Goal: Task Accomplishment & Management: Complete application form

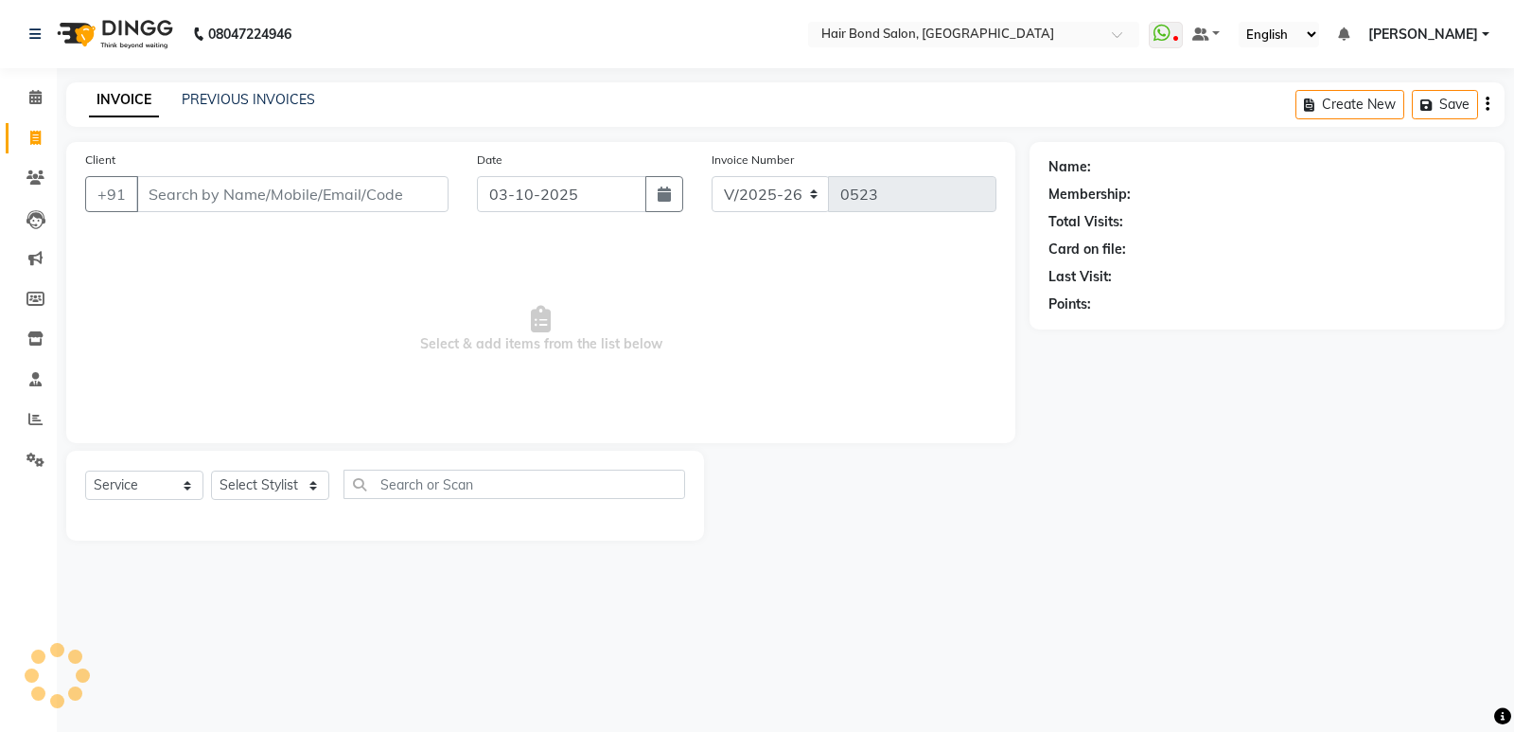
select select "8721"
select select "service"
click at [199, 195] on input "976955760" at bounding box center [244, 194] width 216 height 36
type input "9769554760"
click at [385, 190] on span "Add Client" at bounding box center [399, 194] width 75 height 19
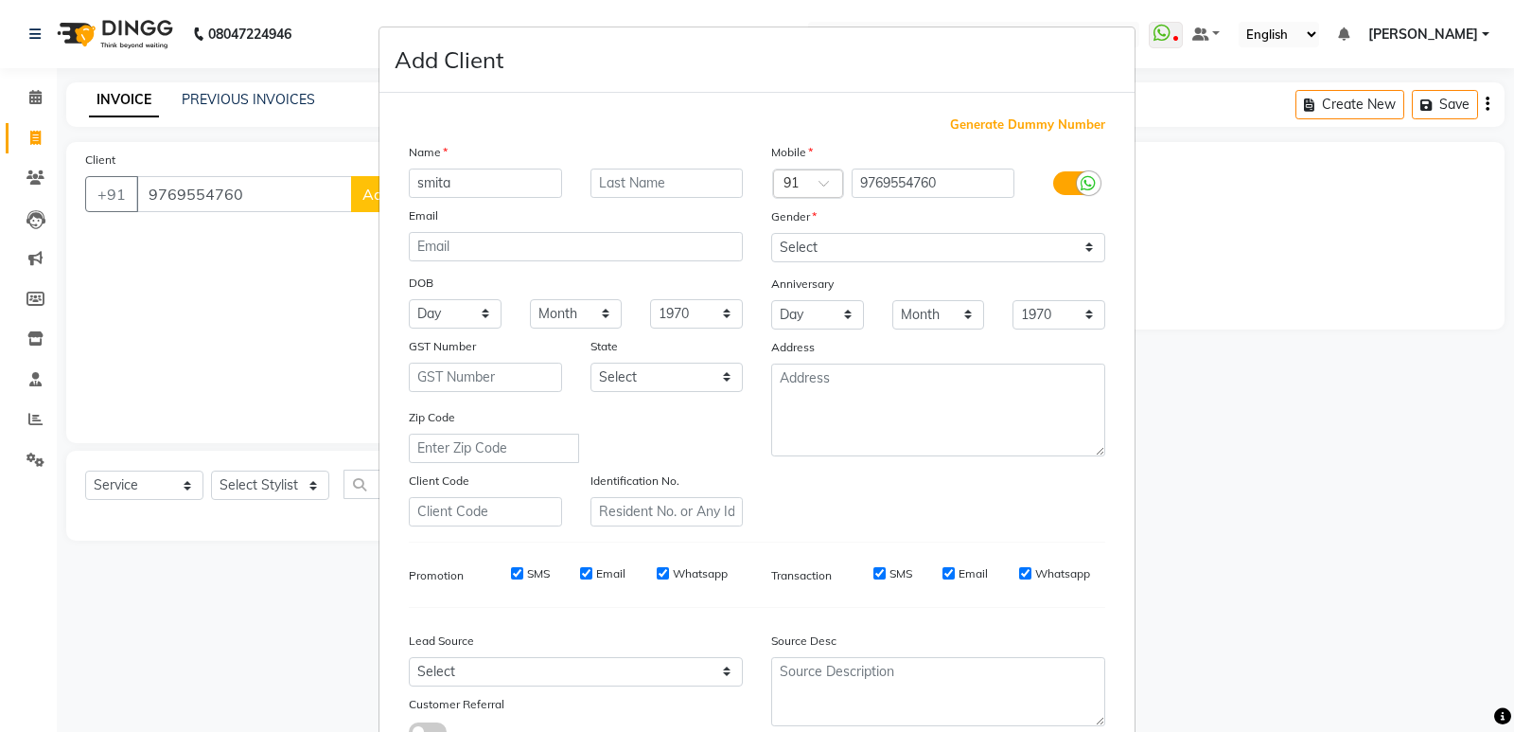
type input "smita"
click at [805, 248] on select "Select [DEMOGRAPHIC_DATA] [DEMOGRAPHIC_DATA] Other Prefer Not To Say" at bounding box center [938, 247] width 334 height 29
select select "[DEMOGRAPHIC_DATA]"
click at [771, 233] on select "Select [DEMOGRAPHIC_DATA] [DEMOGRAPHIC_DATA] Other Prefer Not To Say" at bounding box center [938, 247] width 334 height 29
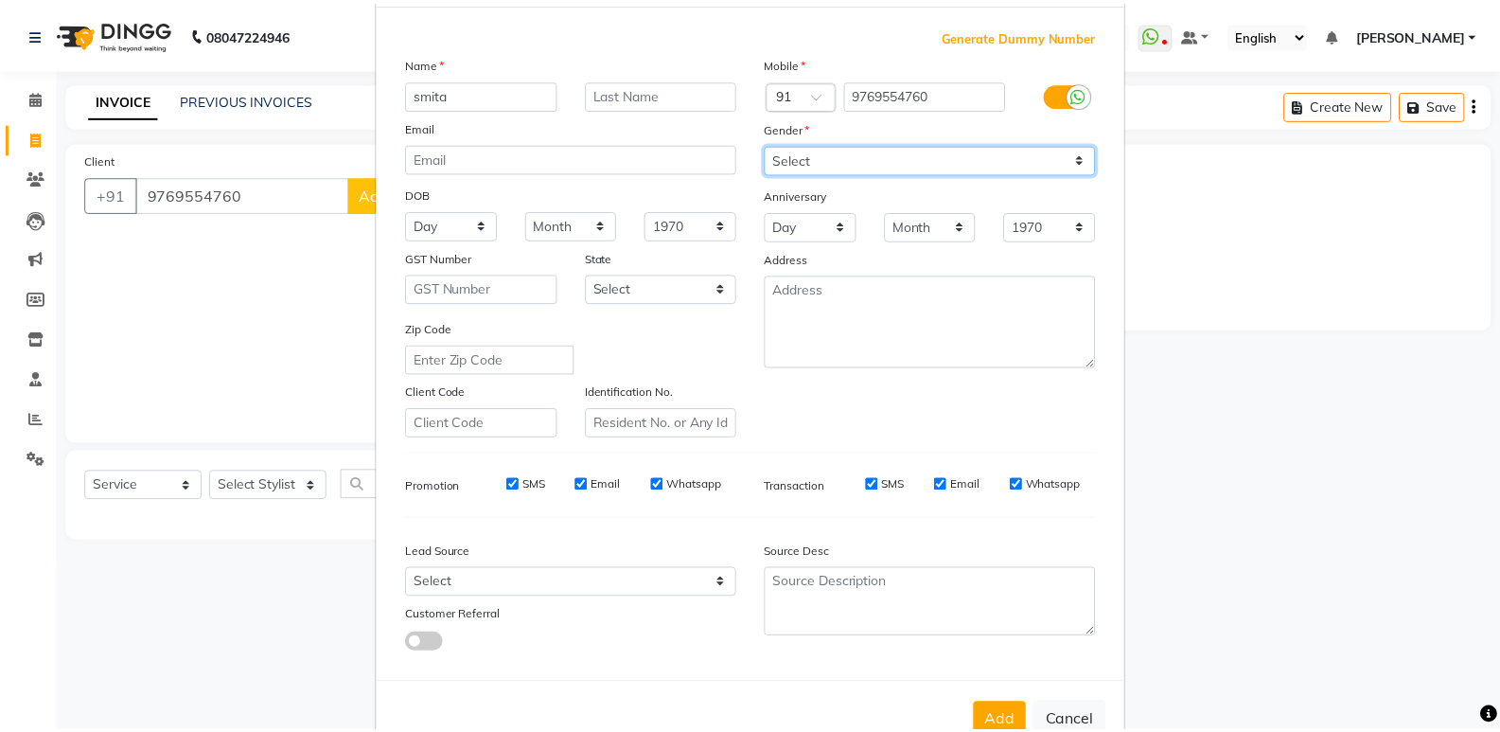
scroll to position [142, 0]
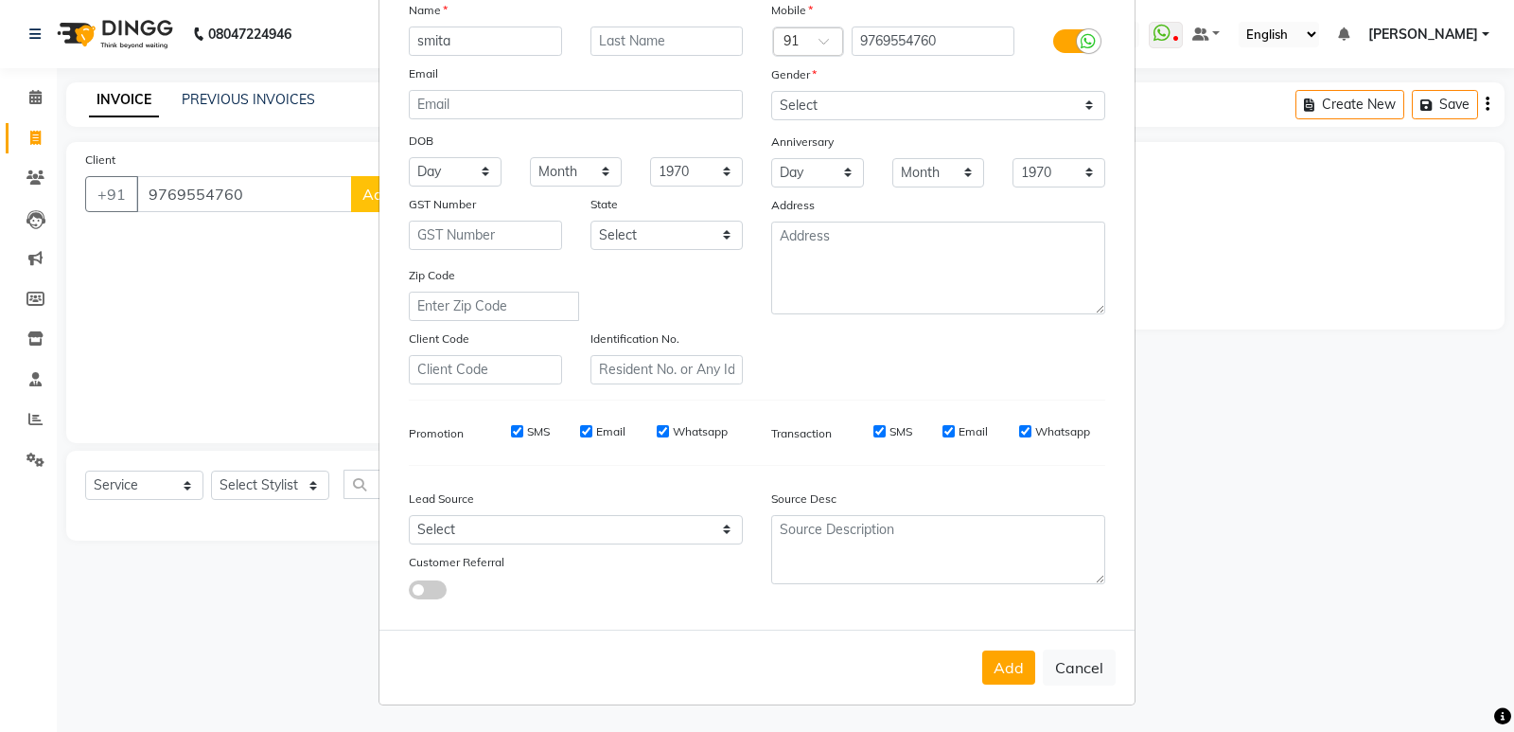
click at [987, 664] on button "Add" at bounding box center [1008, 667] width 53 height 34
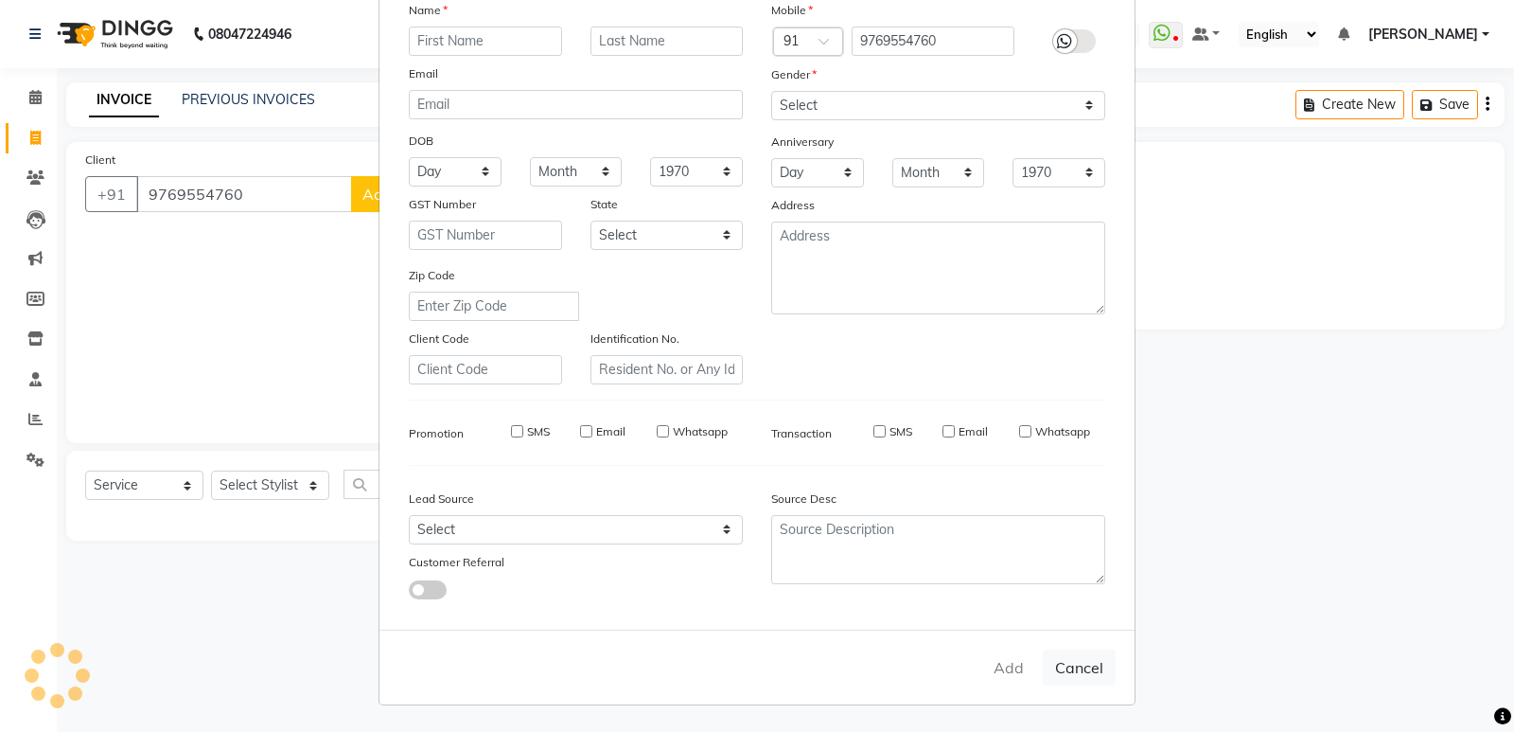
select select
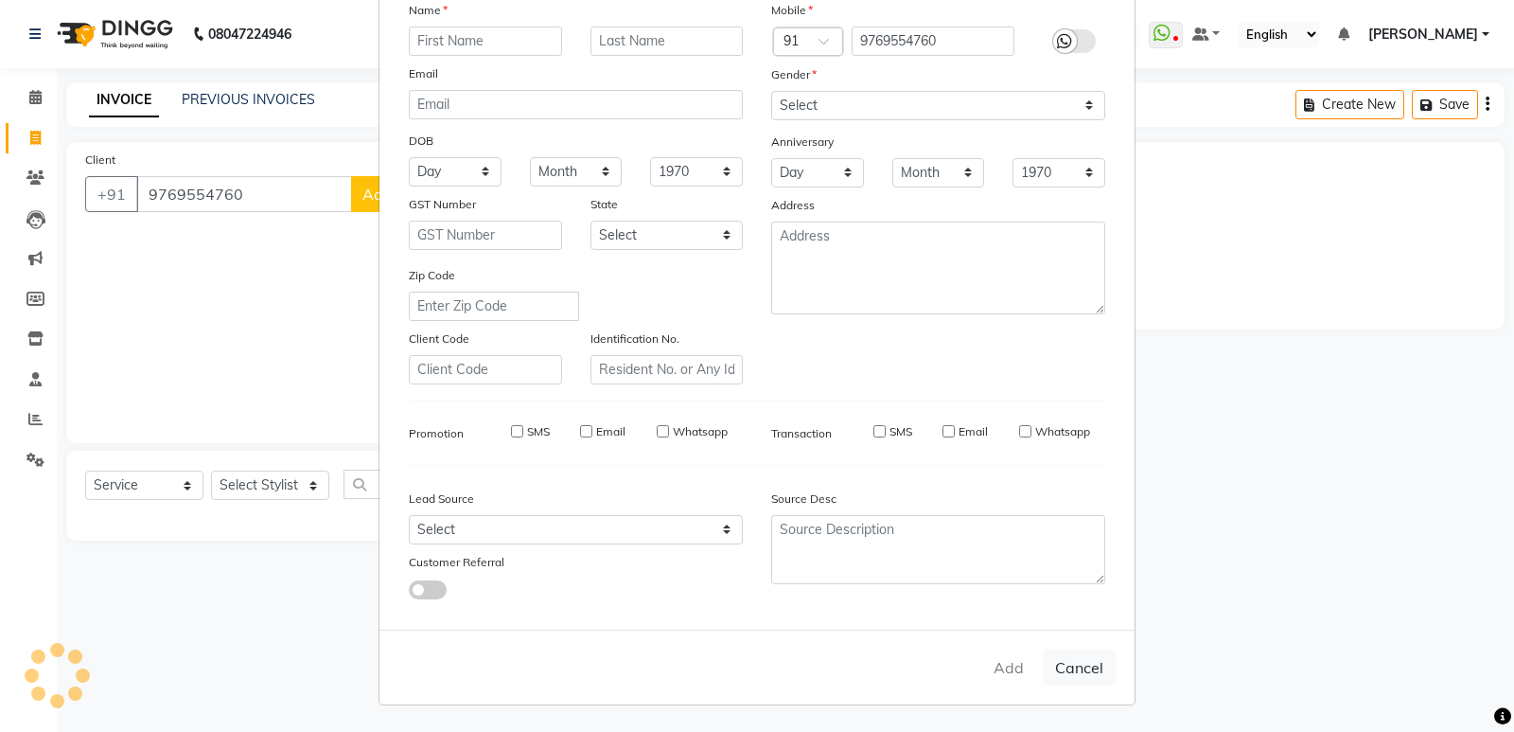
select select
checkbox input "false"
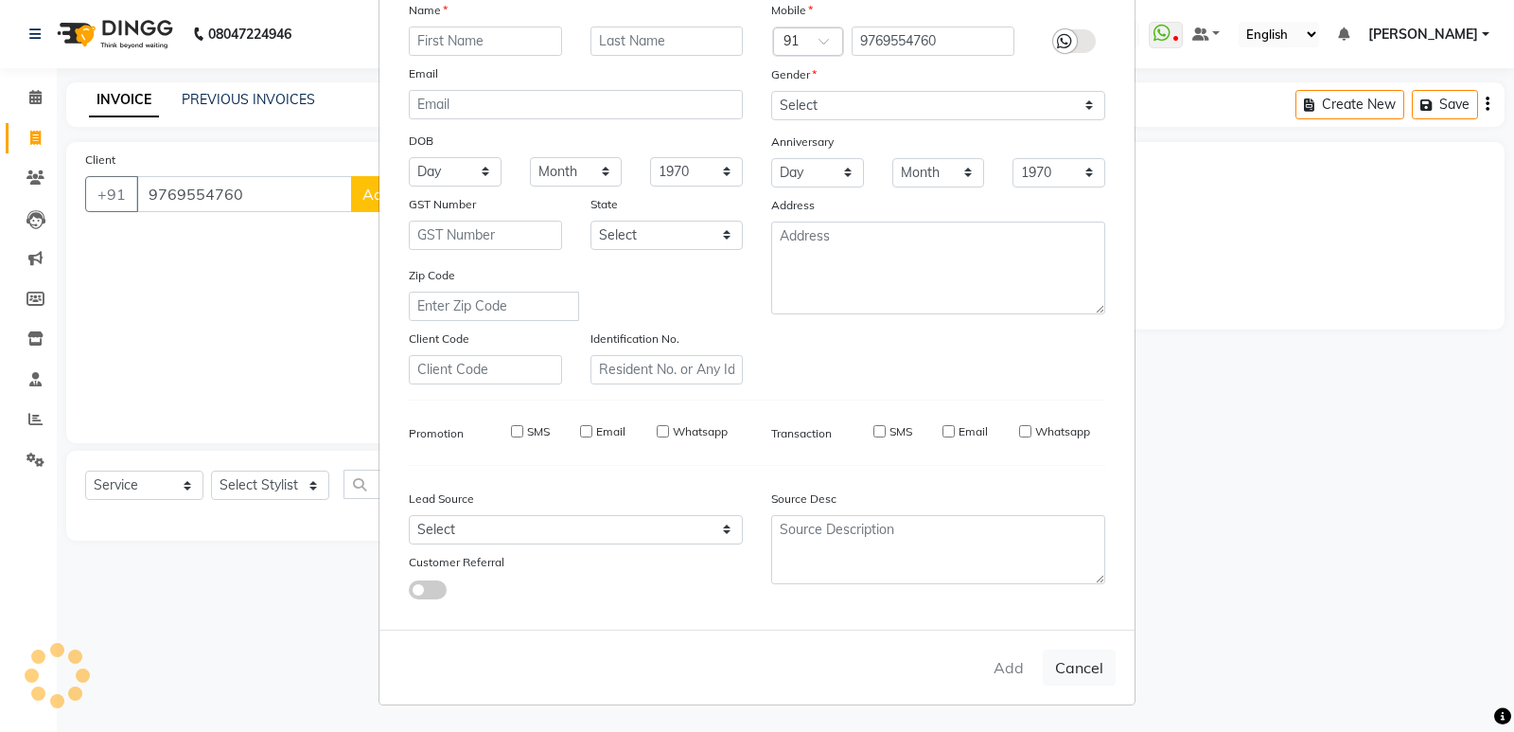
checkbox input "false"
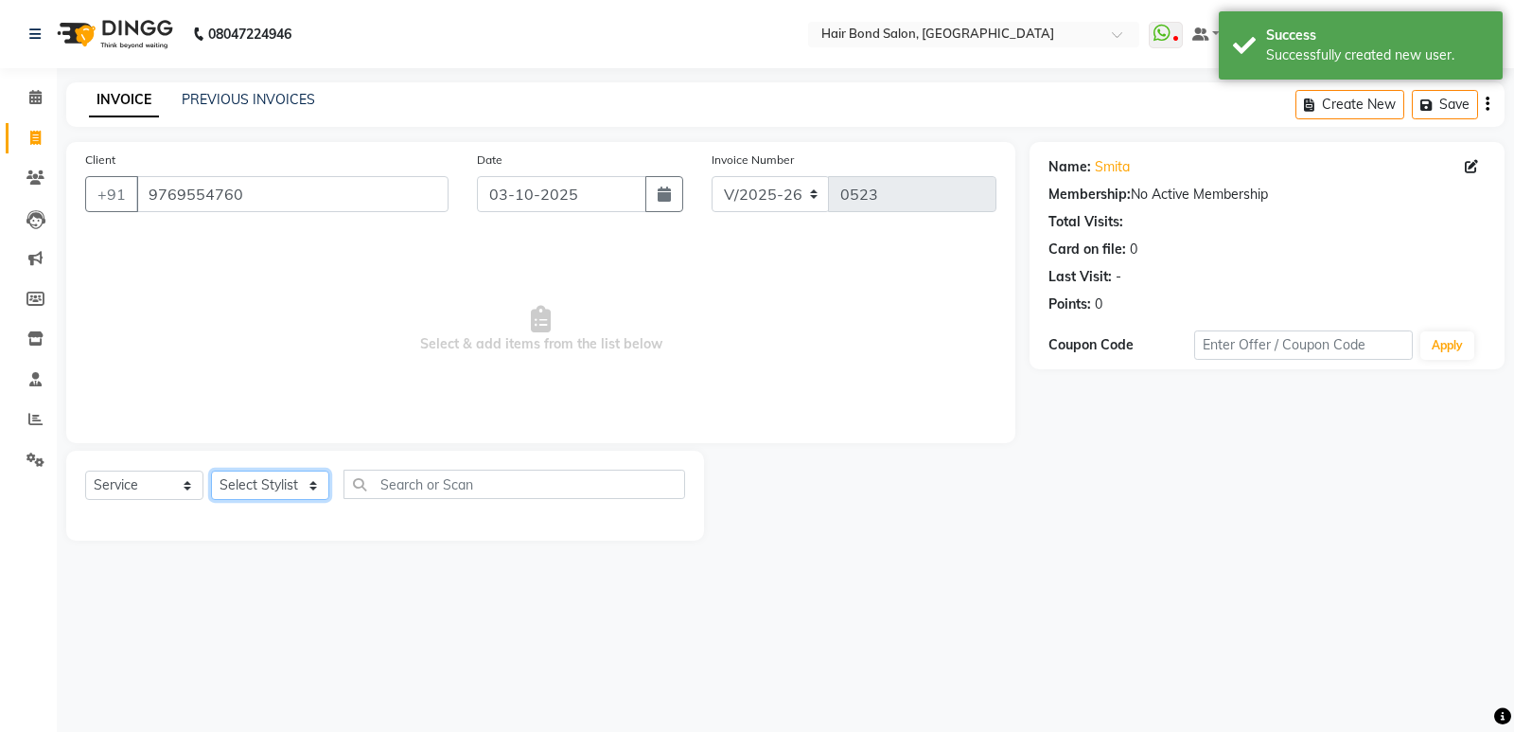
click at [271, 489] on select "Select Stylist [PERSON_NAME] [PERSON_NAME] [PERSON_NAME] [PERSON_NAME] [PERSON_…" at bounding box center [270, 484] width 118 height 29
select select "88193"
click at [211, 470] on select "Select Stylist [PERSON_NAME] [PERSON_NAME] [PERSON_NAME] [PERSON_NAME] [PERSON_…" at bounding box center [270, 484] width 118 height 29
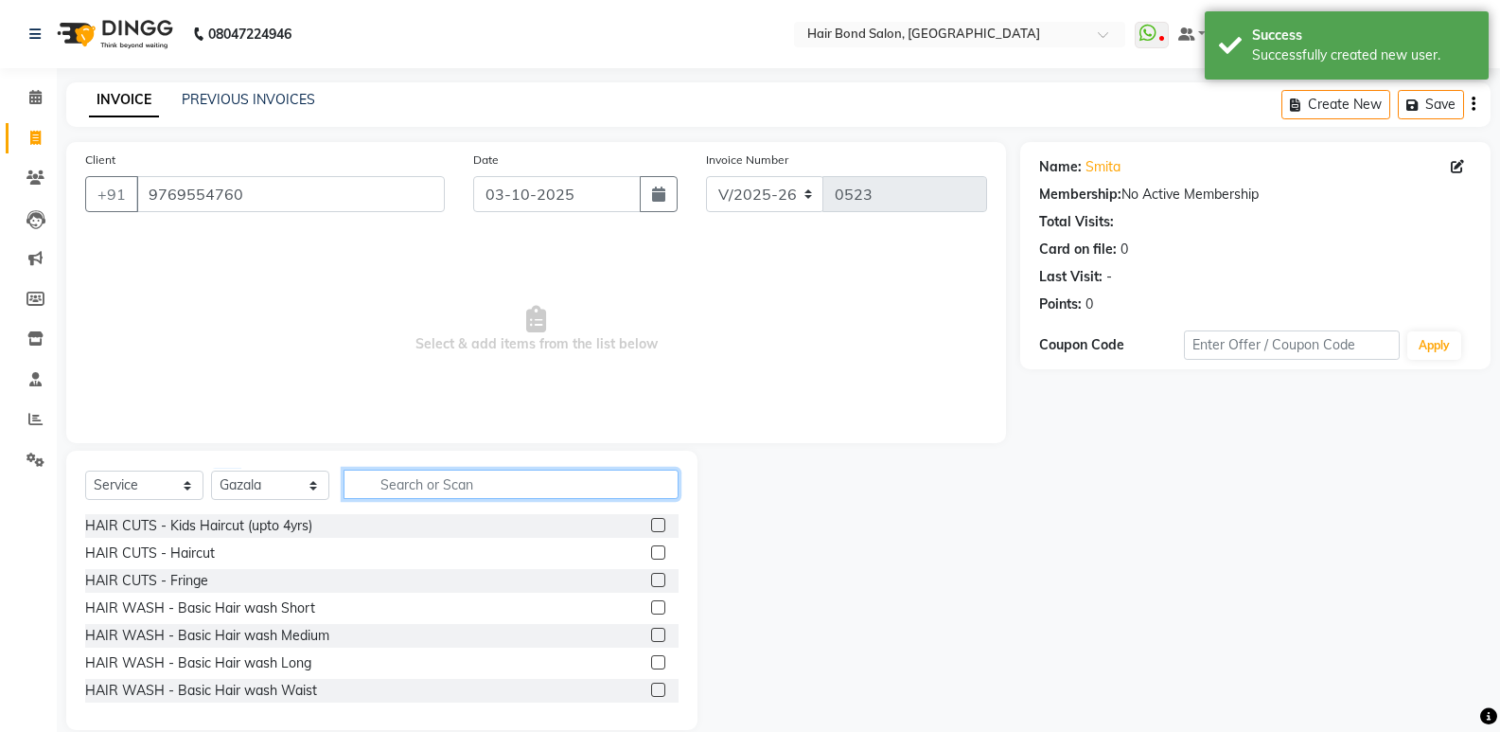
click at [433, 483] on input "text" at bounding box center [511, 483] width 335 height 29
type input "hair cut"
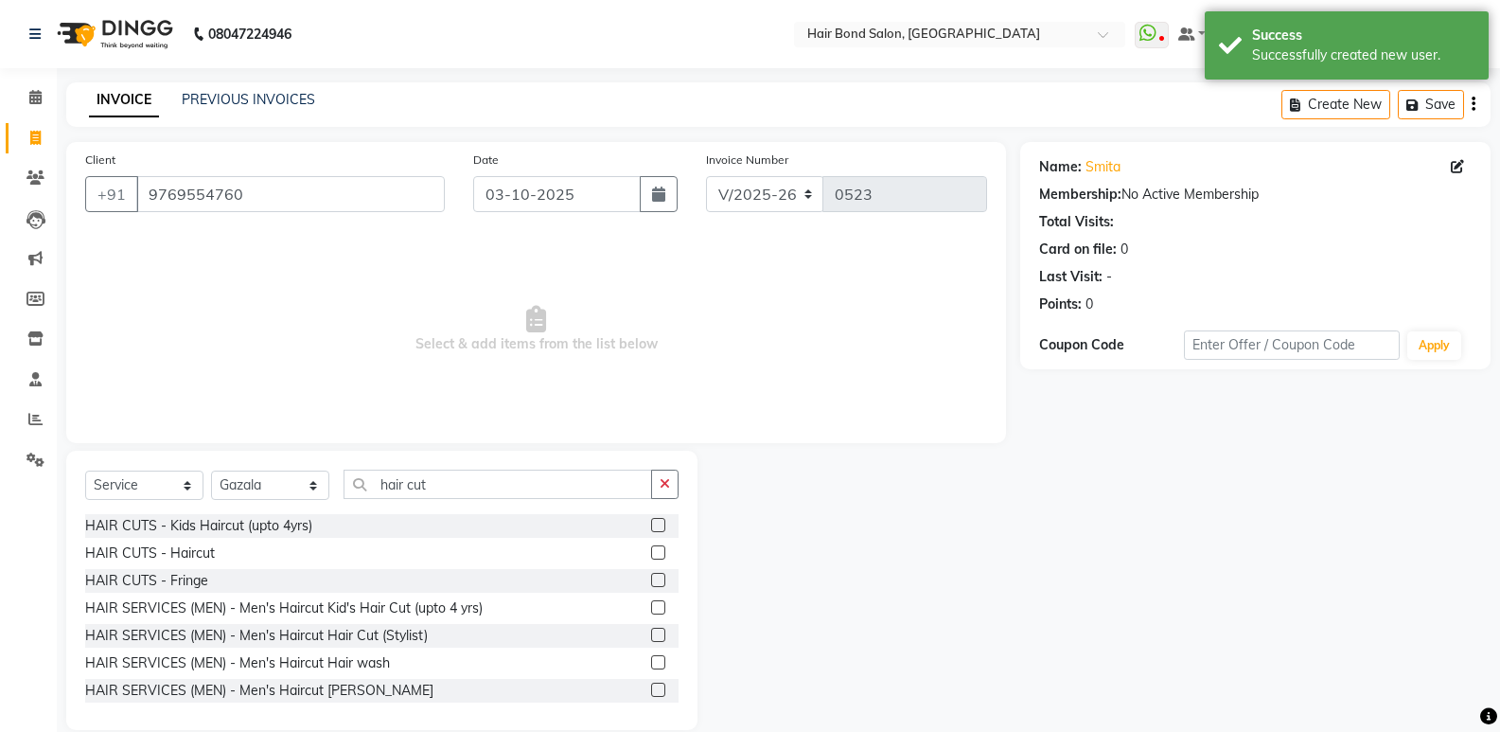
click at [656, 557] on div at bounding box center [664, 553] width 27 height 24
click at [651, 556] on label at bounding box center [658, 552] width 14 height 14
click at [651, 556] on input "checkbox" at bounding box center [657, 553] width 12 height 12
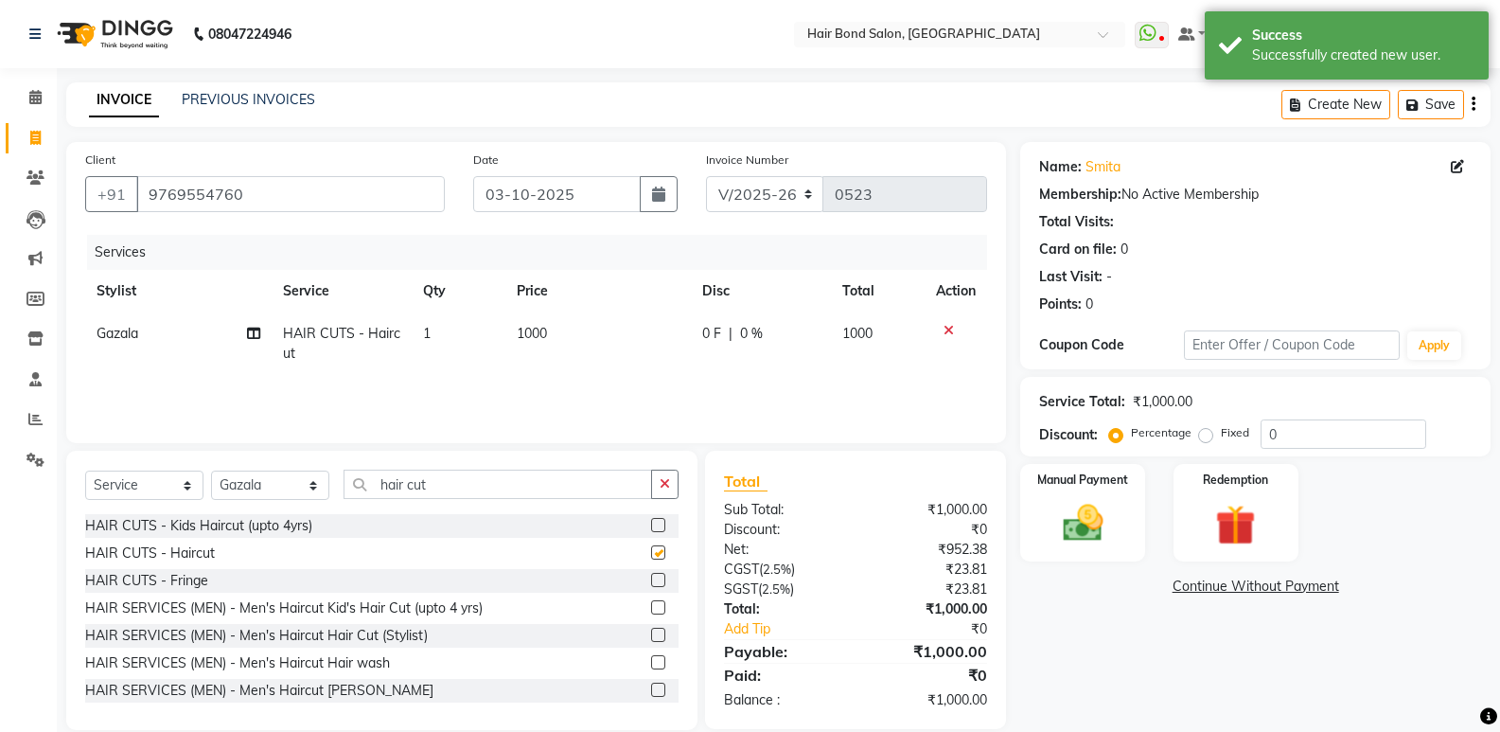
checkbox input "false"
click at [483, 486] on input "hair cut" at bounding box center [498, 483] width 309 height 29
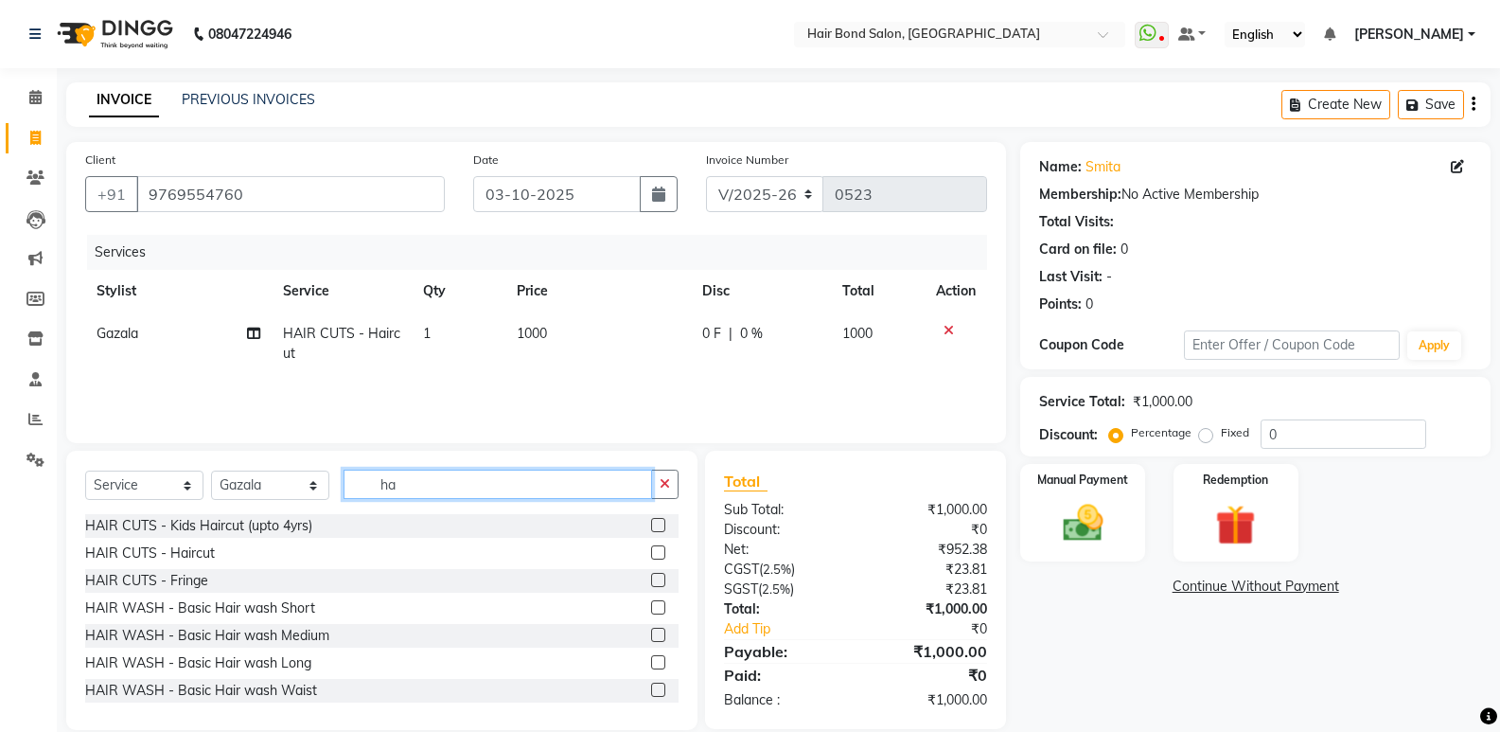
type input "h"
type input "wash"
click at [651, 662] on label at bounding box center [658, 662] width 14 height 14
click at [651, 662] on input "checkbox" at bounding box center [657, 663] width 12 height 12
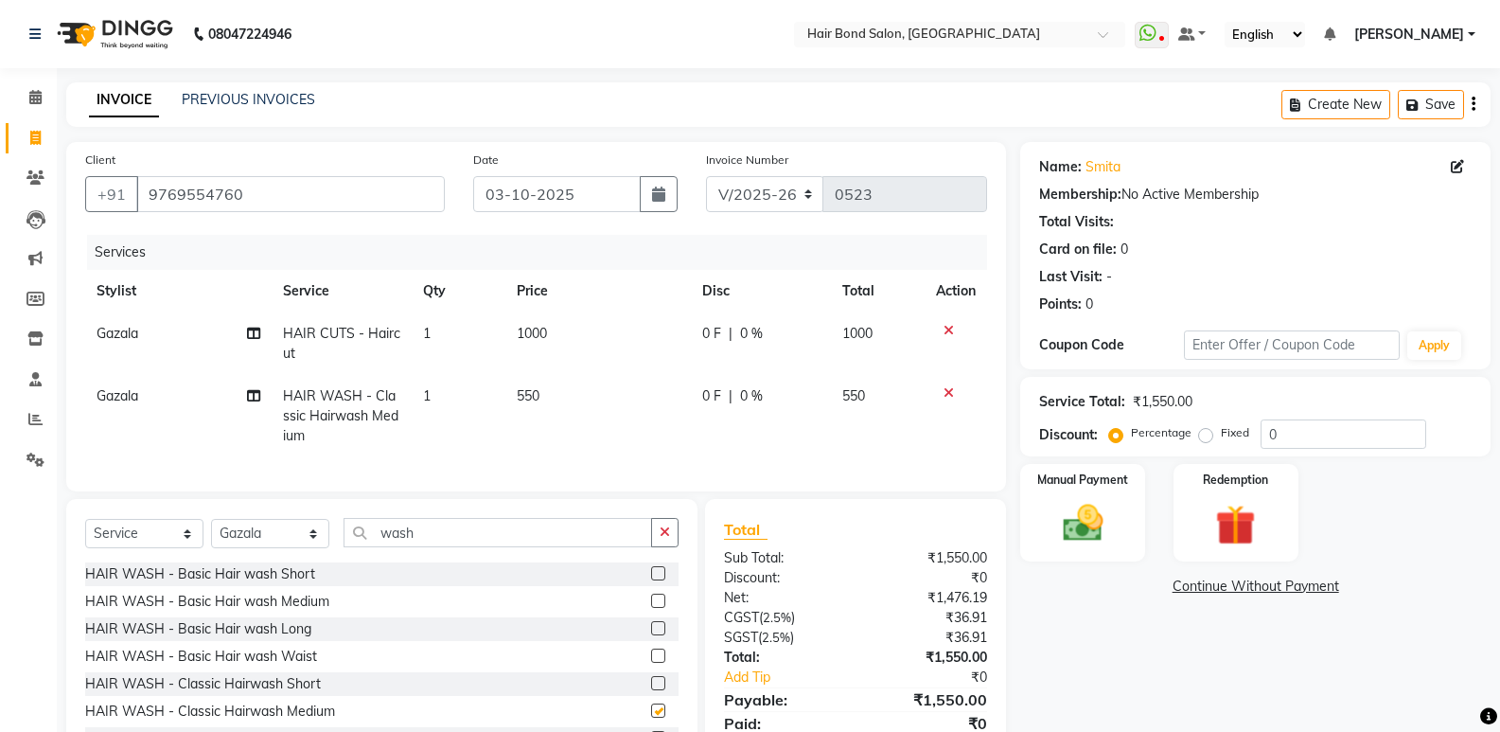
checkbox input "false"
click at [541, 395] on td "550" at bounding box center [598, 416] width 186 height 82
select select "88193"
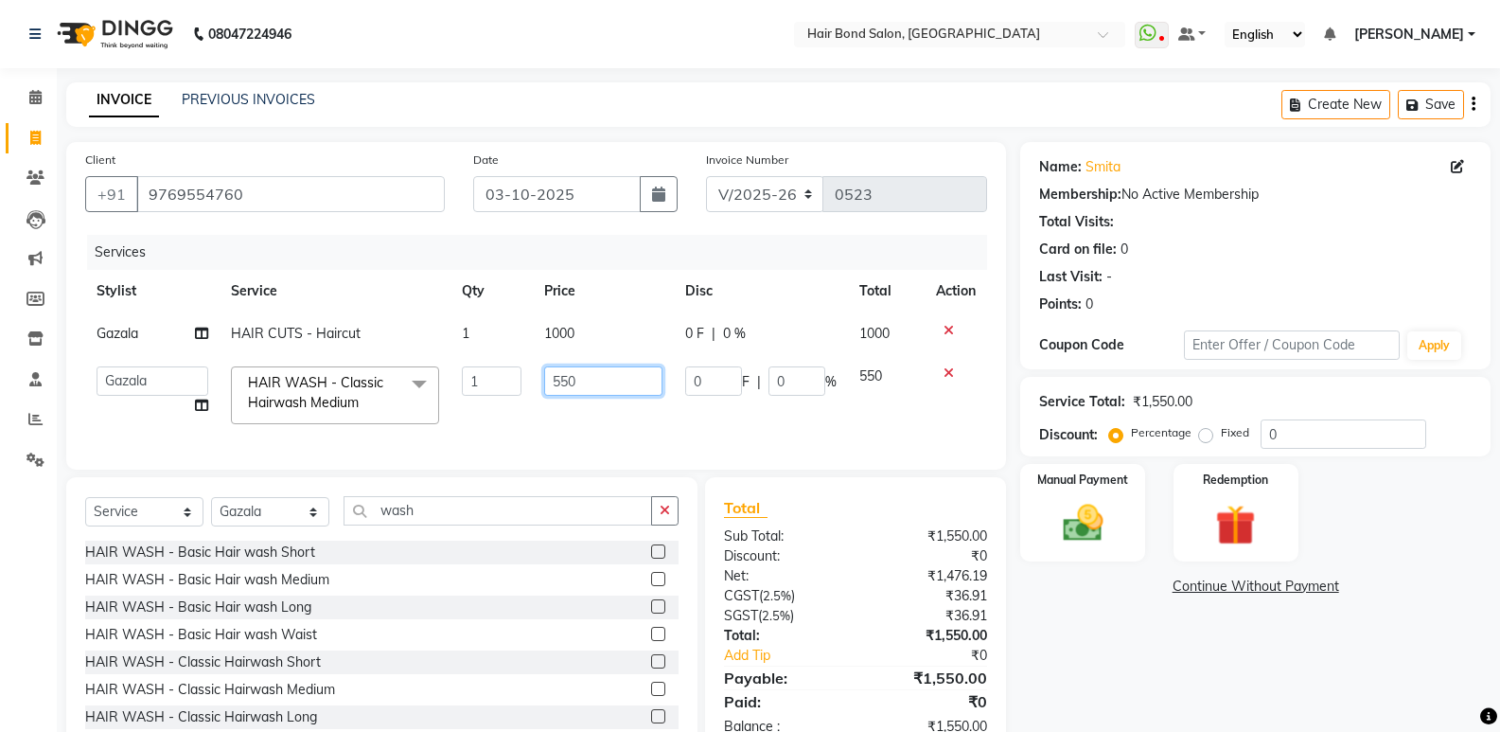
click at [586, 383] on input "550" at bounding box center [603, 380] width 118 height 29
type input "5"
type input "400"
click at [1322, 422] on input "0" at bounding box center [1344, 433] width 166 height 29
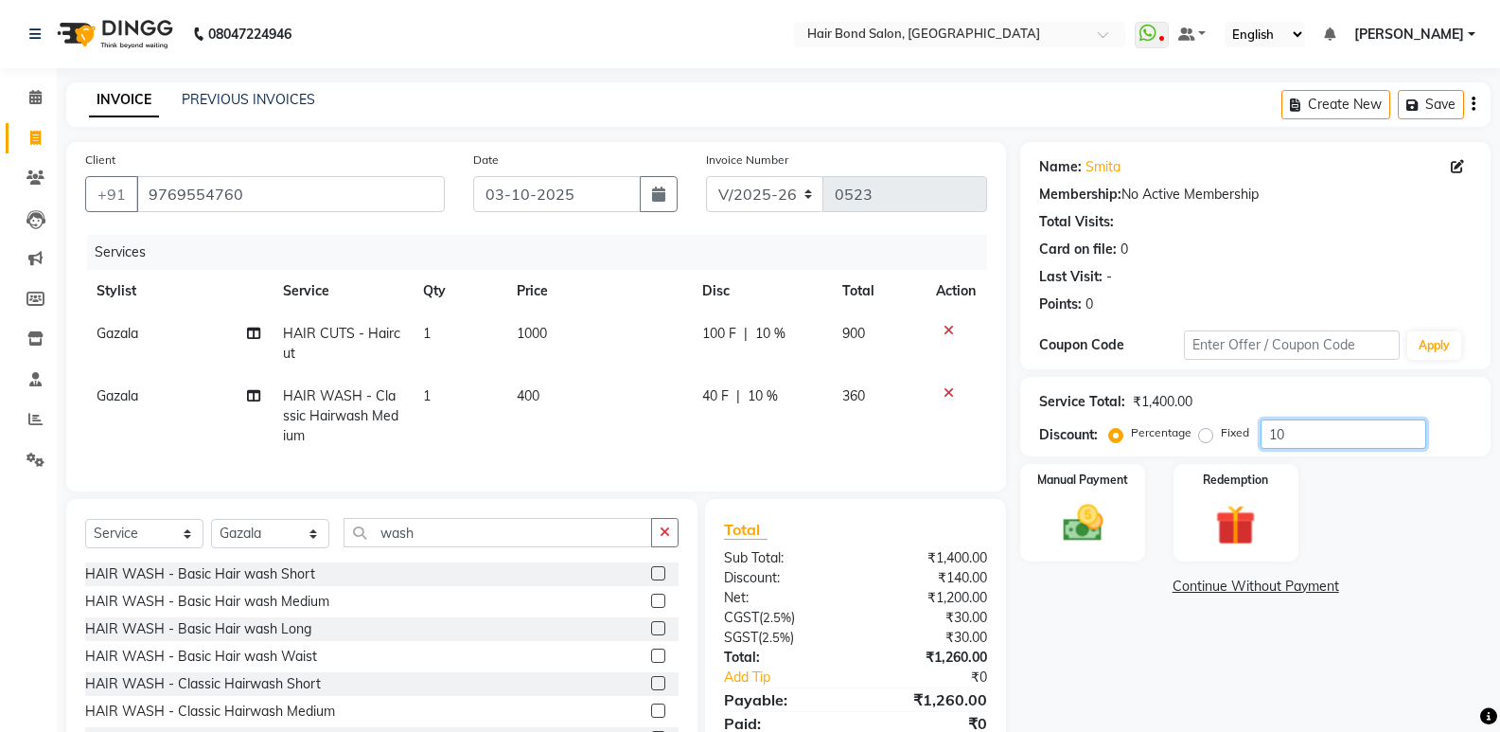
type input "1"
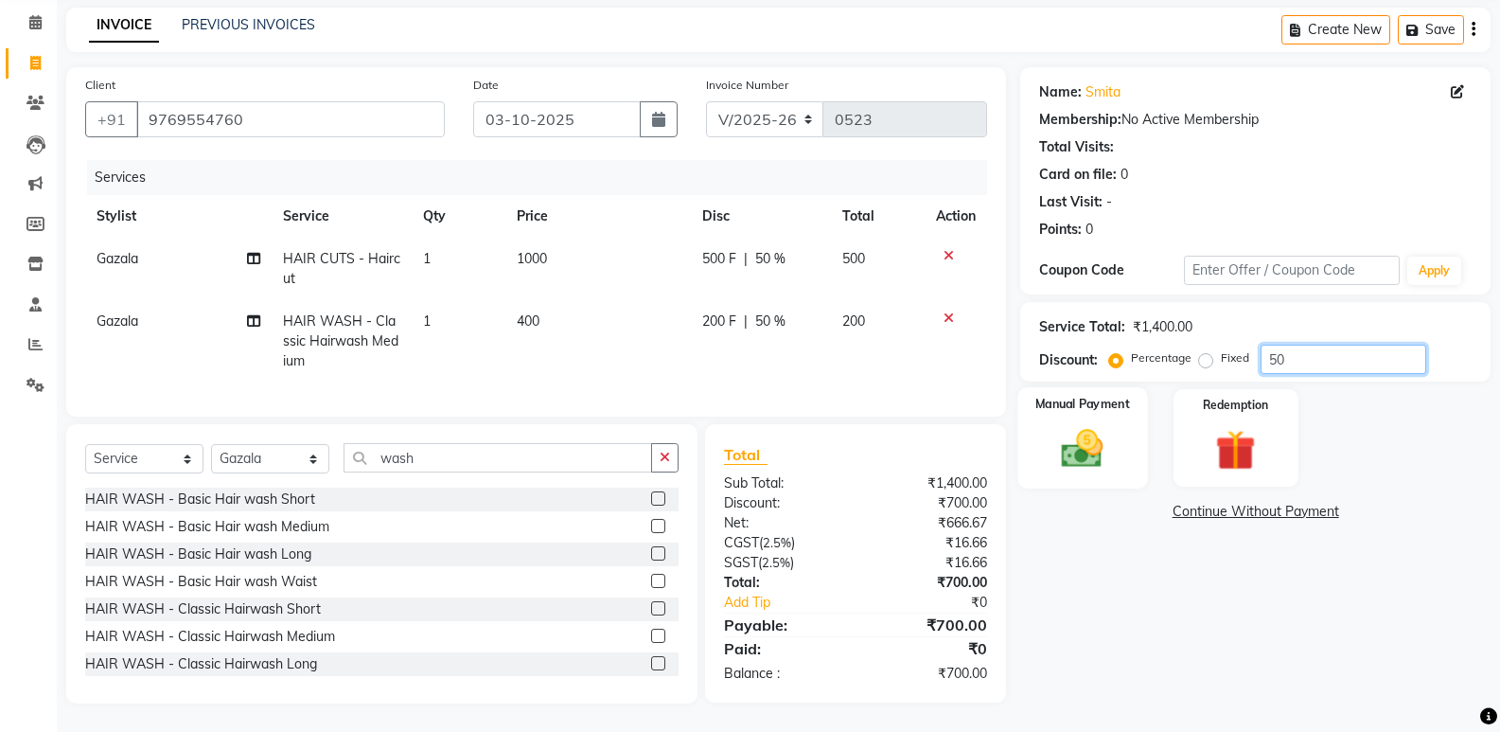
type input "50"
click at [1110, 427] on img at bounding box center [1082, 448] width 67 height 48
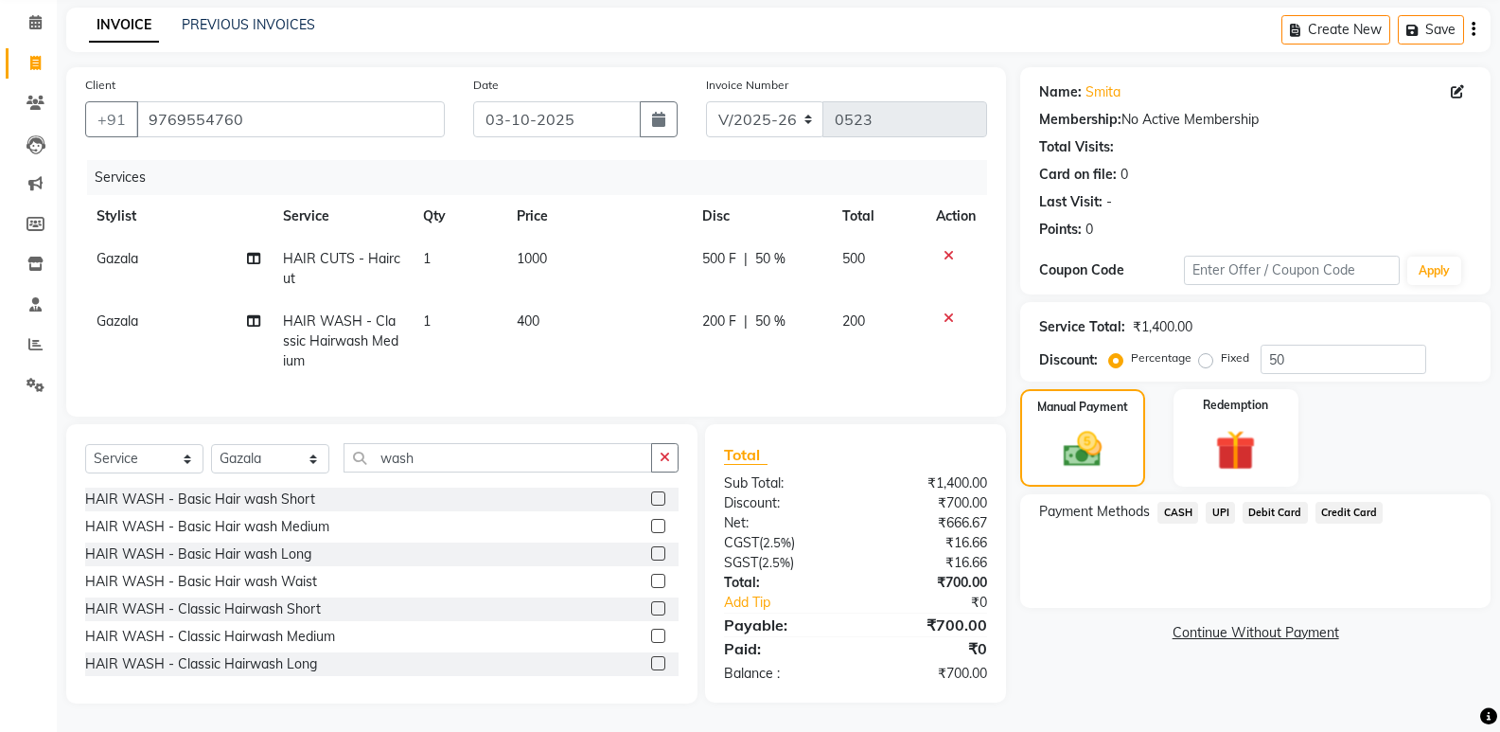
click at [1222, 502] on span "UPI" at bounding box center [1220, 513] width 29 height 22
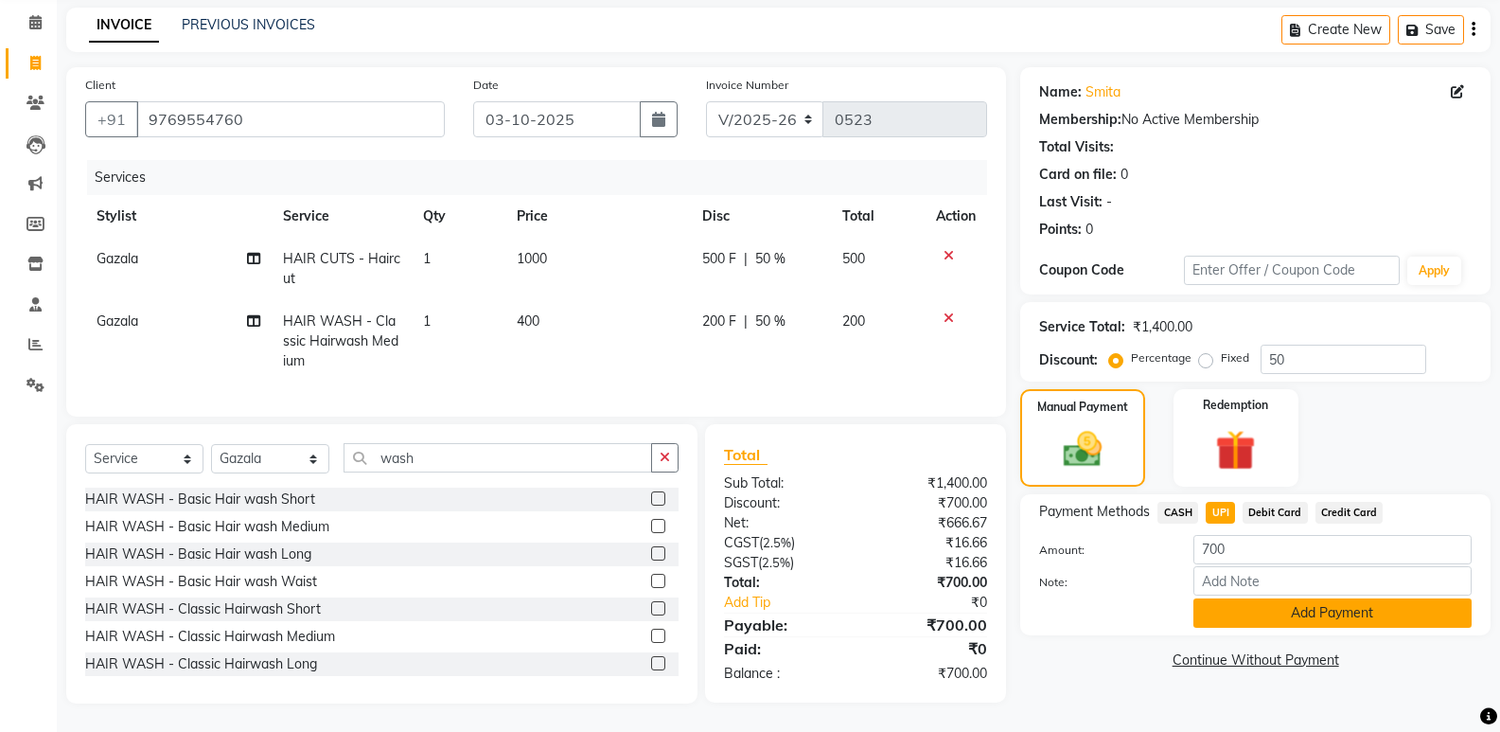
click at [1204, 598] on button "Add Payment" at bounding box center [1332, 612] width 278 height 29
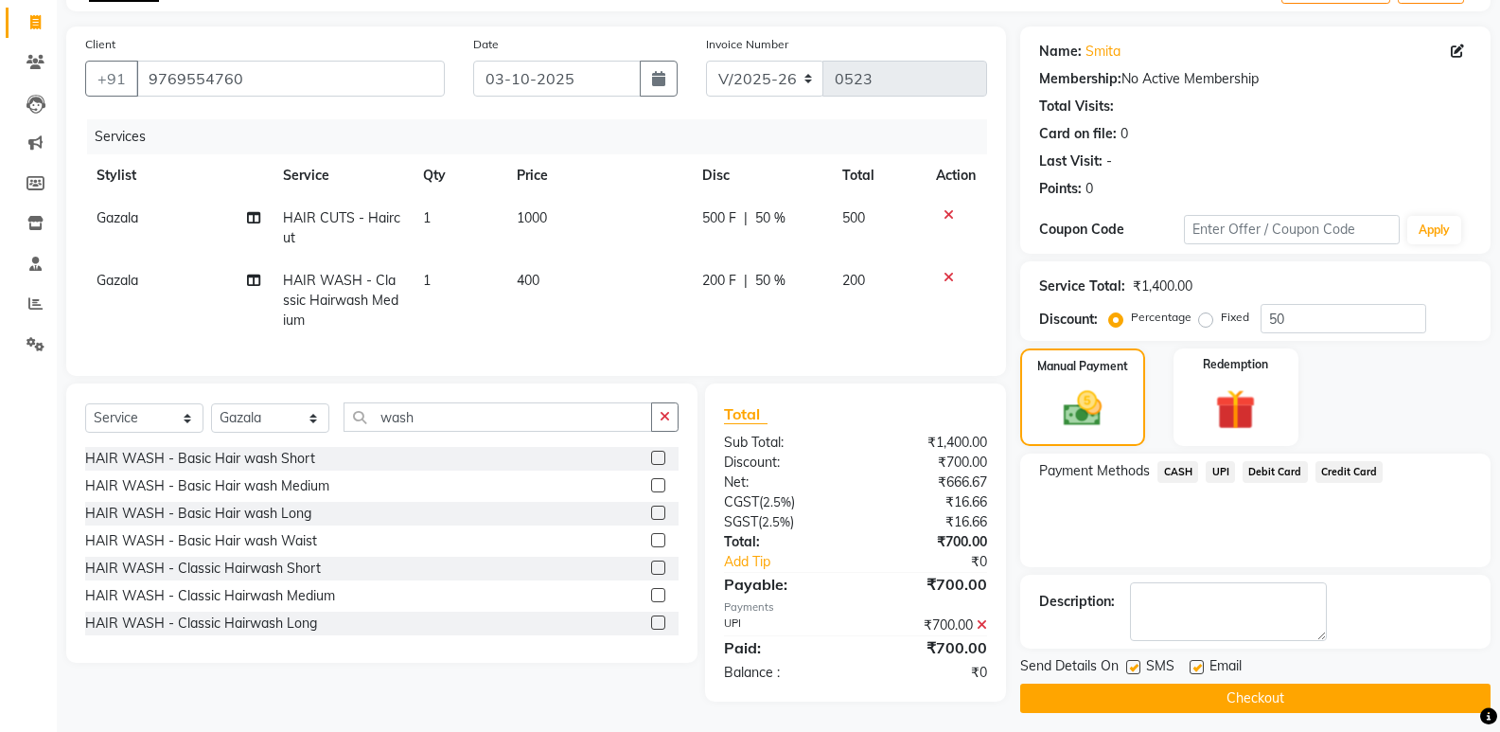
scroll to position [128, 0]
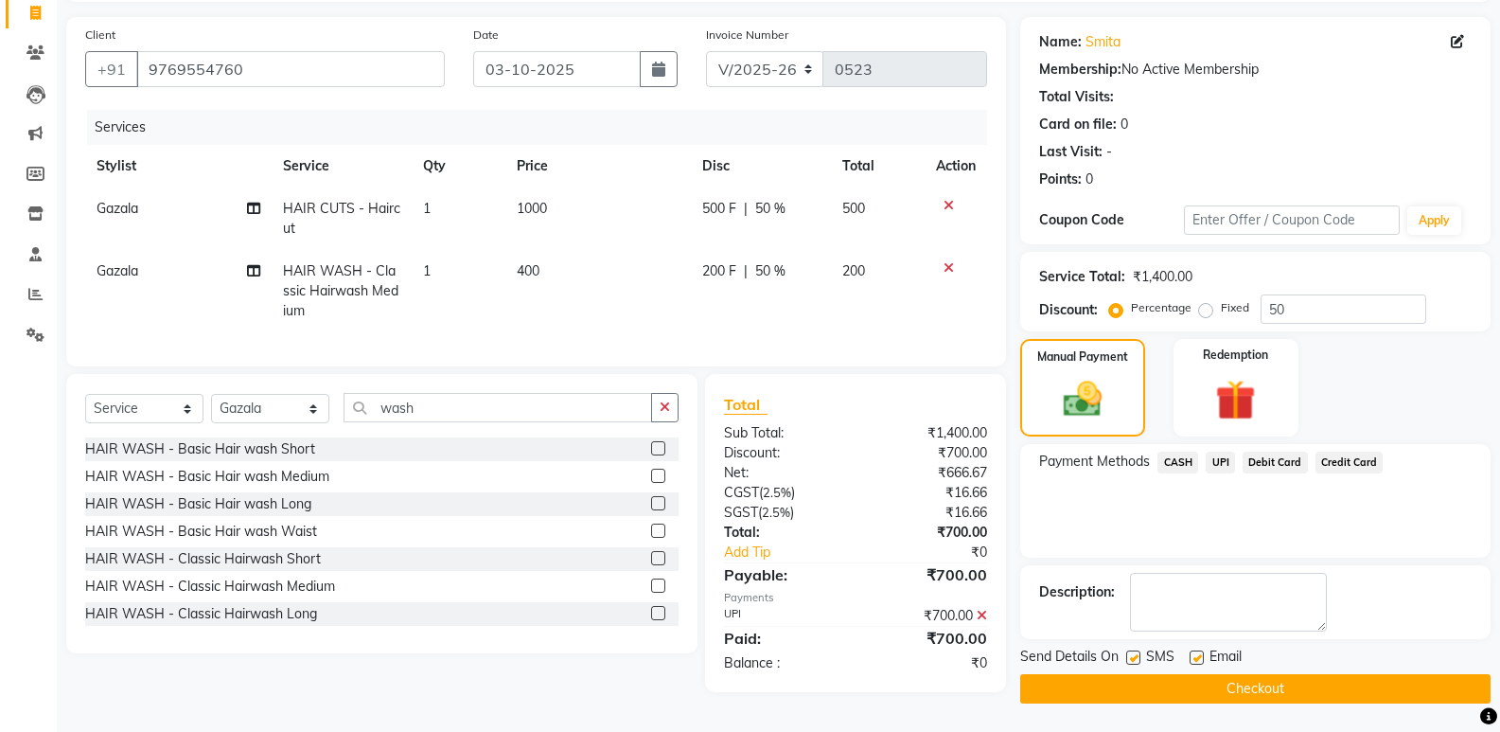
click at [1237, 695] on button "Checkout" at bounding box center [1255, 688] width 470 height 29
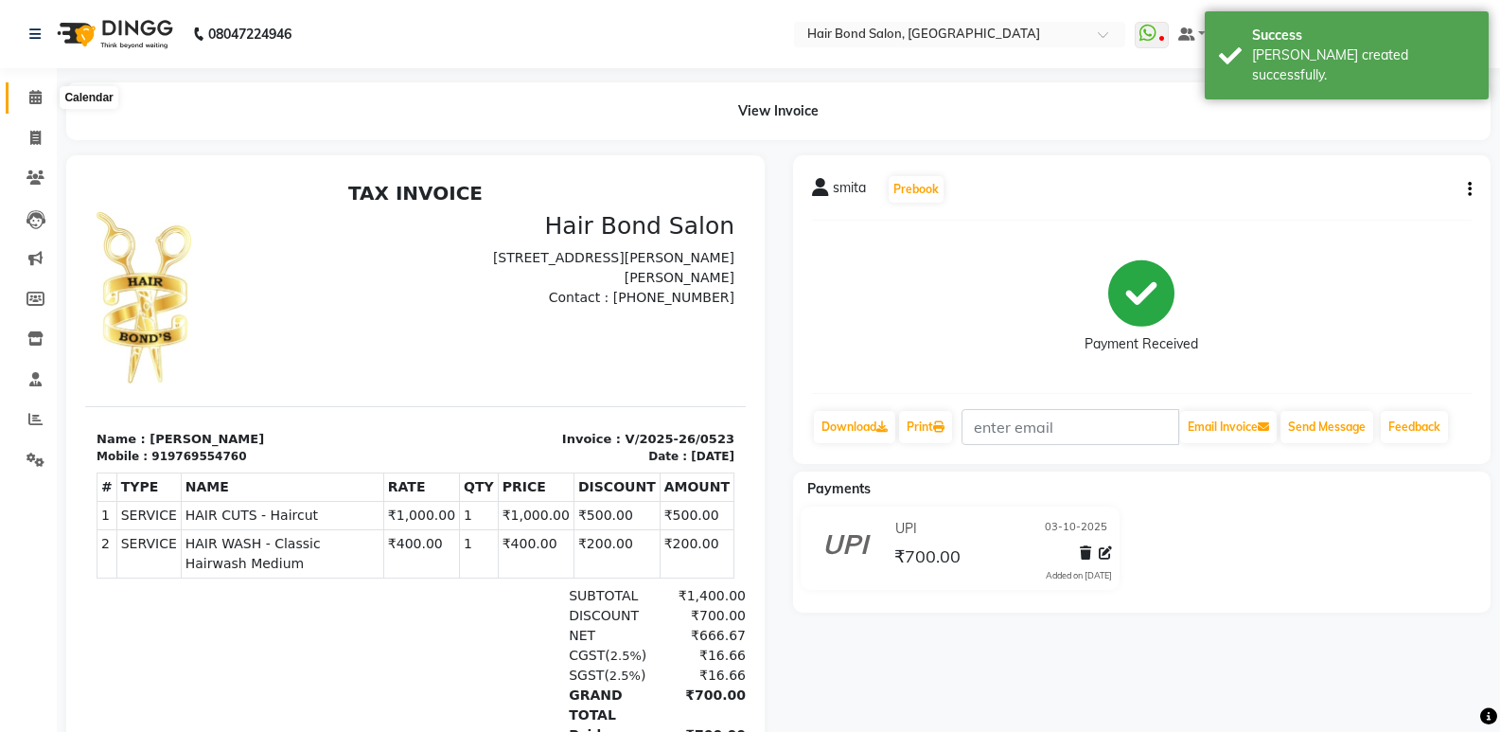
click at [39, 97] on icon at bounding box center [35, 97] width 12 height 14
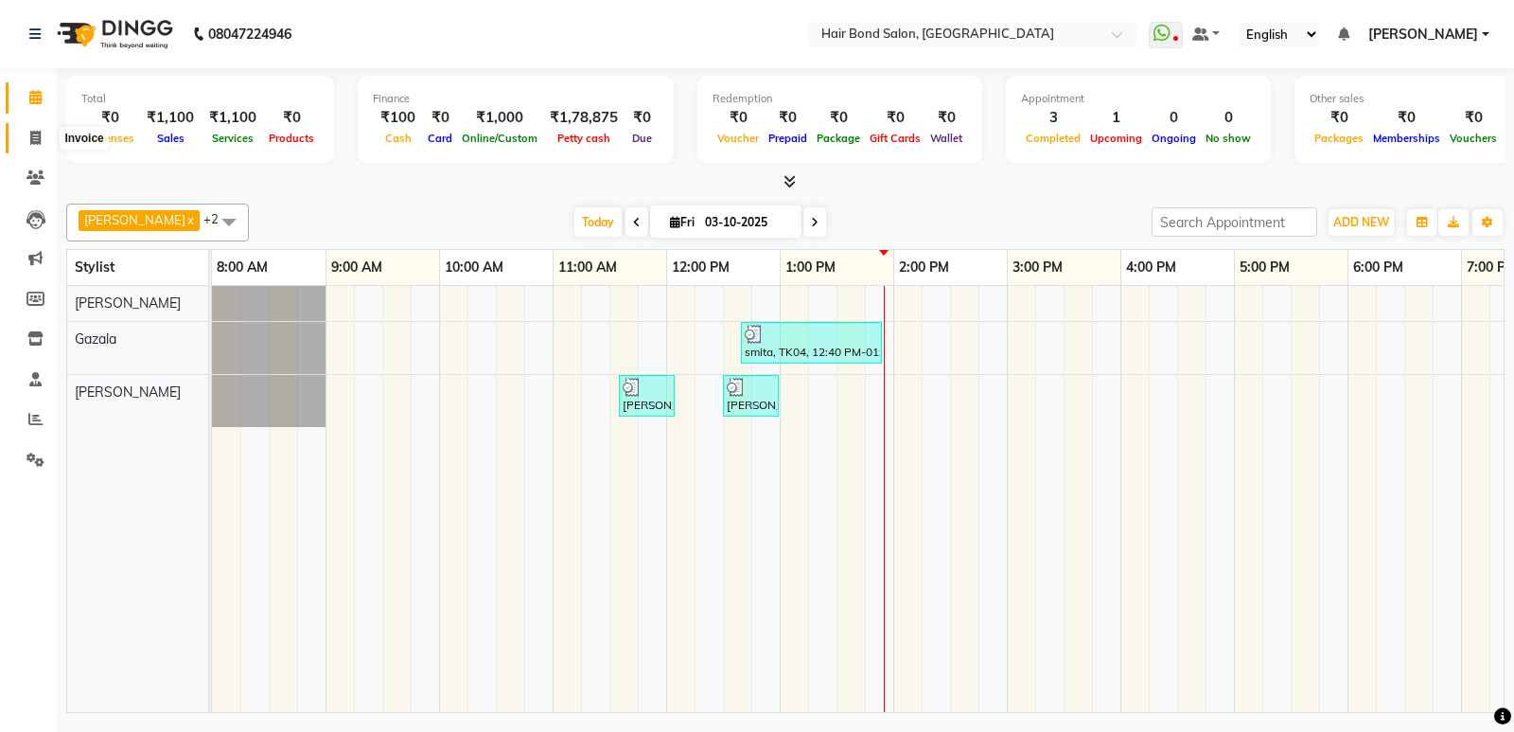
click at [35, 136] on icon at bounding box center [35, 138] width 10 height 14
select select "8721"
select select "service"
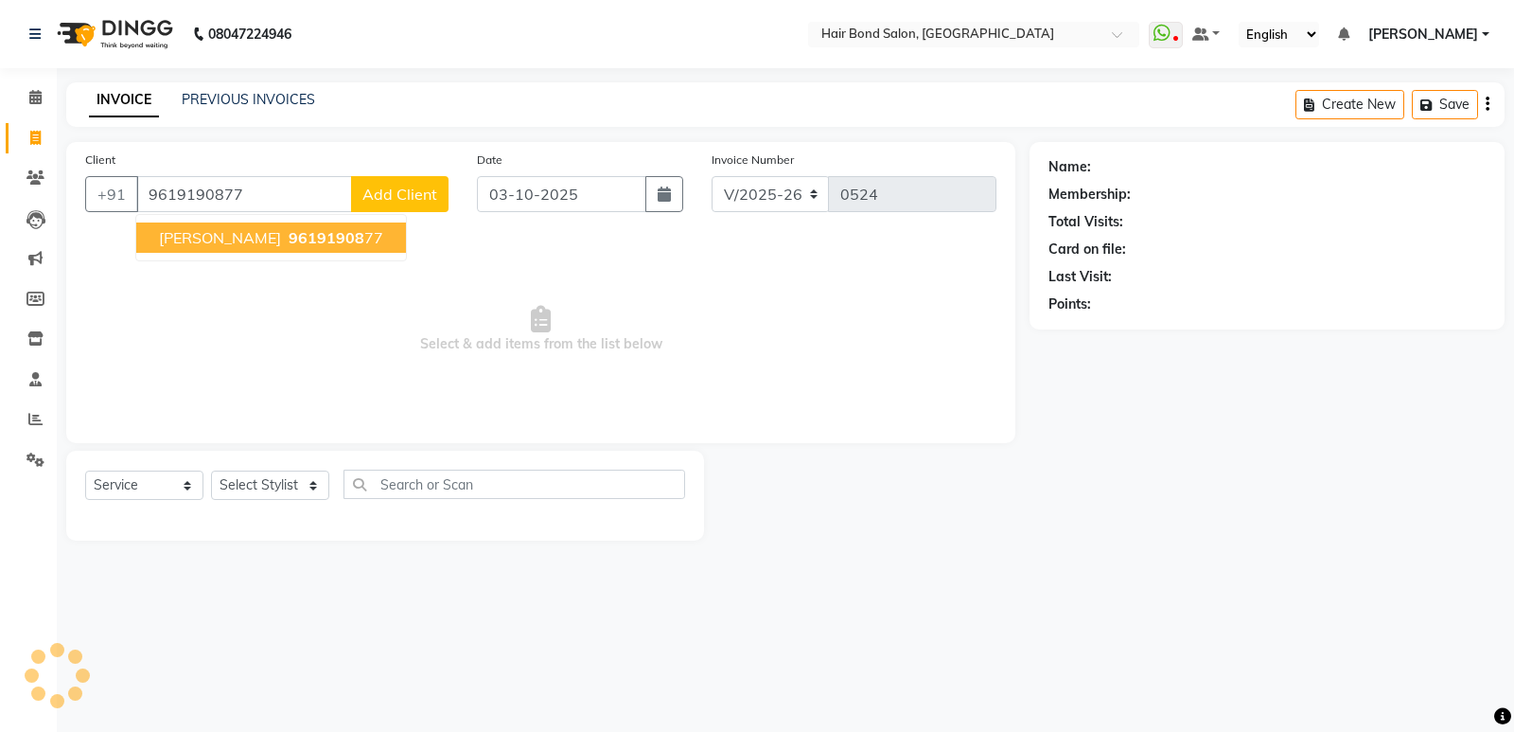
type input "9619190877"
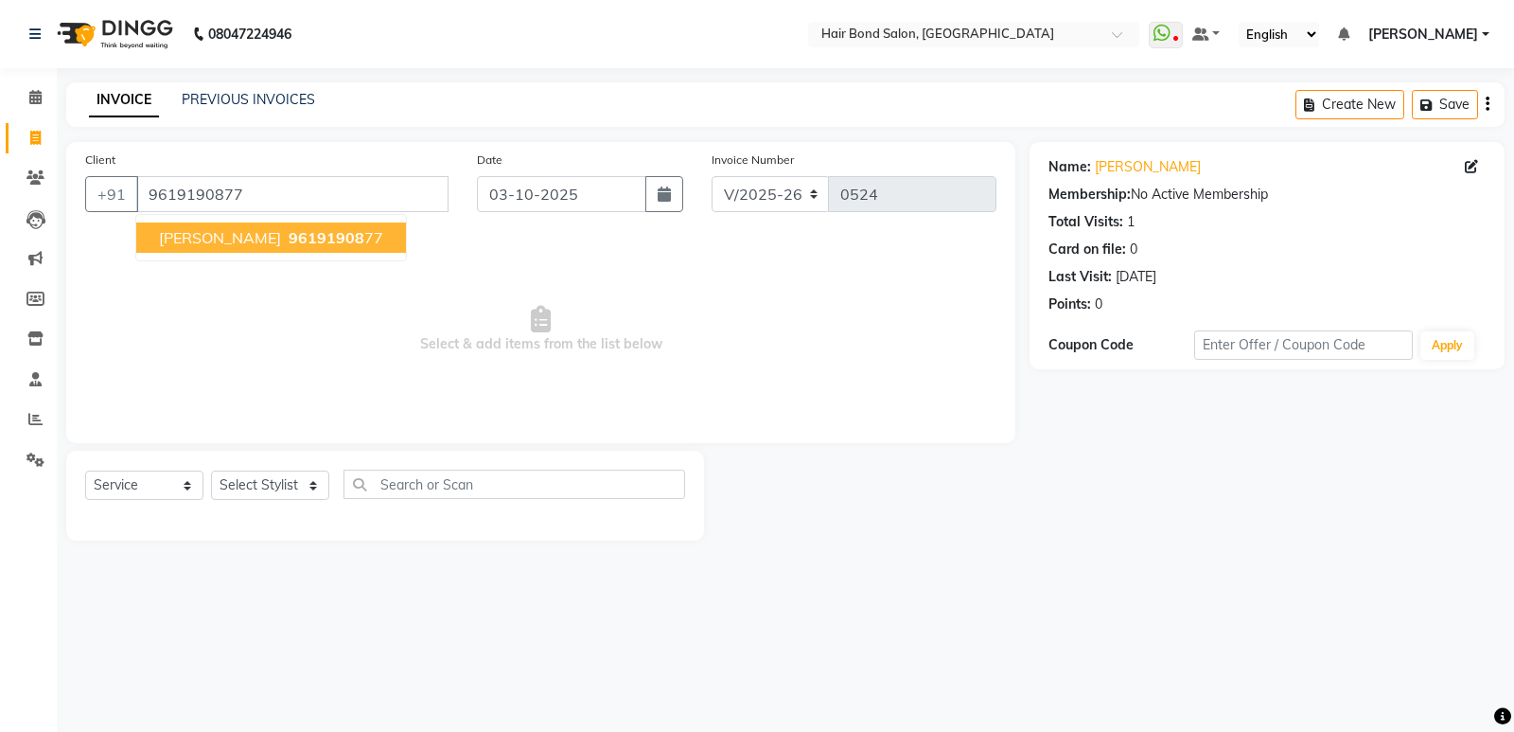
click at [326, 234] on span "96191908" at bounding box center [327, 237] width 76 height 19
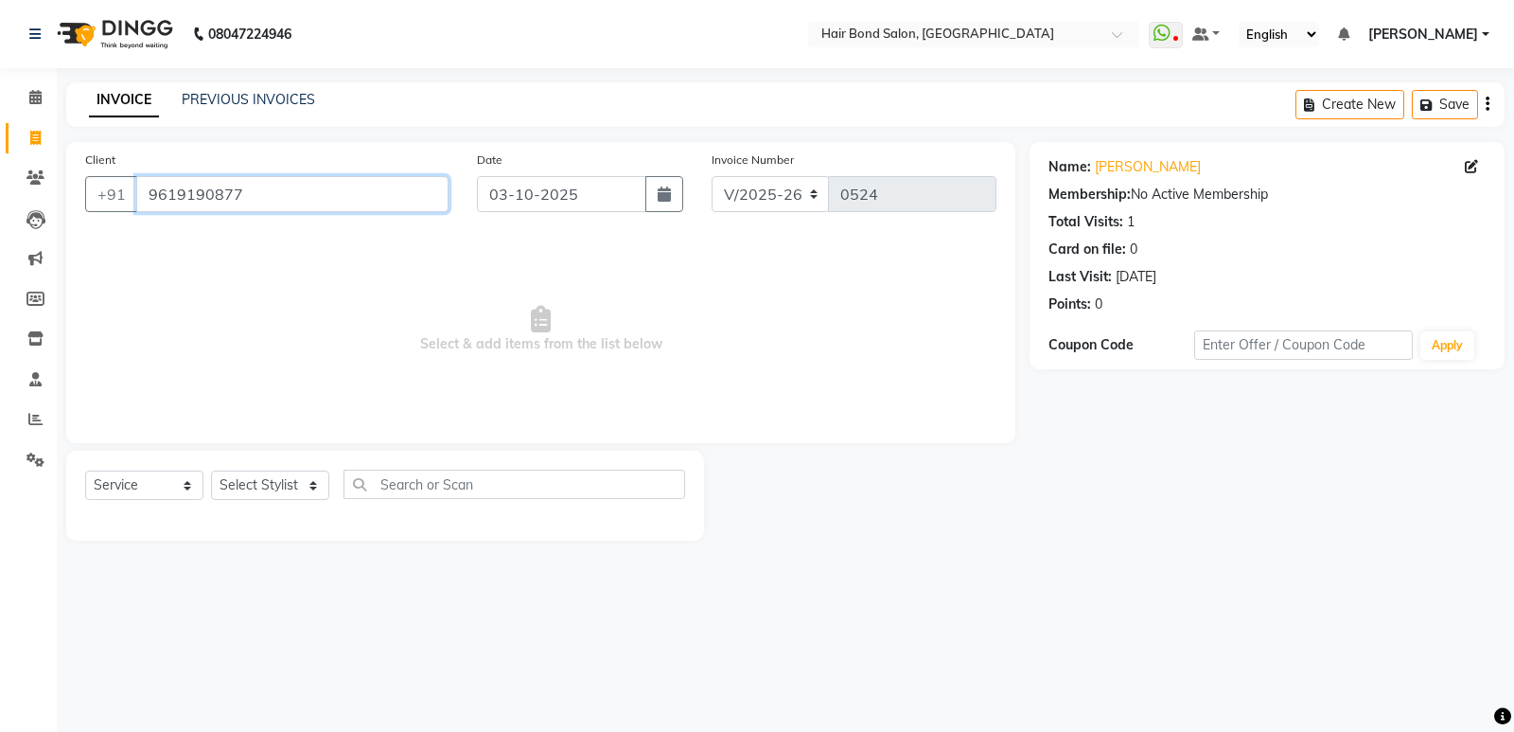
click at [320, 179] on input "9619190877" at bounding box center [292, 194] width 312 height 36
click at [280, 504] on div "Select Service Product Membership Package Voucher Prepaid Gift Card Select Styl…" at bounding box center [385, 491] width 600 height 44
click at [275, 494] on select "Select Stylist [PERSON_NAME] [PERSON_NAME] [PERSON_NAME] [PERSON_NAME] [PERSON_…" at bounding box center [270, 484] width 118 height 29
select select "88193"
click at [211, 470] on select "Select Stylist [PERSON_NAME] [PERSON_NAME] [PERSON_NAME] [PERSON_NAME] [PERSON_…" at bounding box center [270, 484] width 118 height 29
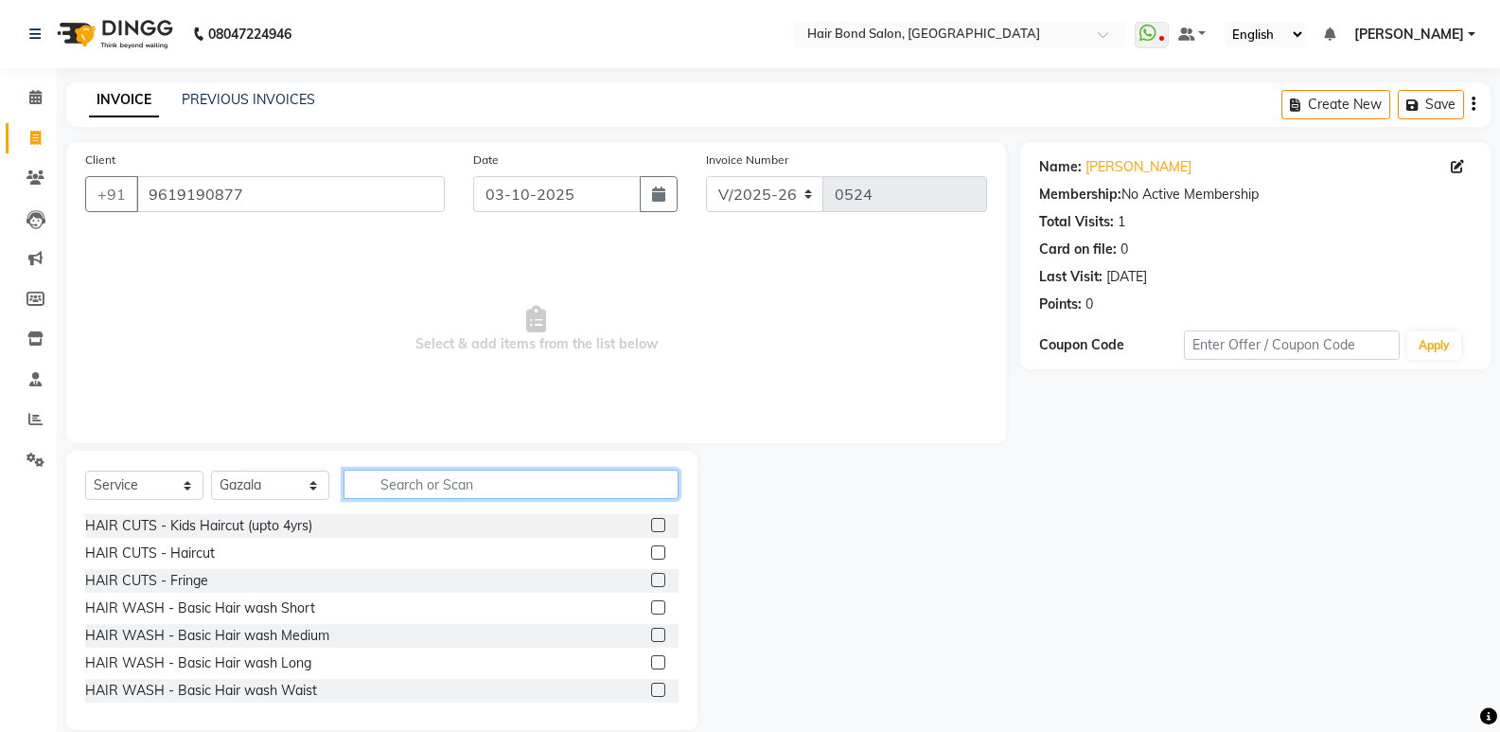
click at [418, 477] on input "text" at bounding box center [511, 483] width 335 height 29
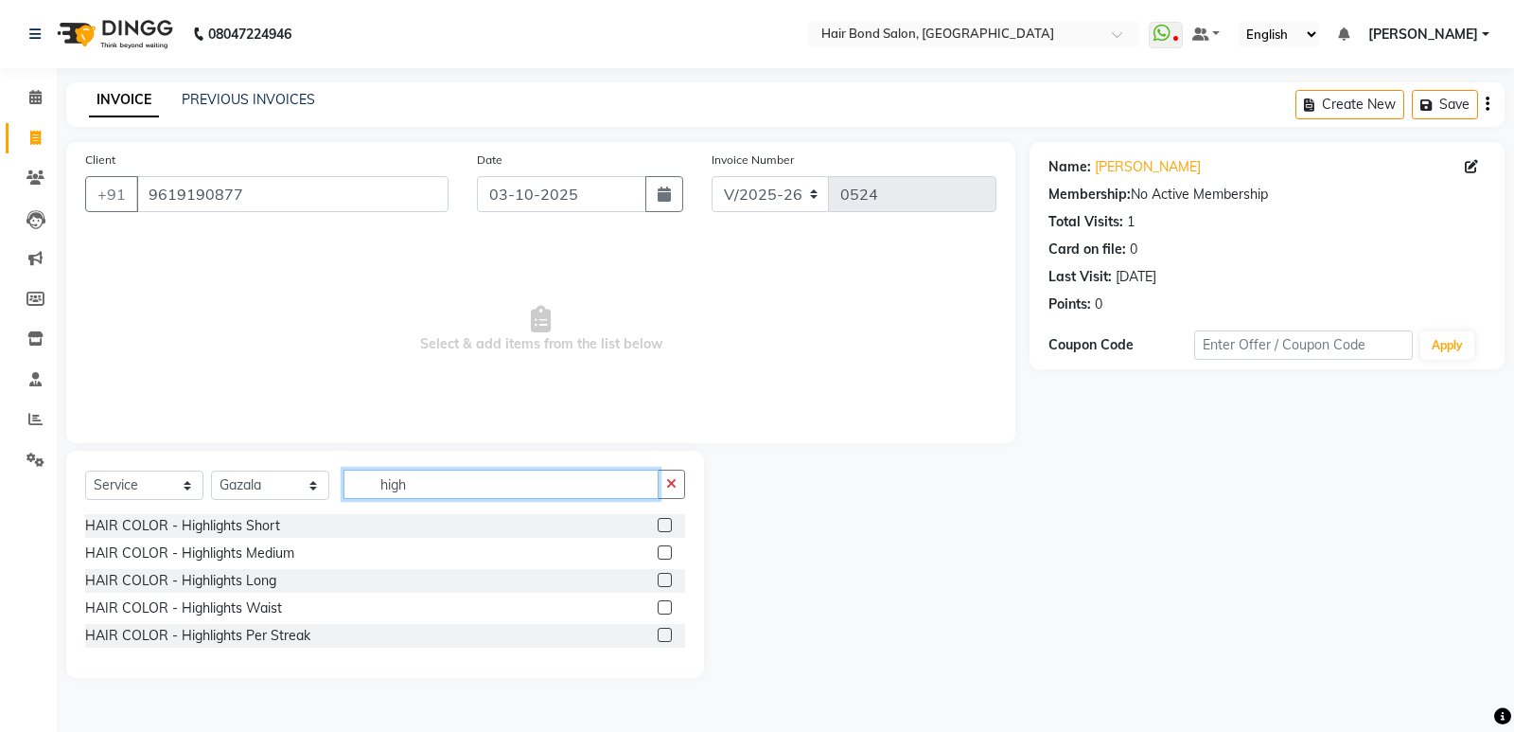
type input "high"
click at [661, 550] on label at bounding box center [665, 552] width 14 height 14
click at [661, 550] on input "checkbox" at bounding box center [664, 553] width 12 height 12
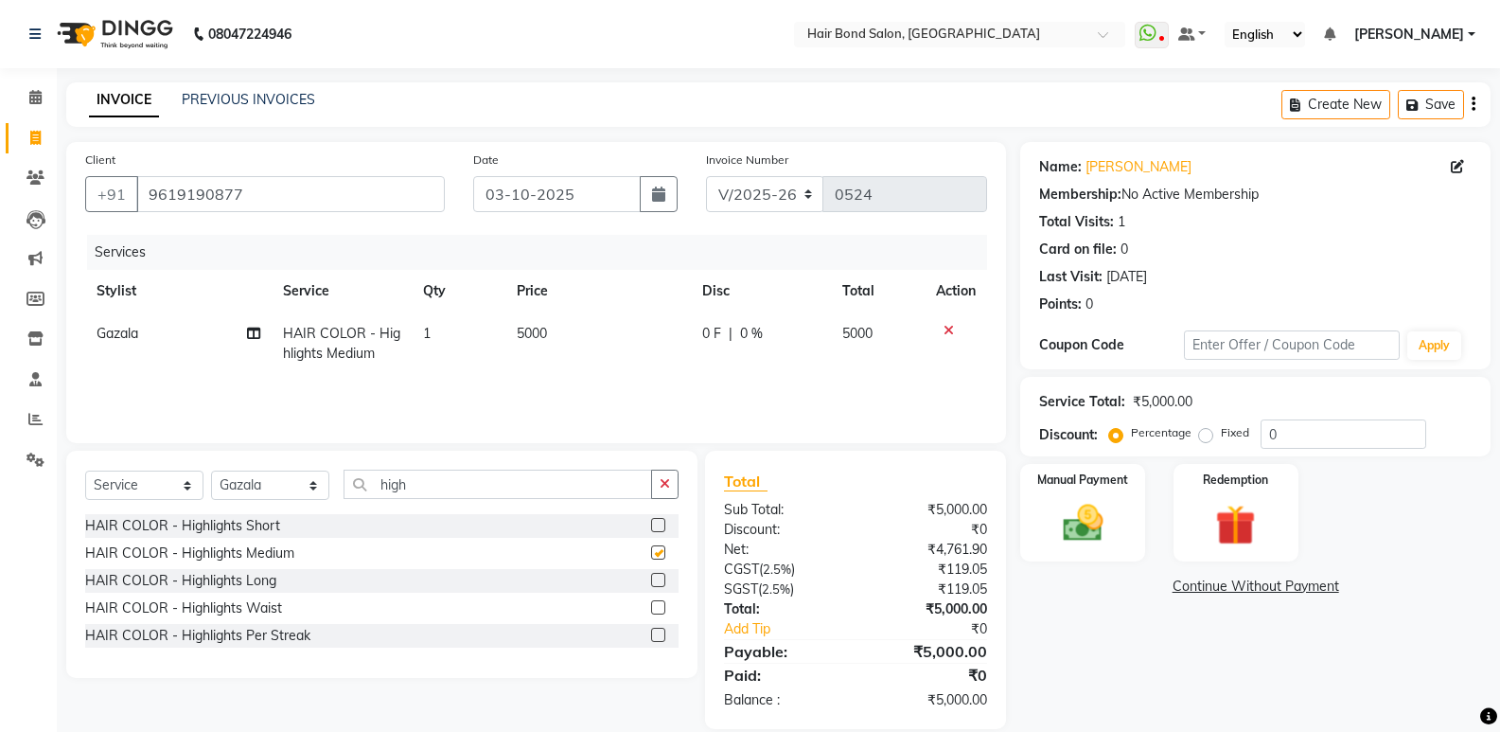
checkbox input "false"
click at [476, 486] on input "high" at bounding box center [498, 483] width 309 height 29
click at [1321, 427] on input "0" at bounding box center [1344, 433] width 166 height 29
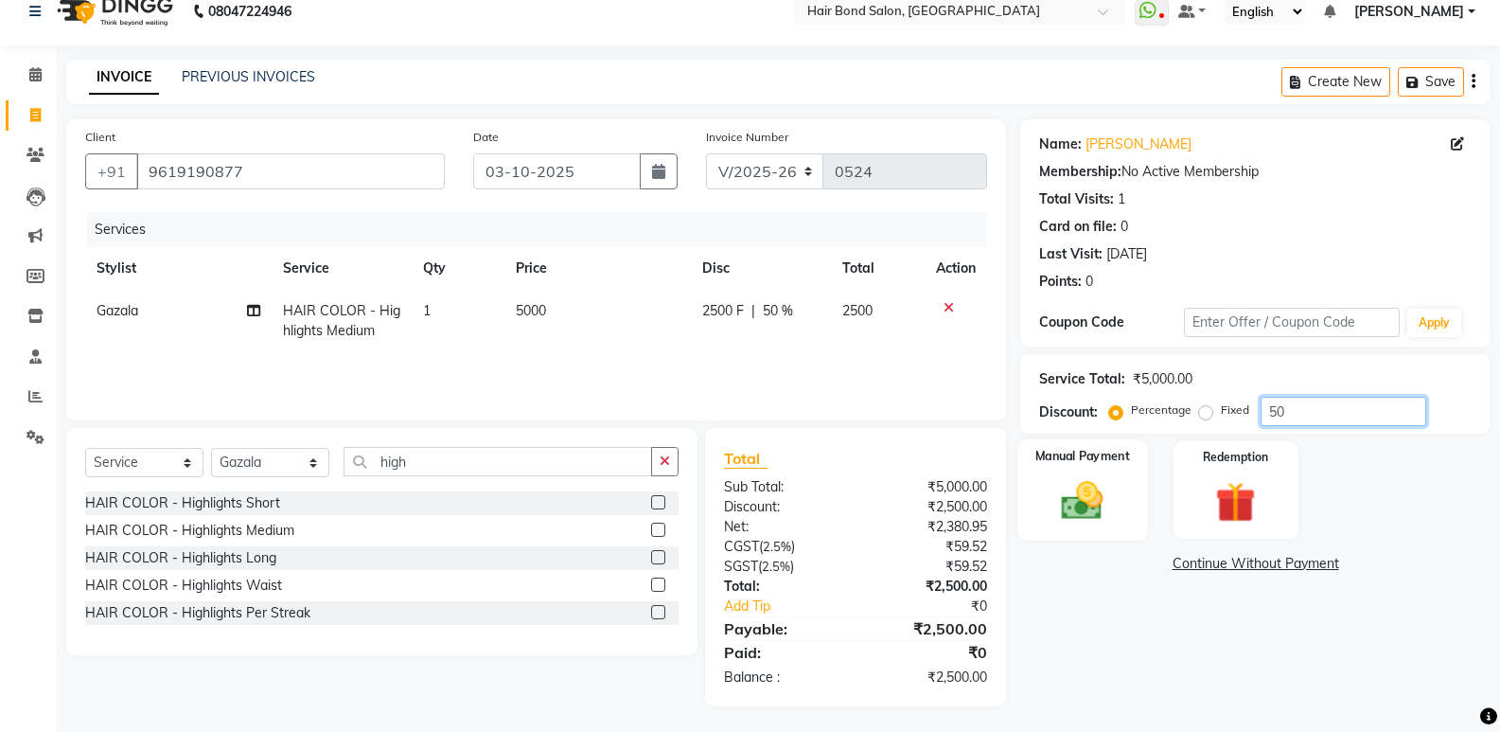
scroll to position [26, 0]
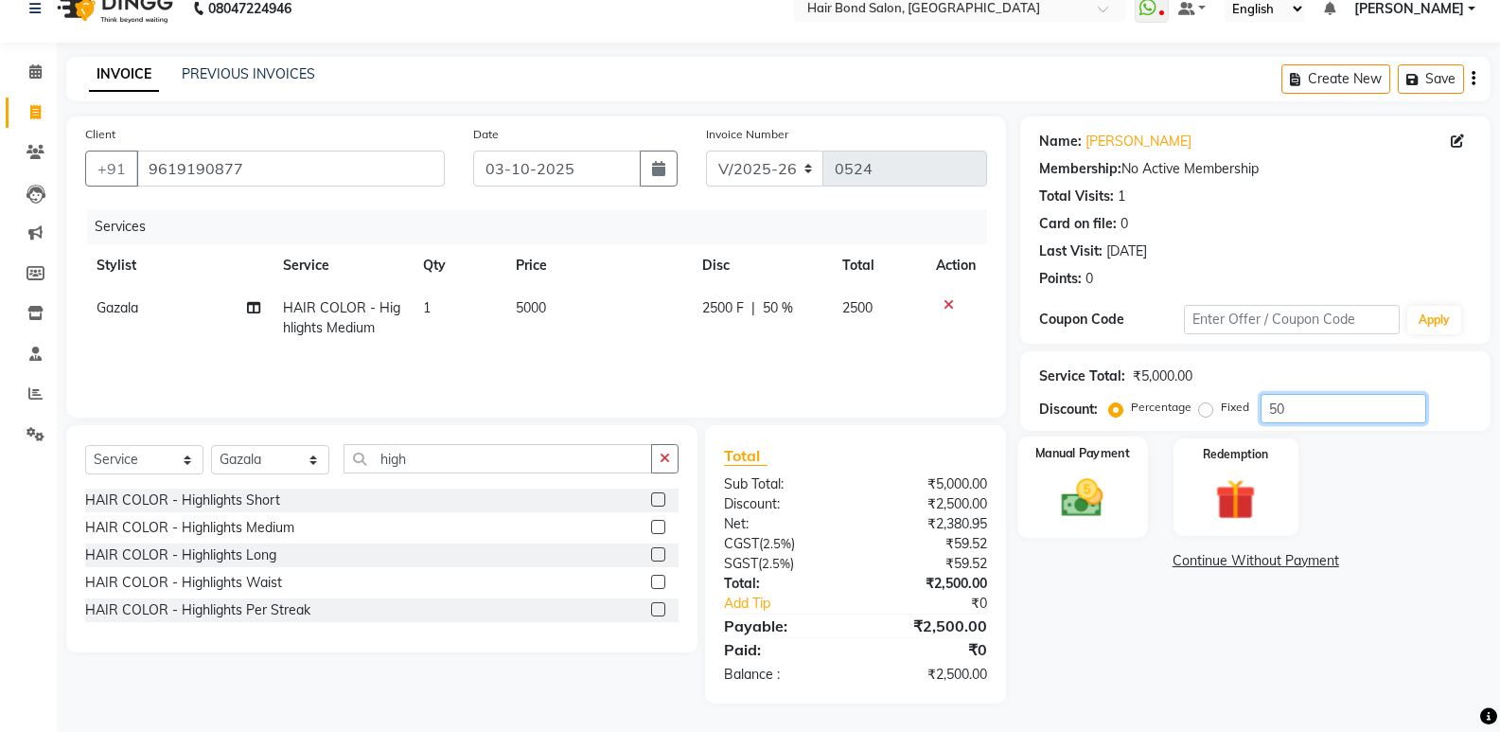
type input "50"
click at [1086, 494] on img at bounding box center [1082, 497] width 67 height 48
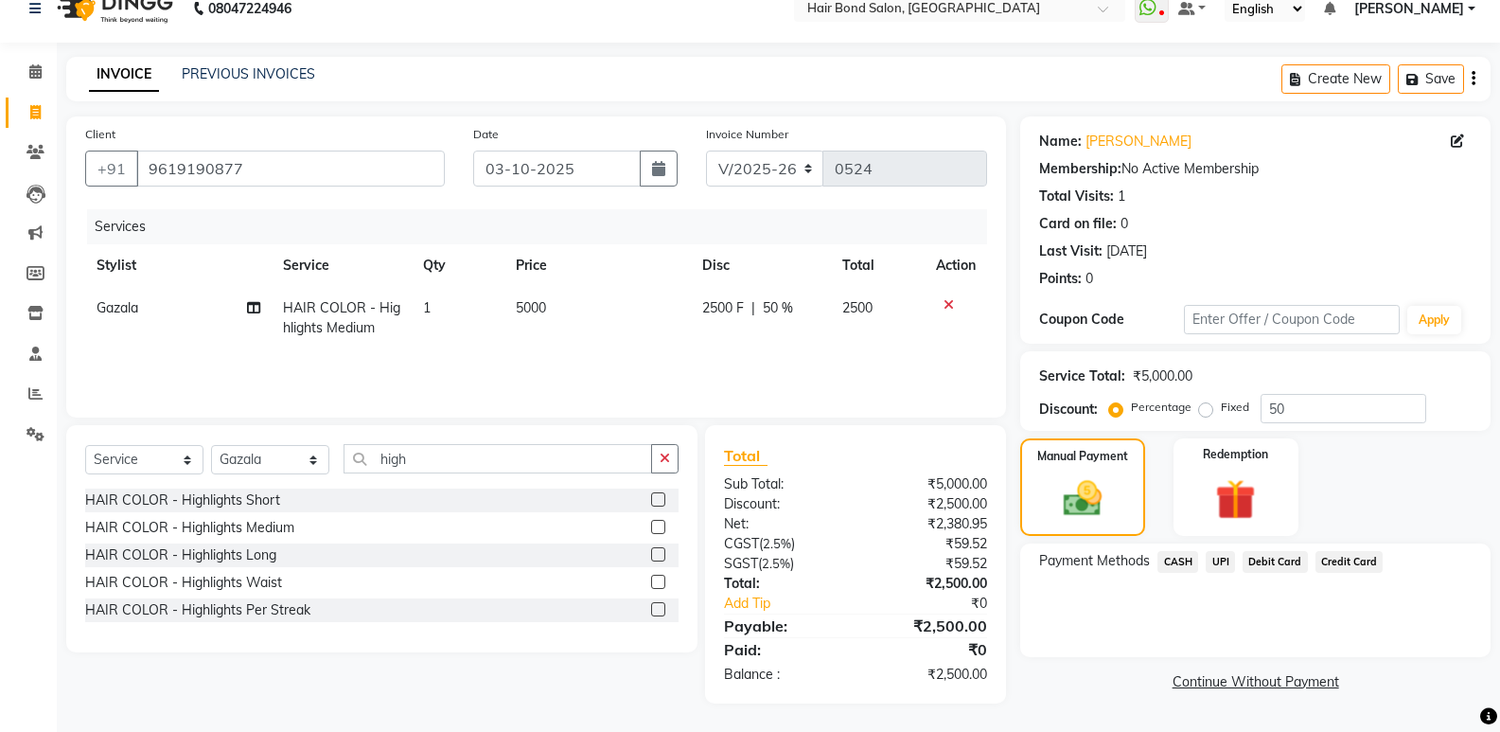
click at [1190, 559] on span "CASH" at bounding box center [1178, 562] width 41 height 22
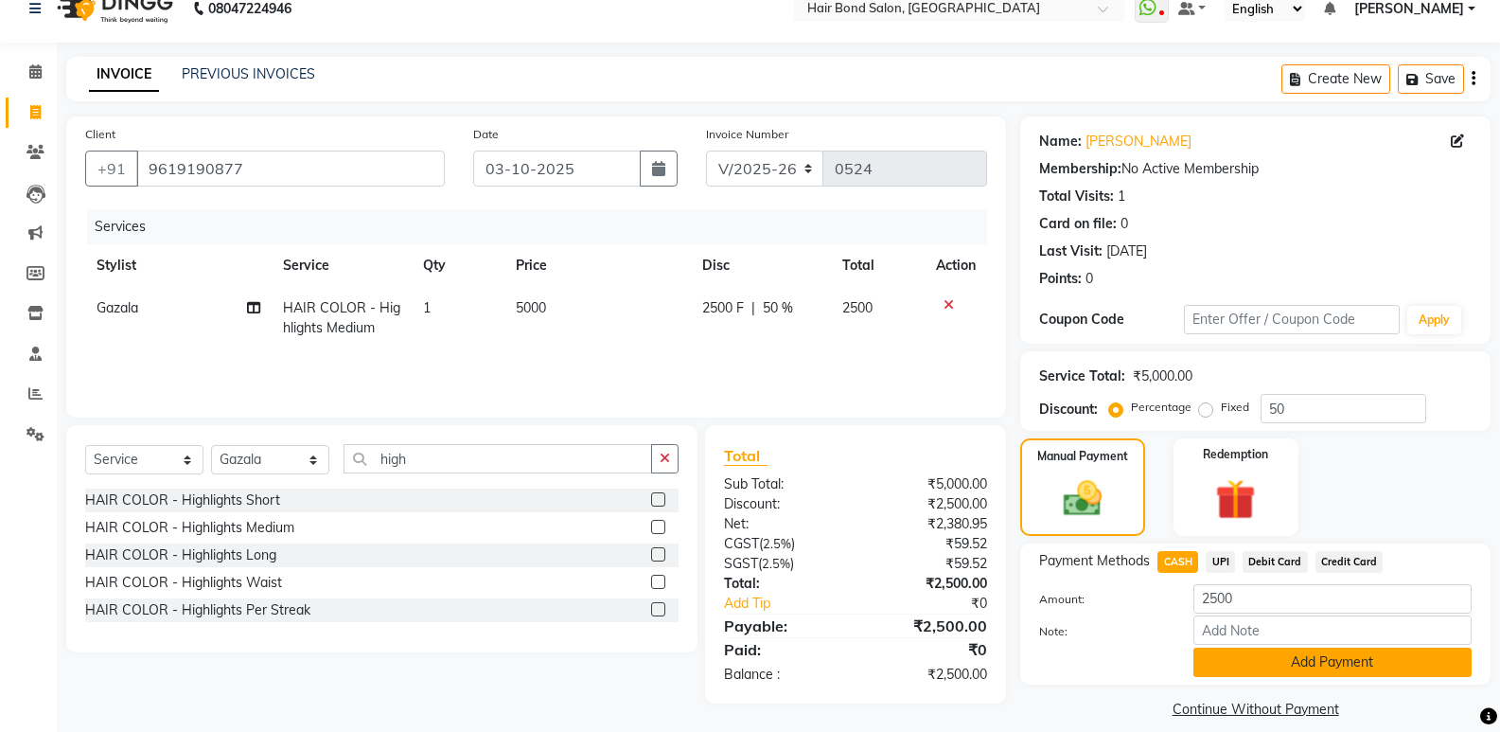
click at [1229, 656] on button "Add Payment" at bounding box center [1332, 661] width 278 height 29
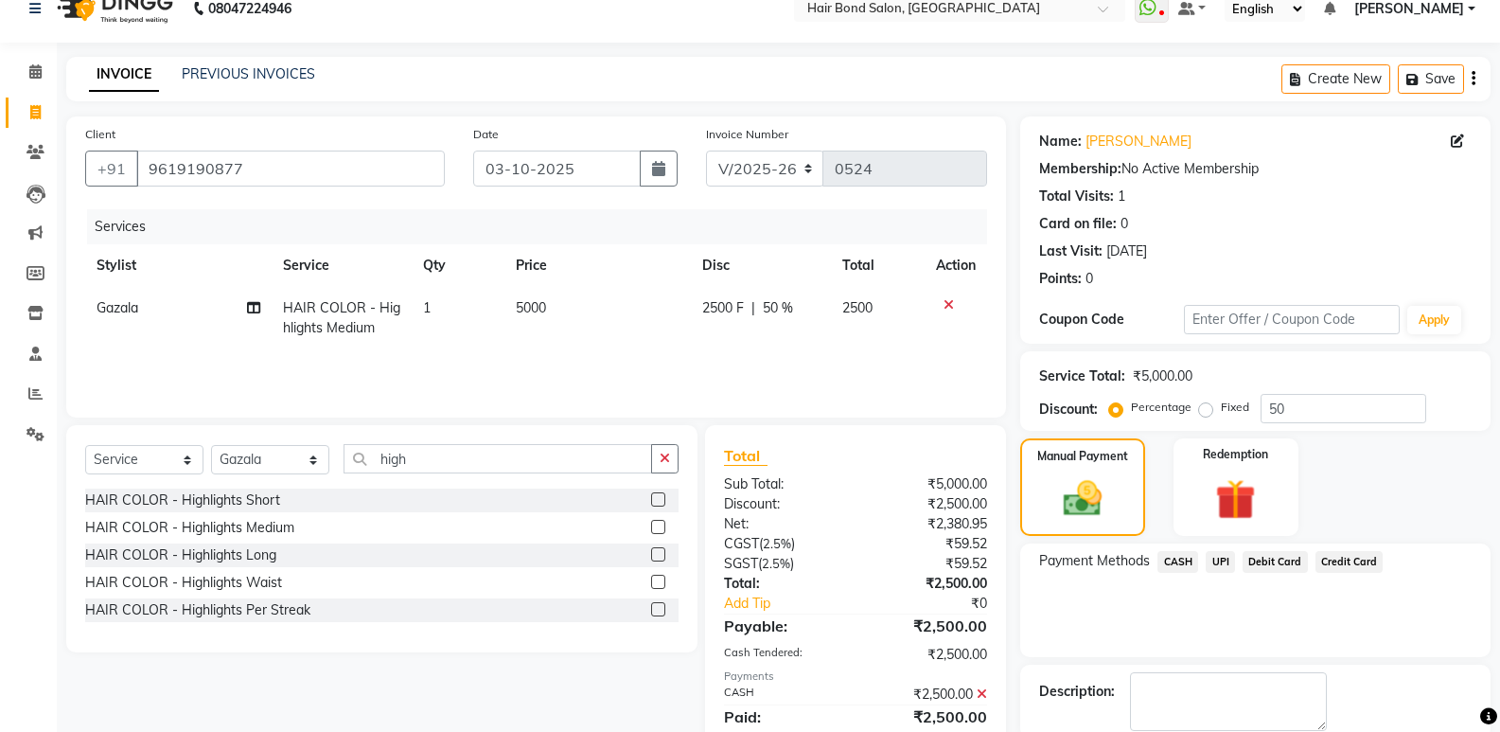
scroll to position [125, 0]
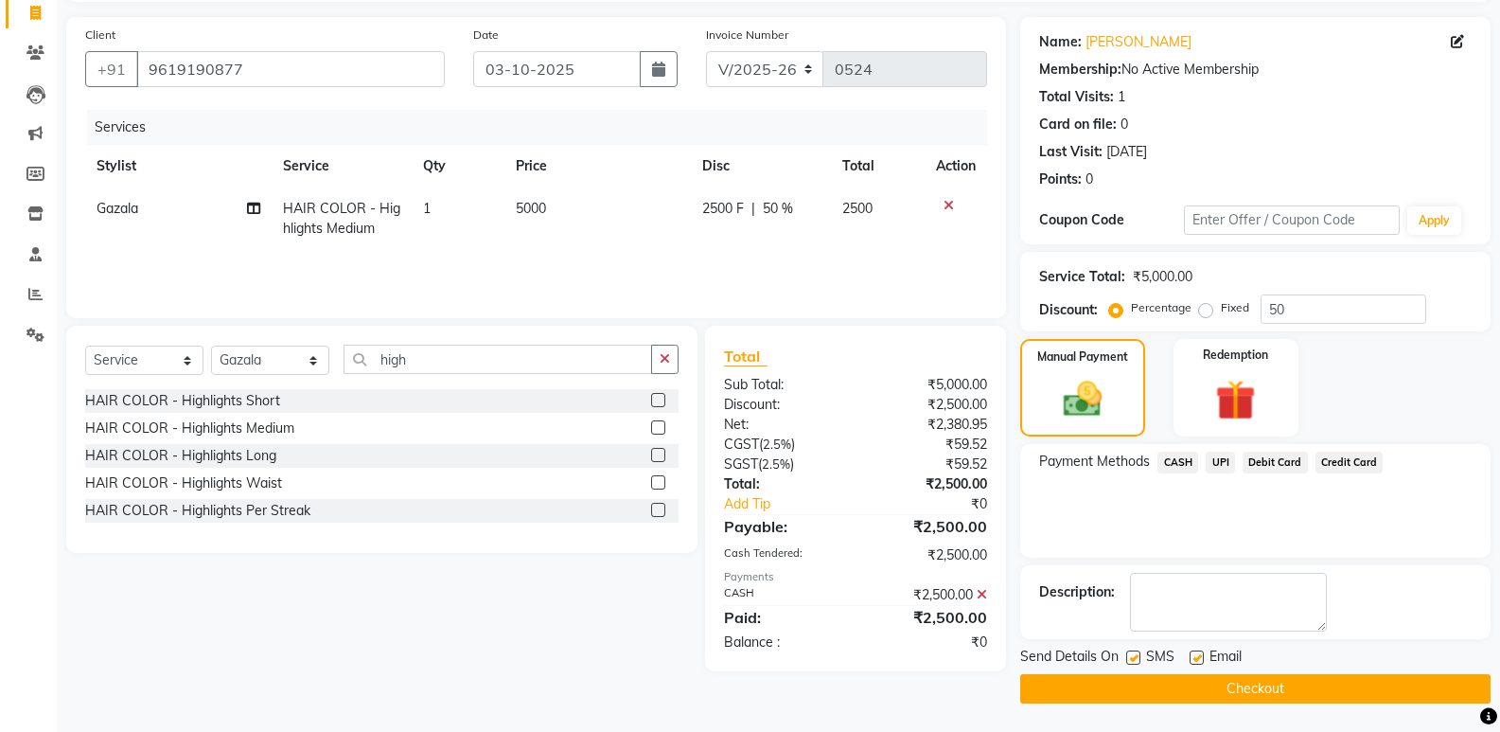
click at [1199, 692] on button "Checkout" at bounding box center [1255, 688] width 470 height 29
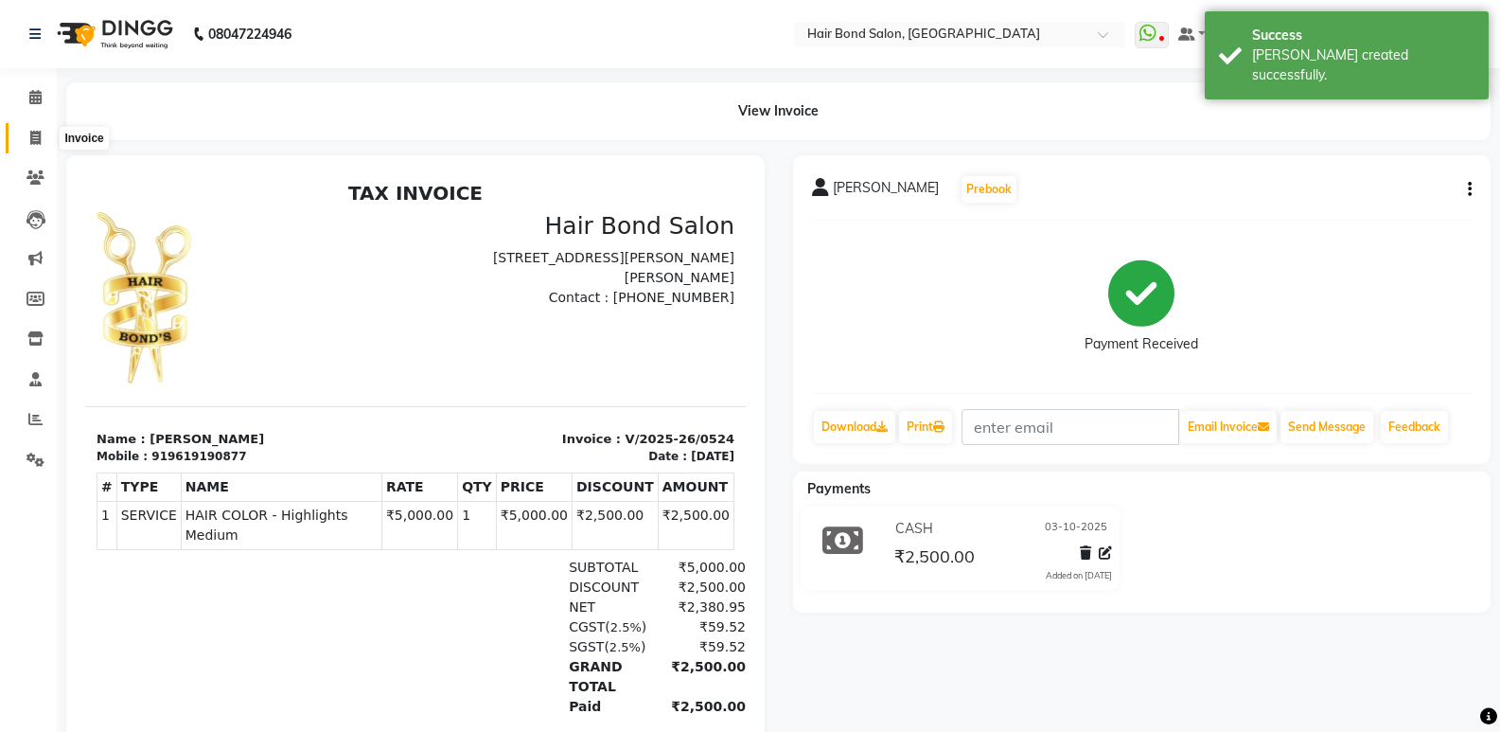
click at [39, 129] on span at bounding box center [35, 139] width 33 height 22
select select "8721"
select select "service"
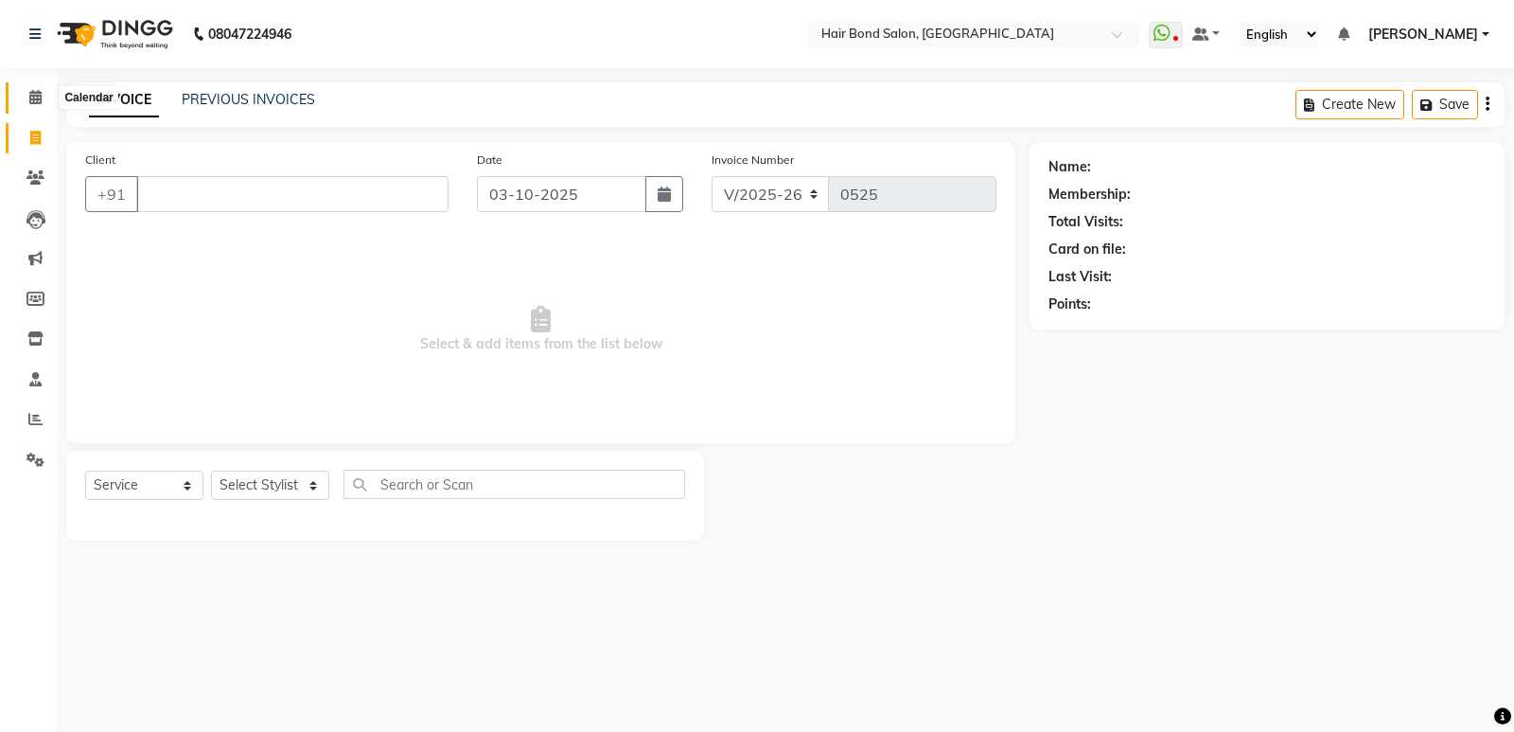
click at [31, 93] on icon at bounding box center [35, 97] width 12 height 14
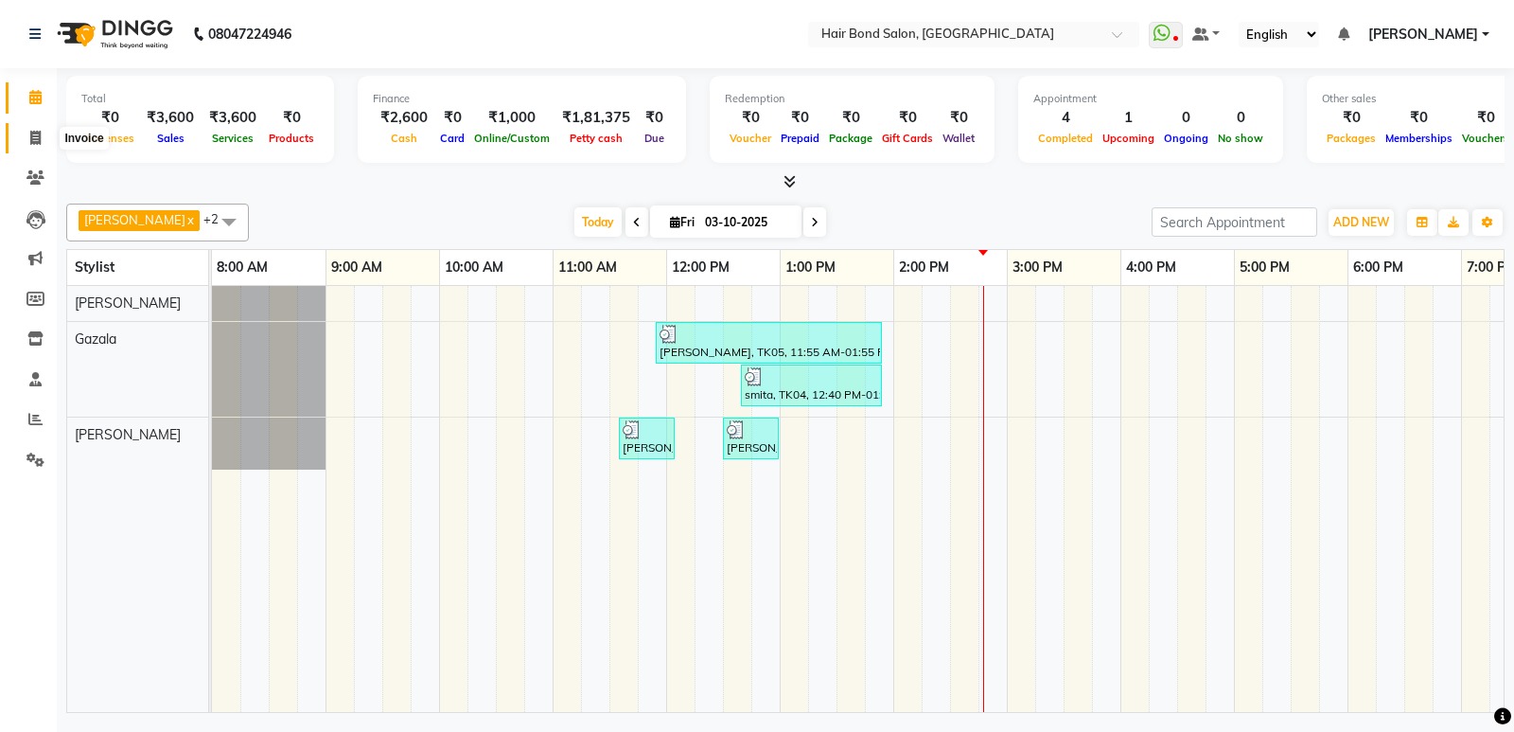
click at [40, 133] on icon at bounding box center [35, 138] width 10 height 14
select select "8721"
select select "service"
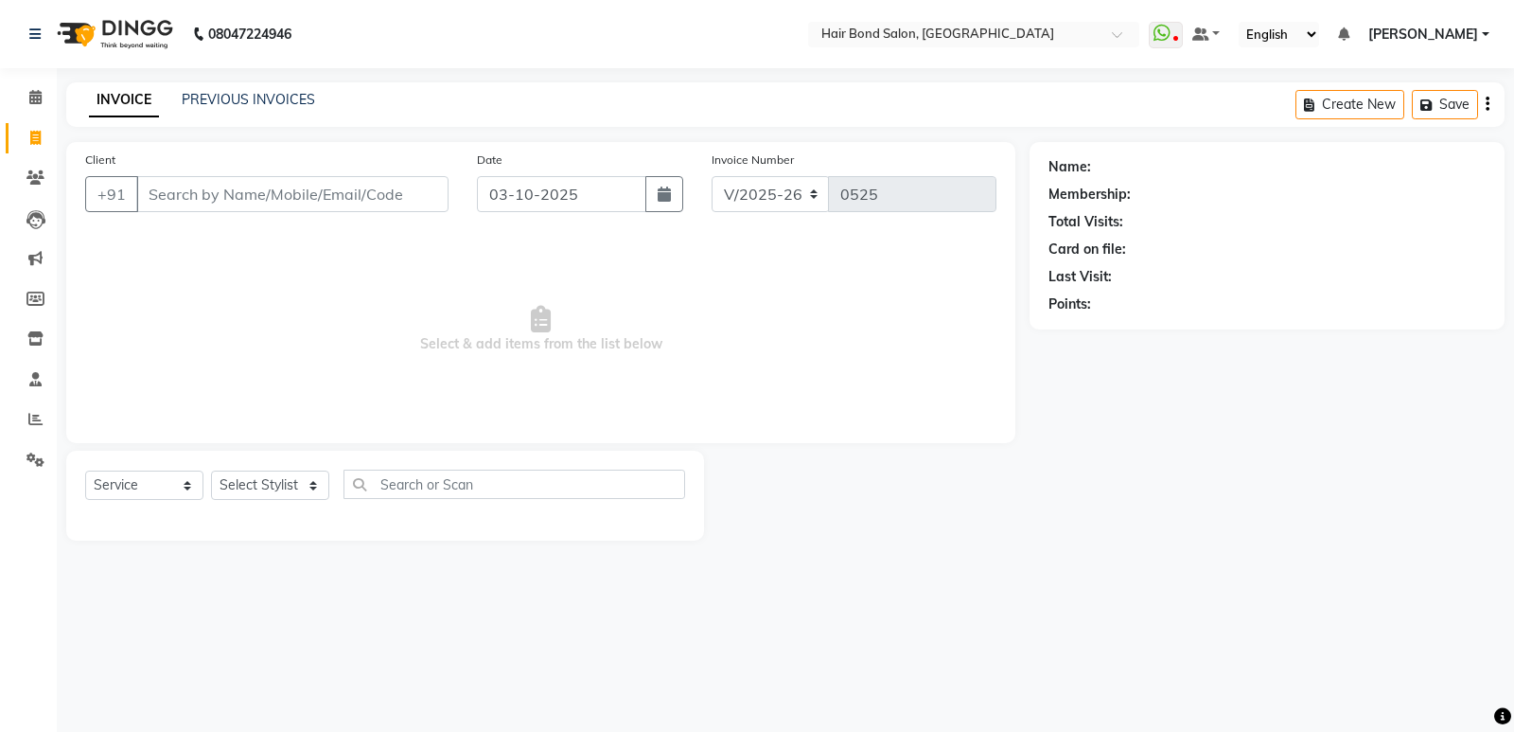
click at [233, 190] on input "Client" at bounding box center [292, 194] width 312 height 36
type input "9307434618"
click at [367, 184] on button "Add Client" at bounding box center [399, 194] width 97 height 36
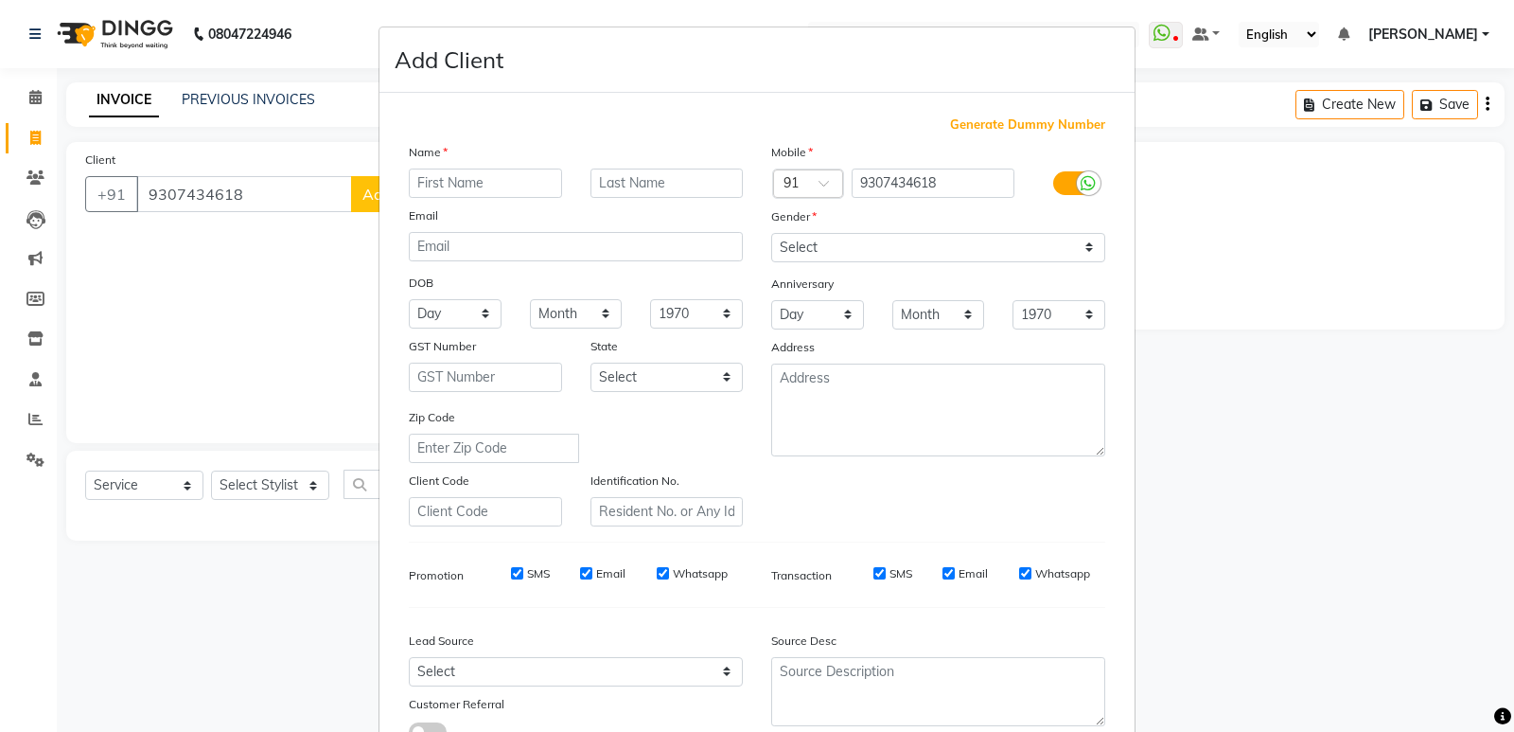
click at [418, 175] on input "text" at bounding box center [485, 182] width 153 height 29
type input "karuna"
click at [622, 175] on input "text" at bounding box center [667, 182] width 153 height 29
type input "[PERSON_NAME]"
click at [852, 233] on select "Select [DEMOGRAPHIC_DATA] [DEMOGRAPHIC_DATA] Other Prefer Not To Say" at bounding box center [938, 247] width 334 height 29
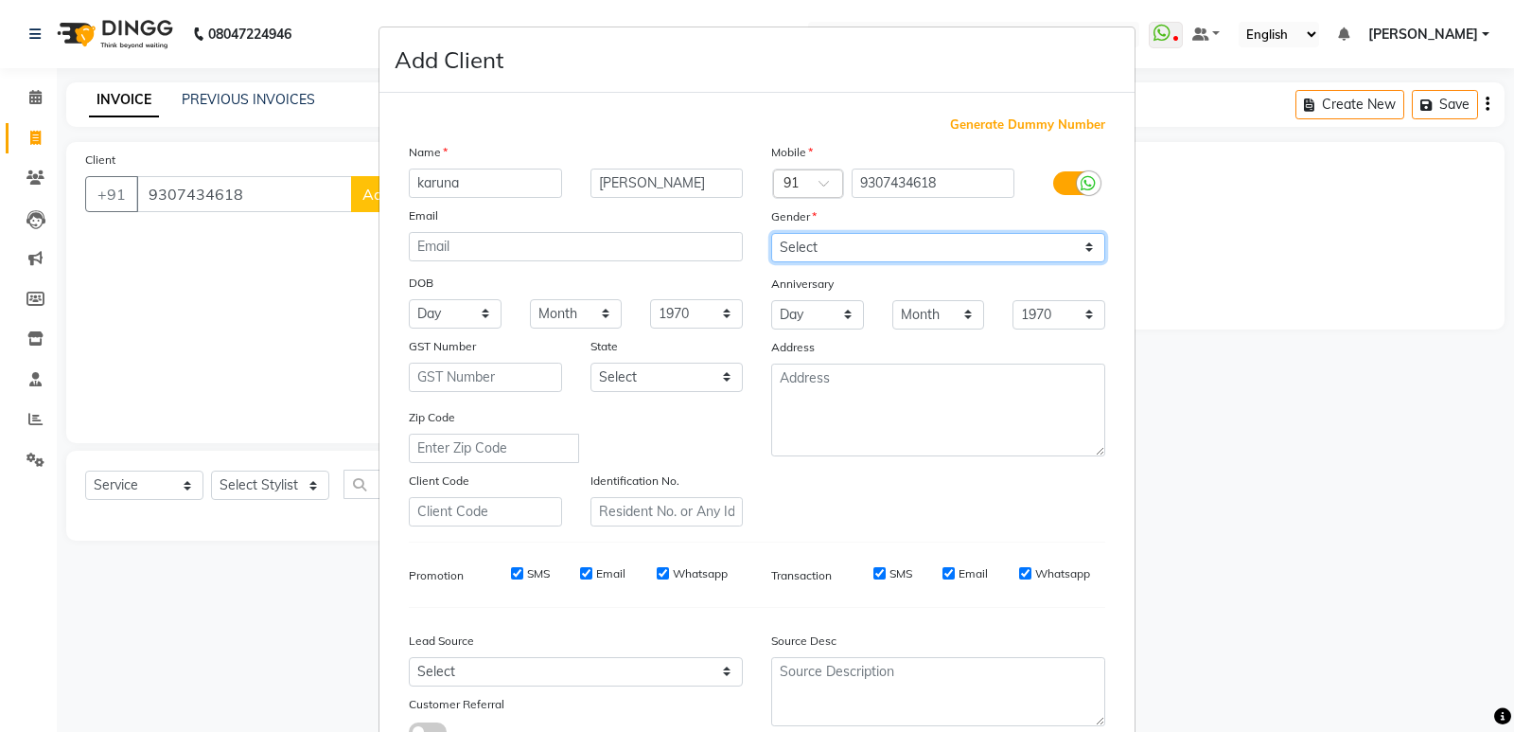
select select "[DEMOGRAPHIC_DATA]"
click at [771, 233] on select "Select [DEMOGRAPHIC_DATA] [DEMOGRAPHIC_DATA] Other Prefer Not To Say" at bounding box center [938, 247] width 334 height 29
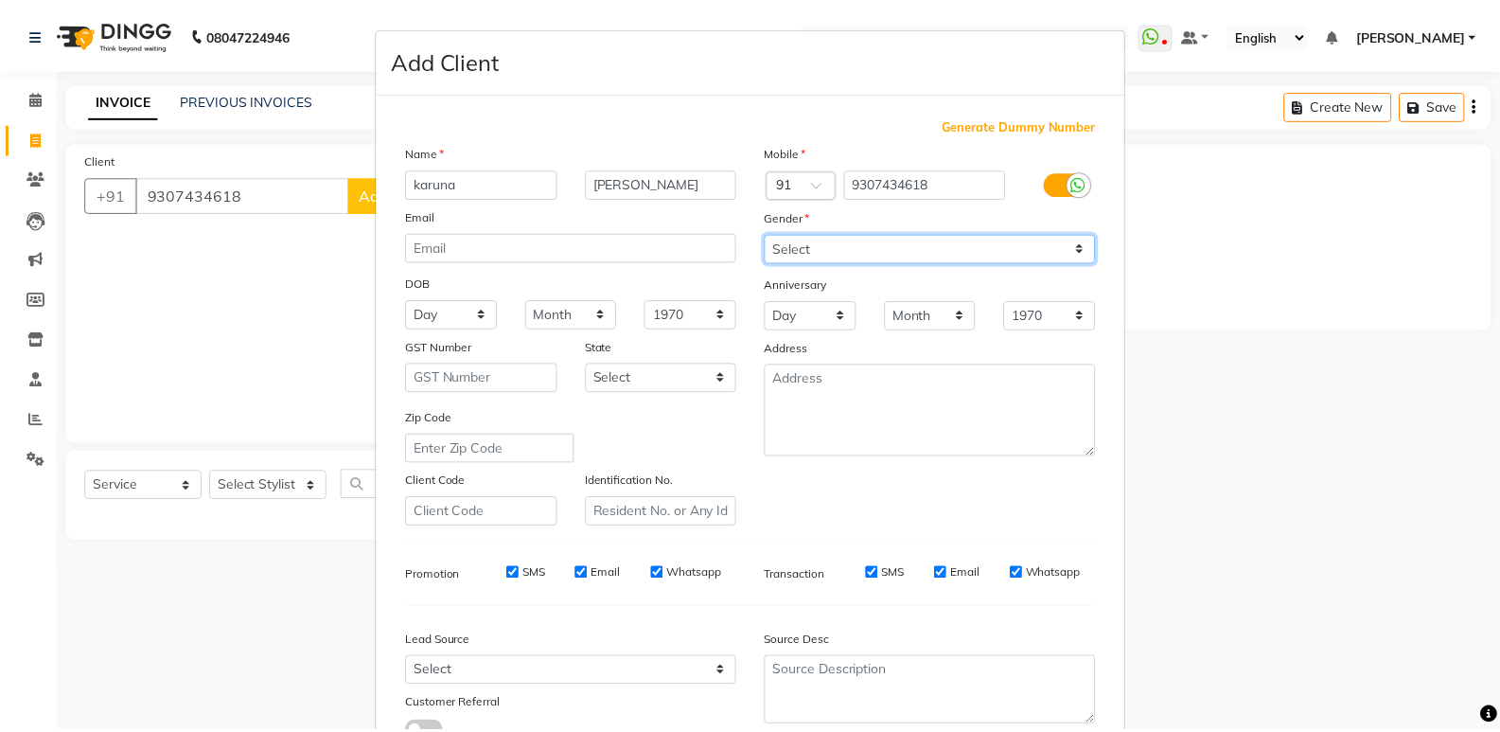
scroll to position [142, 0]
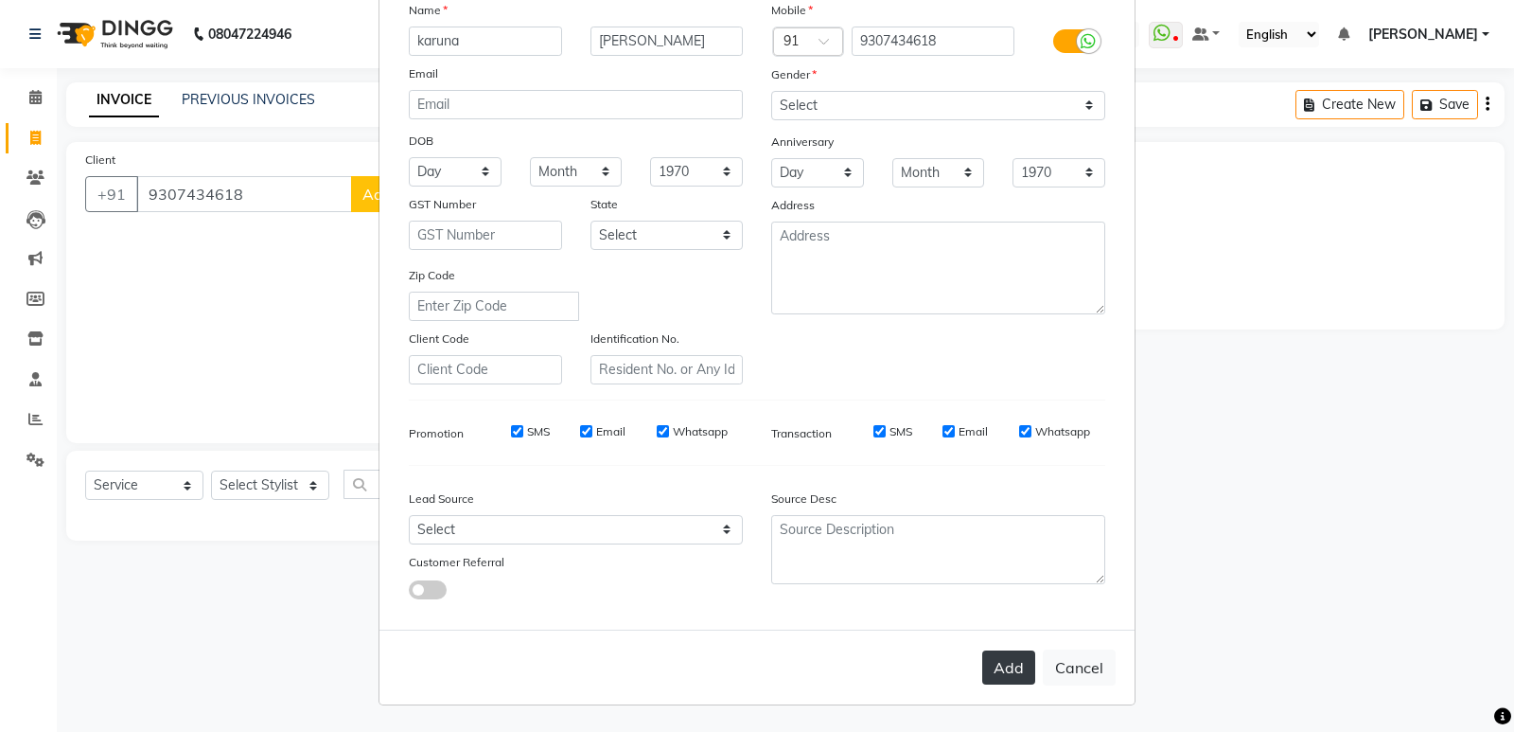
click at [999, 659] on button "Add" at bounding box center [1008, 667] width 53 height 34
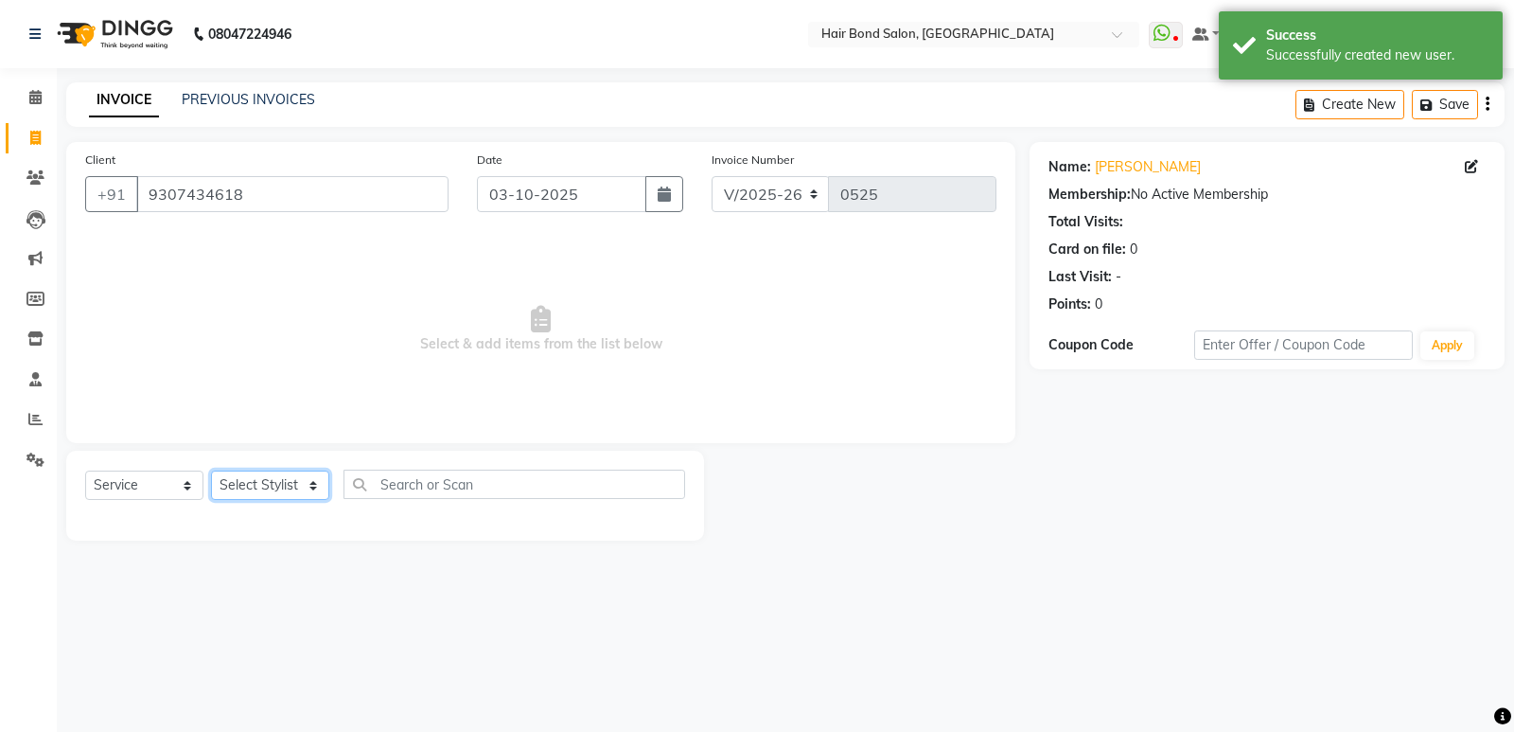
click at [270, 475] on select "Select Stylist [PERSON_NAME] [PERSON_NAME] [PERSON_NAME] [PERSON_NAME] [PERSON_…" at bounding box center [270, 484] width 118 height 29
select select "90700"
click at [211, 470] on select "Select Stylist [PERSON_NAME] [PERSON_NAME] [PERSON_NAME] [PERSON_NAME] [PERSON_…" at bounding box center [270, 484] width 118 height 29
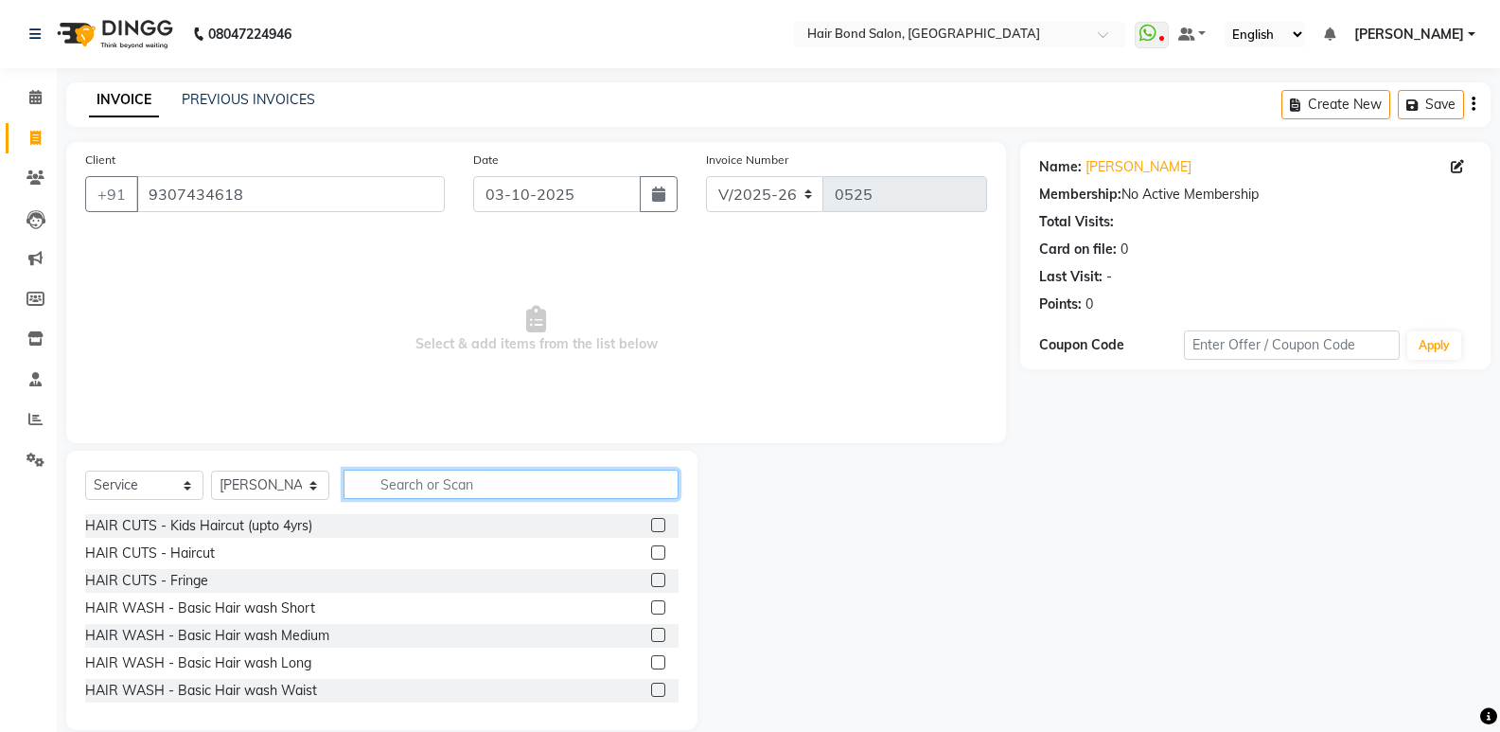
click at [382, 489] on input "text" at bounding box center [511, 483] width 335 height 29
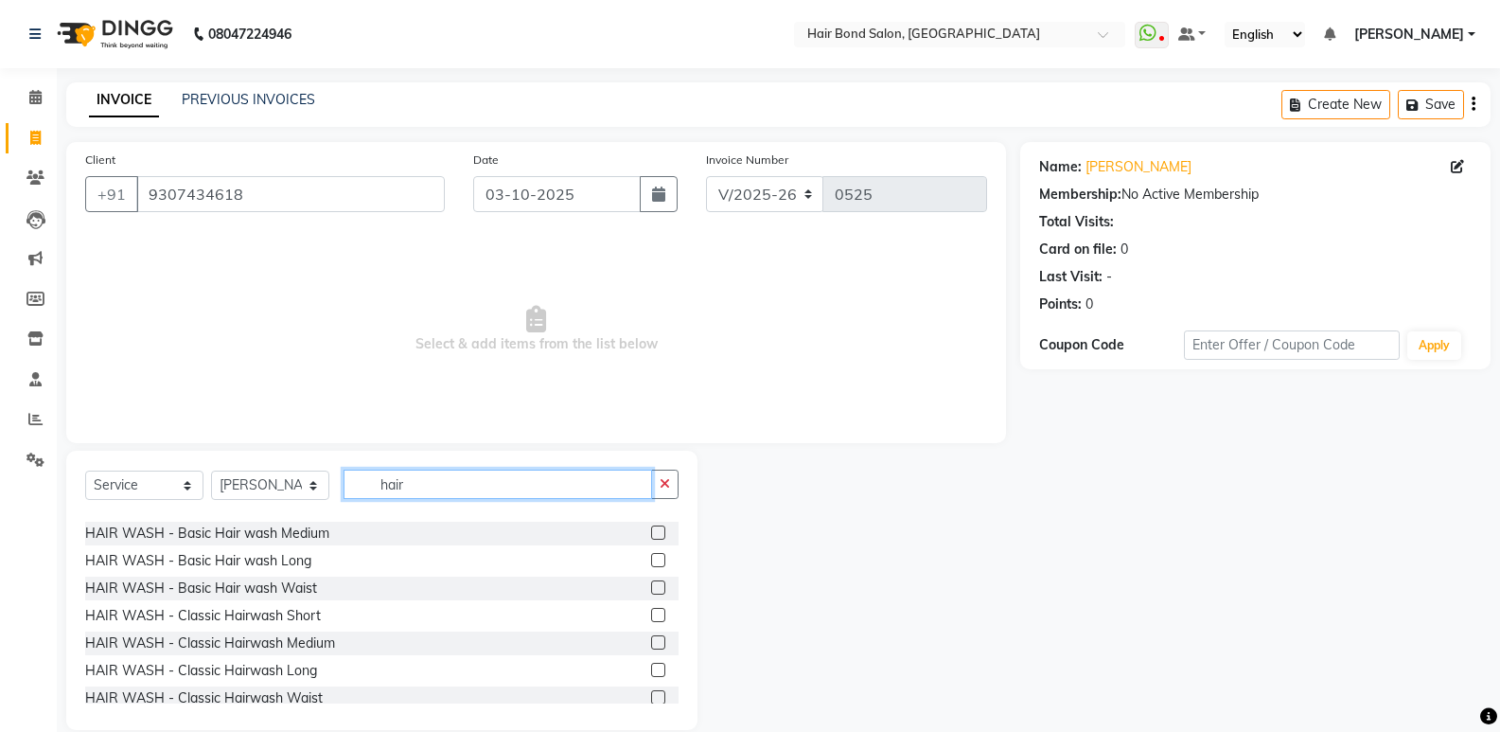
scroll to position [95, 0]
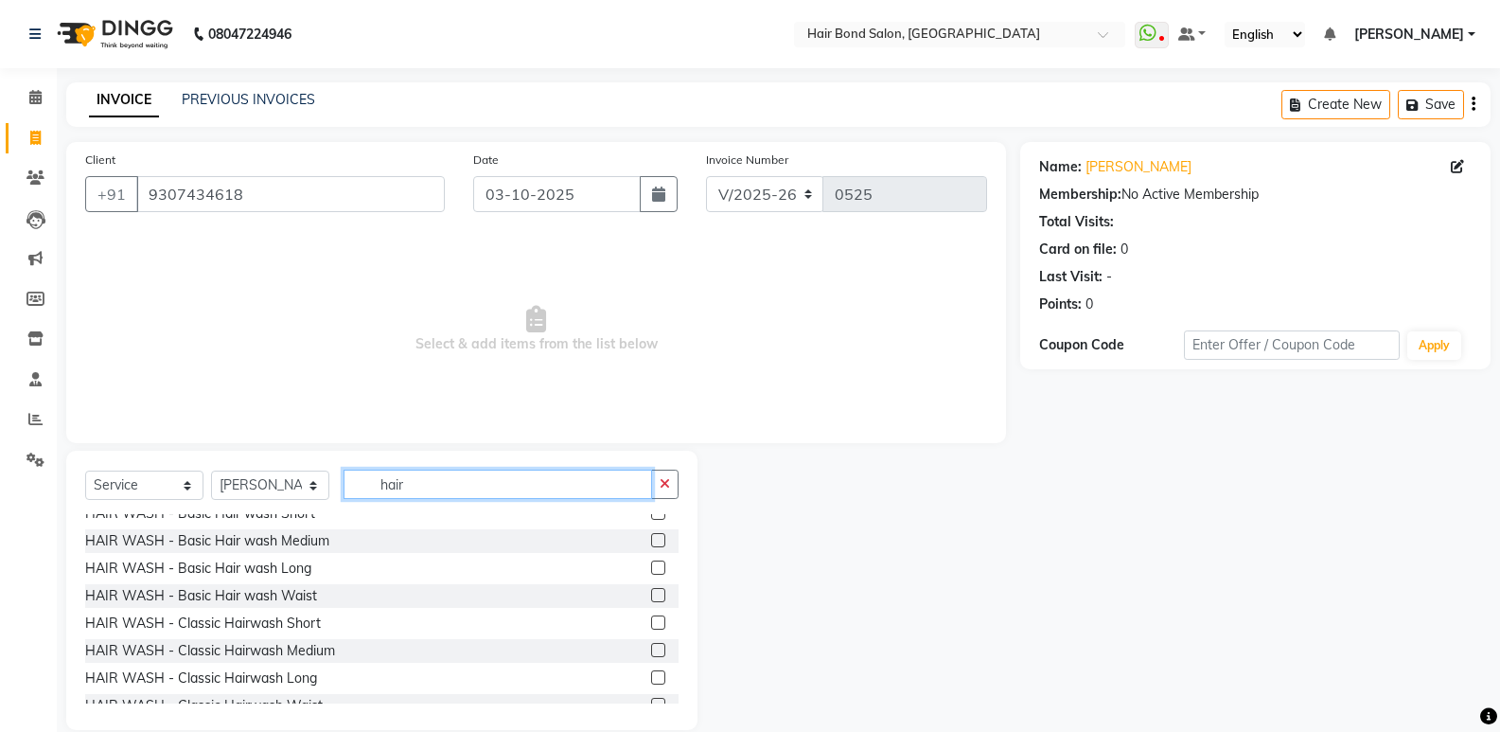
type input "hair"
click at [651, 647] on label at bounding box center [658, 650] width 14 height 14
click at [651, 647] on input "checkbox" at bounding box center [657, 651] width 12 height 12
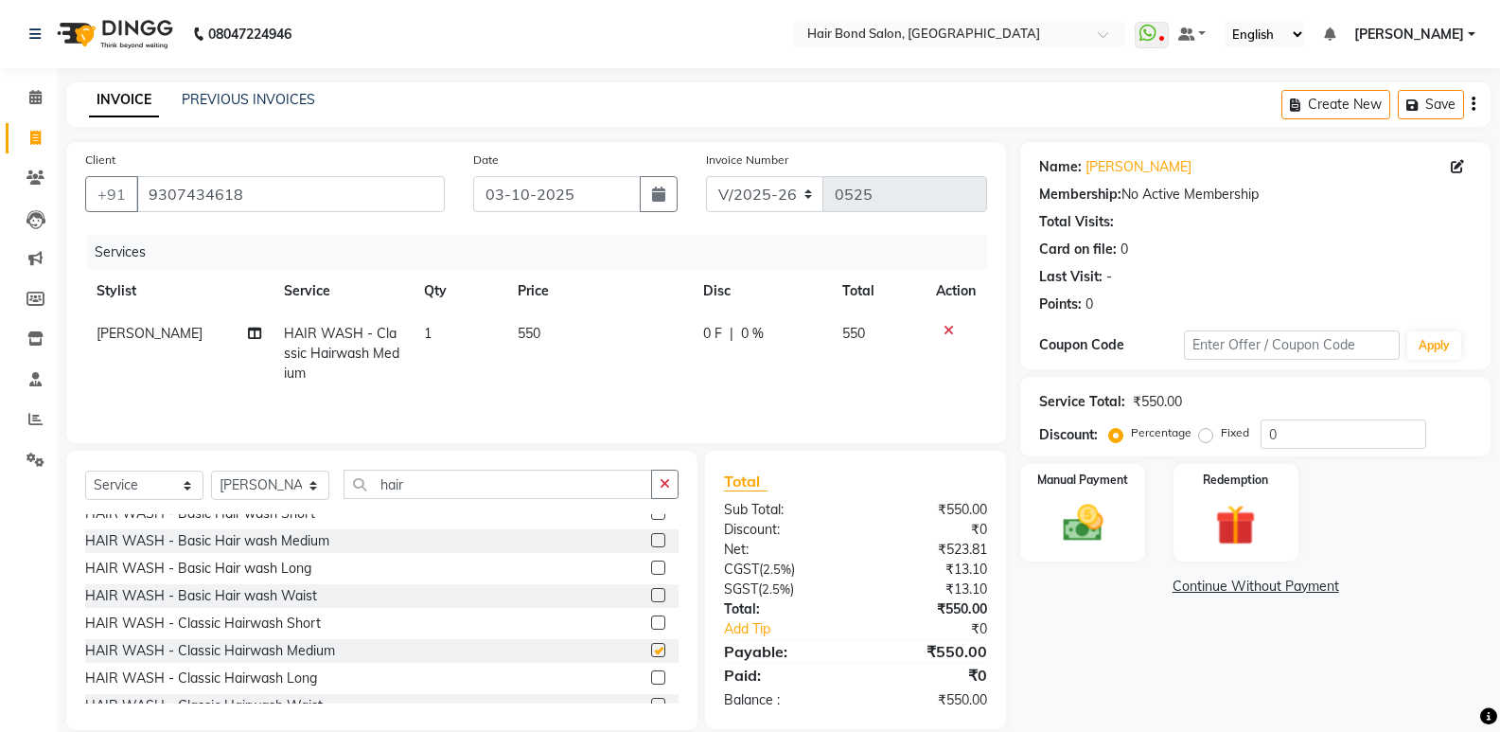
checkbox input "false"
click at [464, 475] on input "hair" at bounding box center [498, 483] width 309 height 29
type input "h"
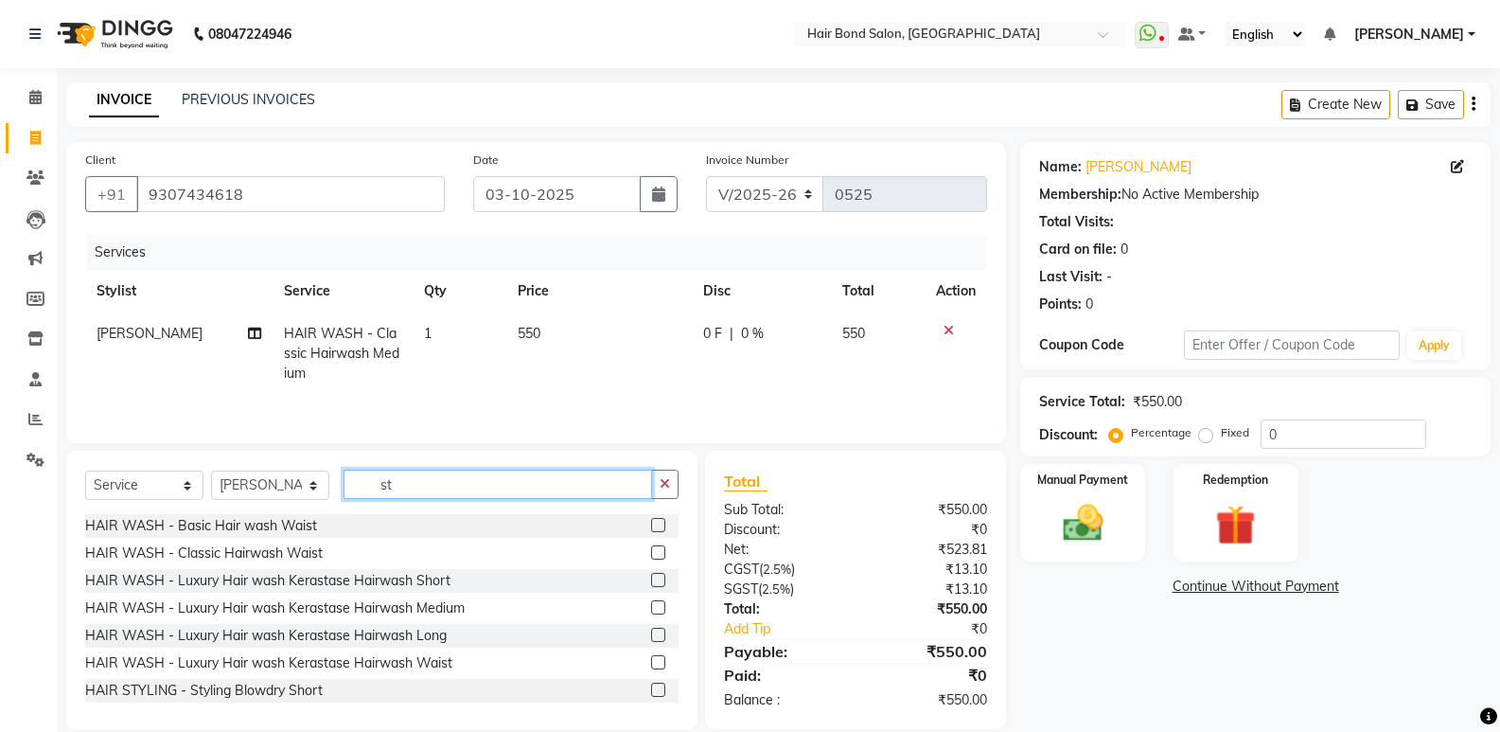
type input "s"
type input "hair cut"
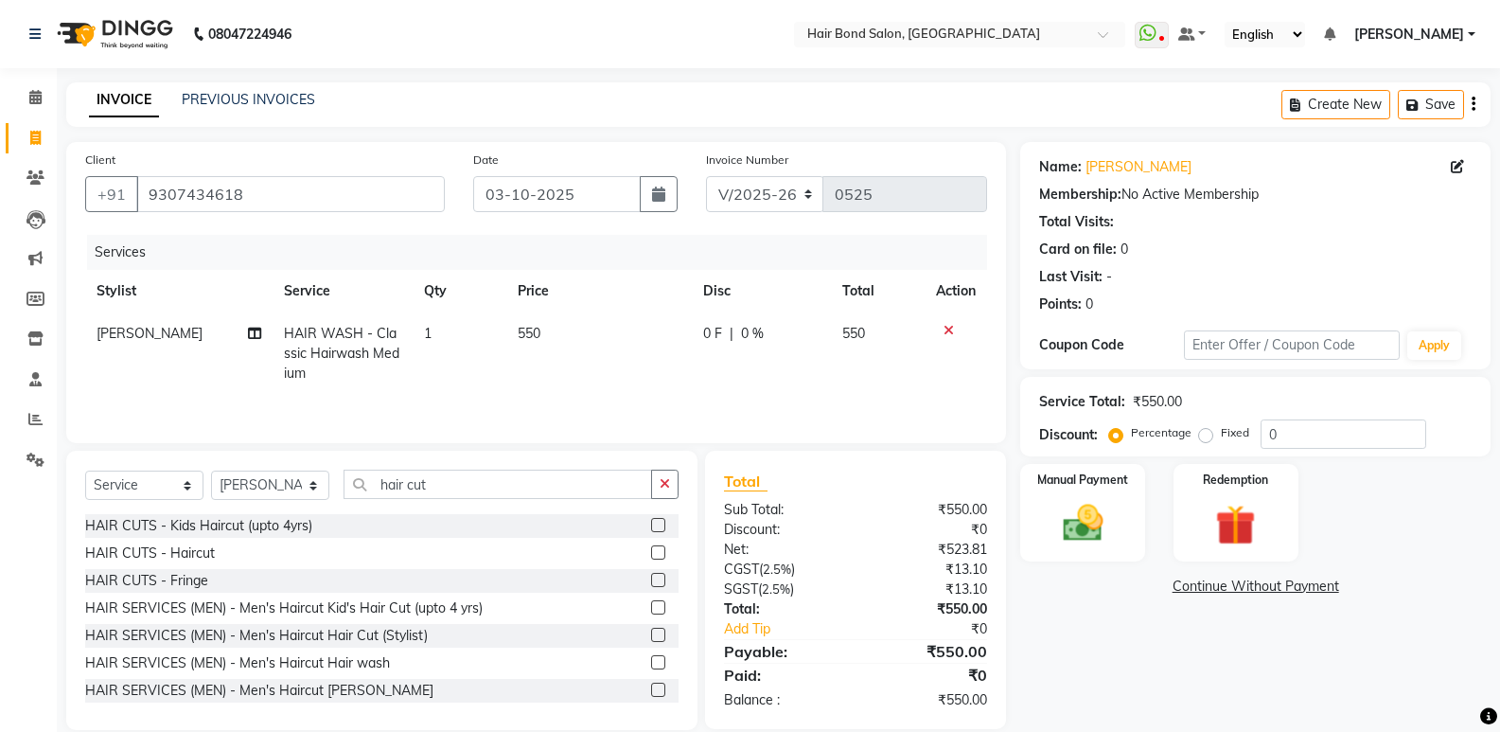
click at [651, 548] on label at bounding box center [658, 552] width 14 height 14
click at [651, 548] on input "checkbox" at bounding box center [657, 553] width 12 height 12
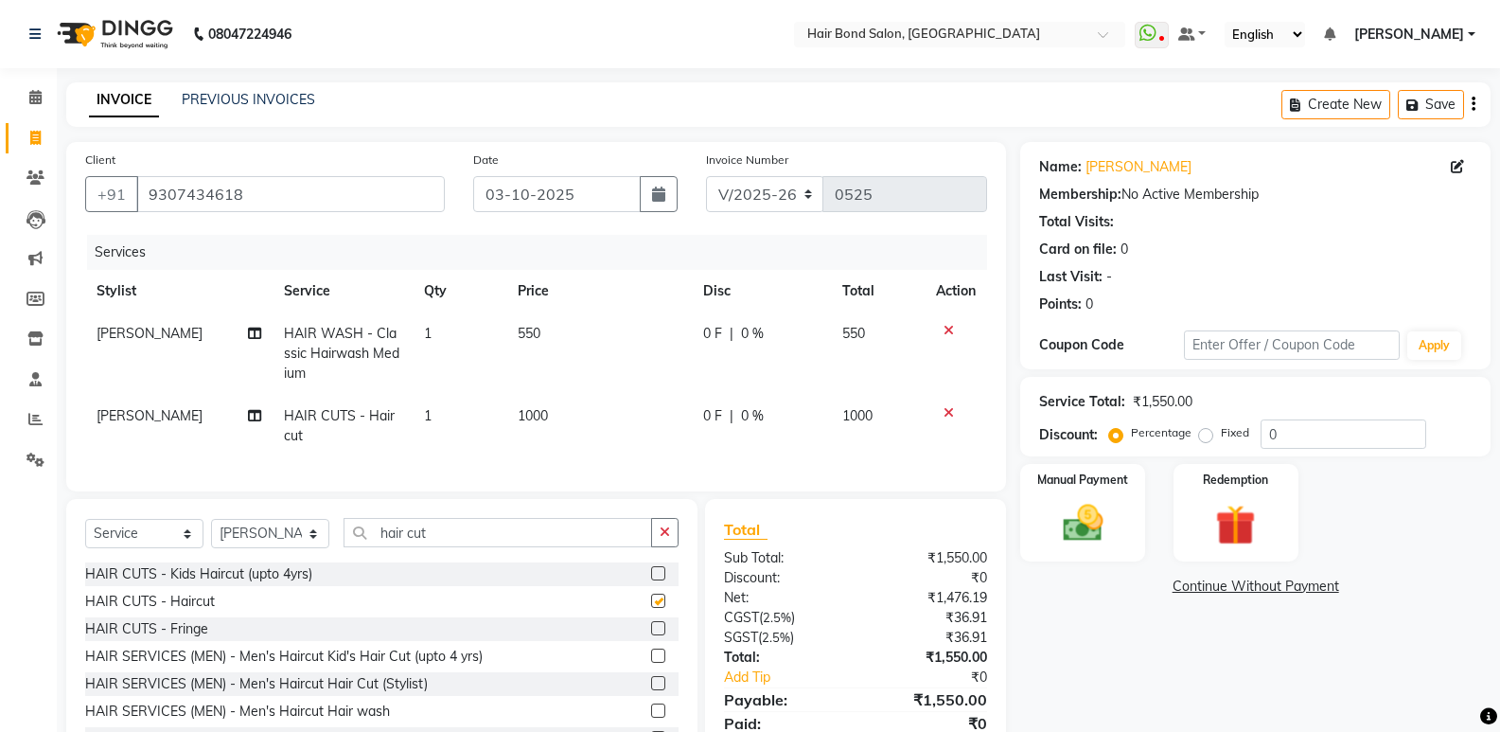
checkbox input "false"
click at [550, 543] on input "hair cut" at bounding box center [498, 532] width 309 height 29
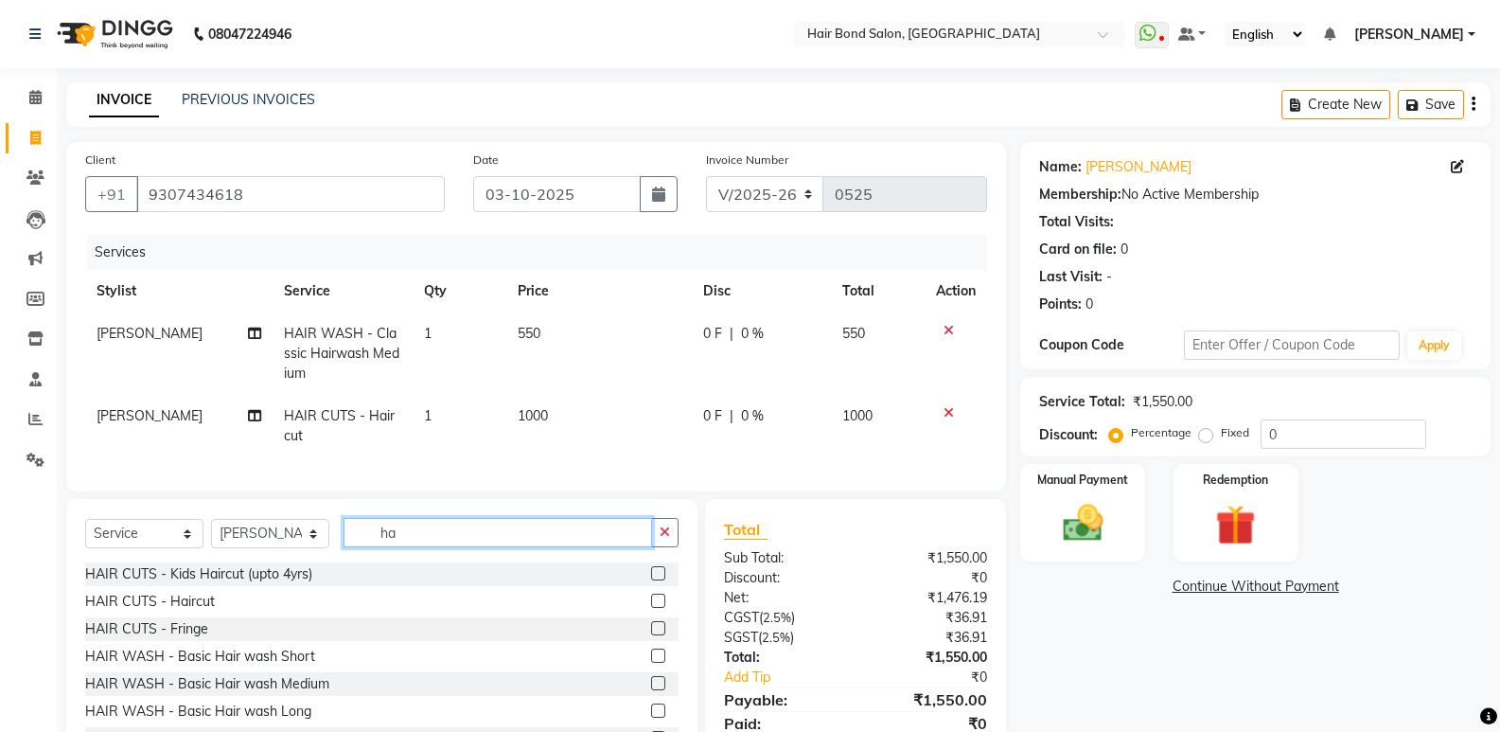
type input "h"
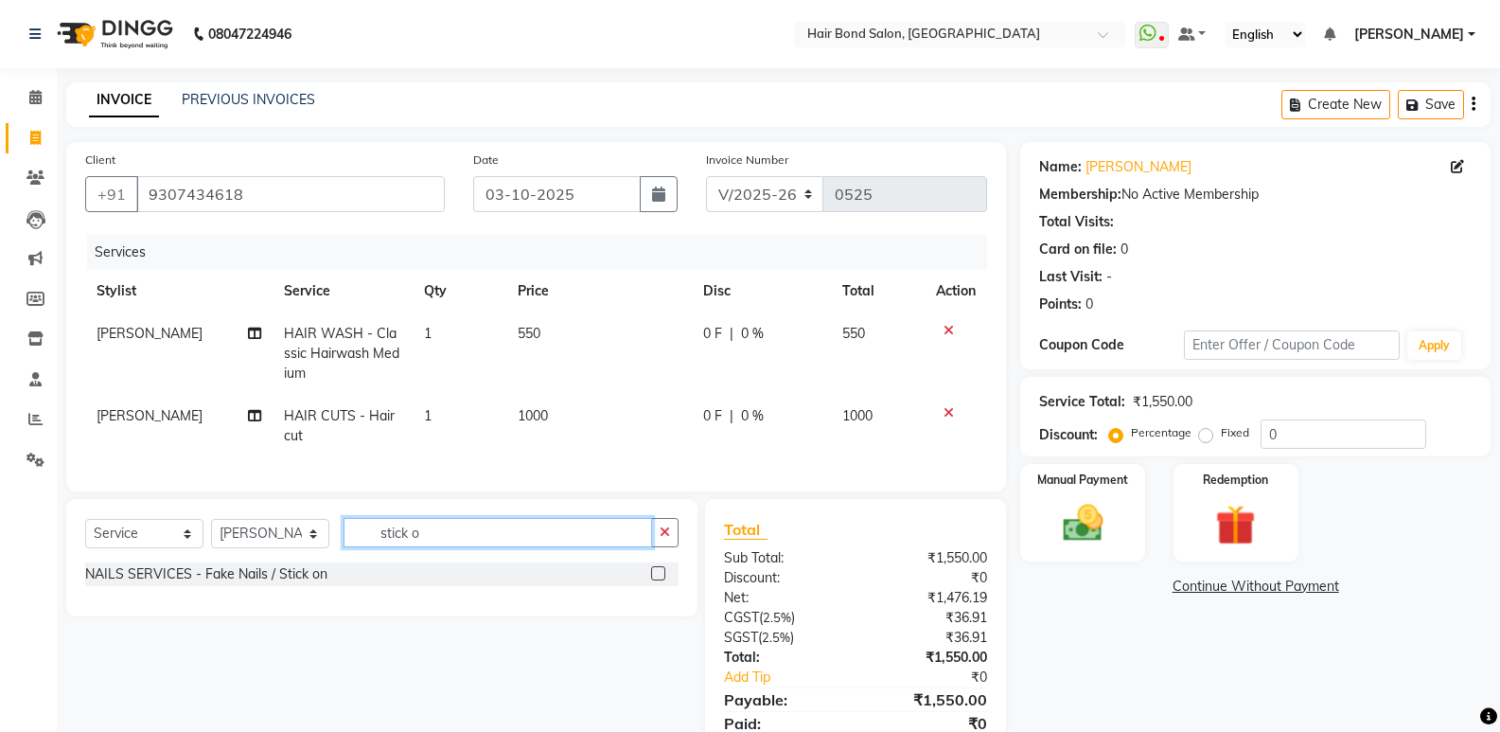
type input "stick o"
click at [664, 580] on label at bounding box center [658, 573] width 14 height 14
click at [663, 580] on input "checkbox" at bounding box center [657, 574] width 12 height 12
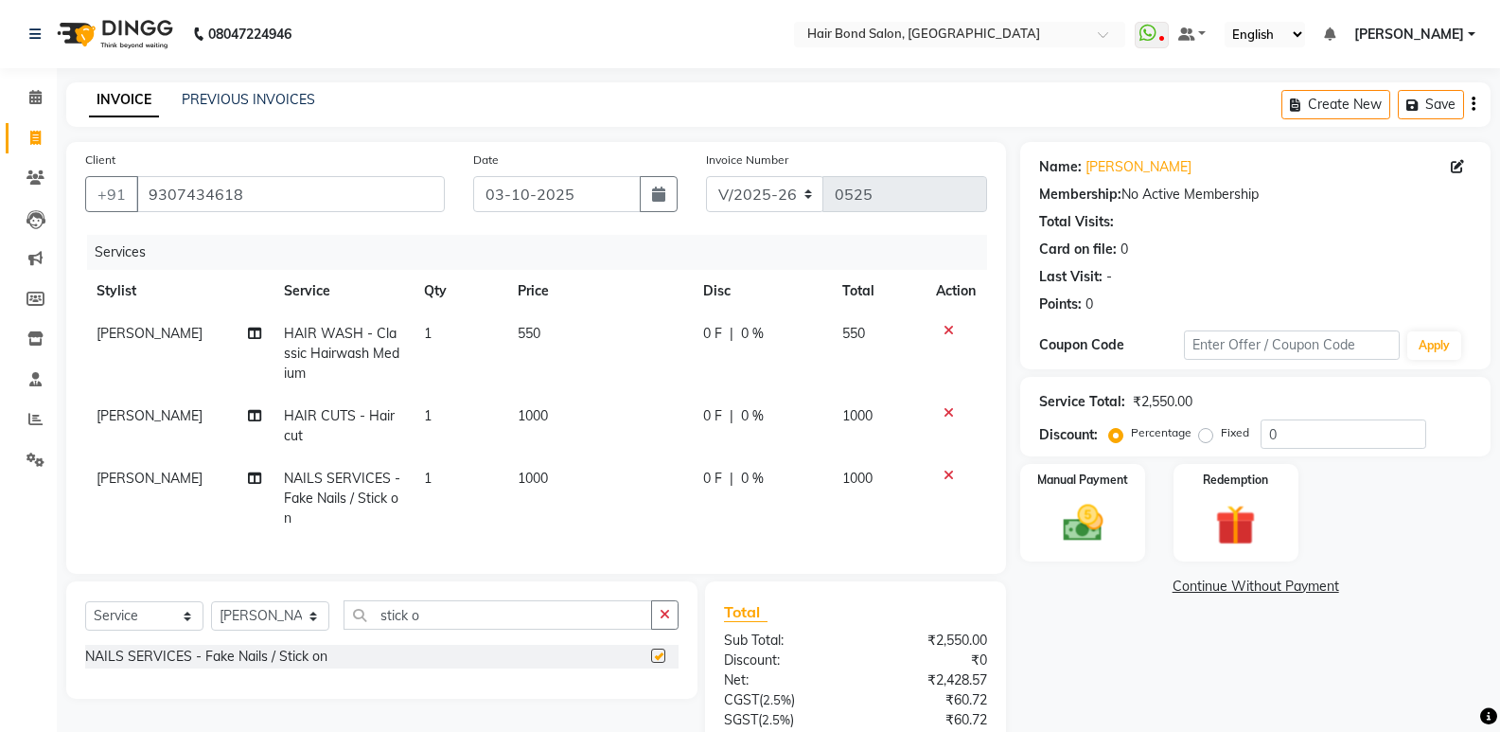
checkbox input "false"
click at [573, 431] on td "1000" at bounding box center [599, 426] width 186 height 62
select select "90700"
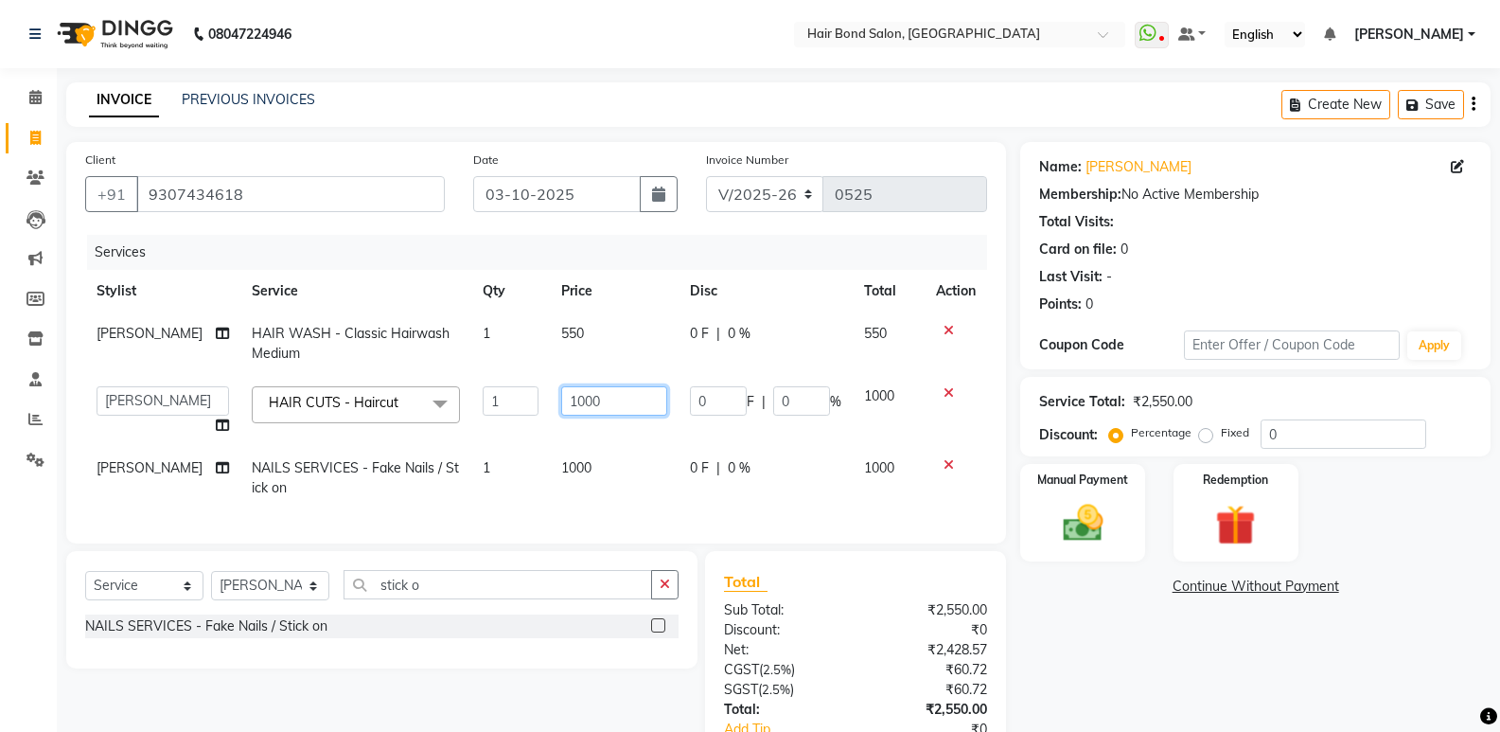
click at [594, 398] on input "1000" at bounding box center [614, 400] width 106 height 29
type input "1"
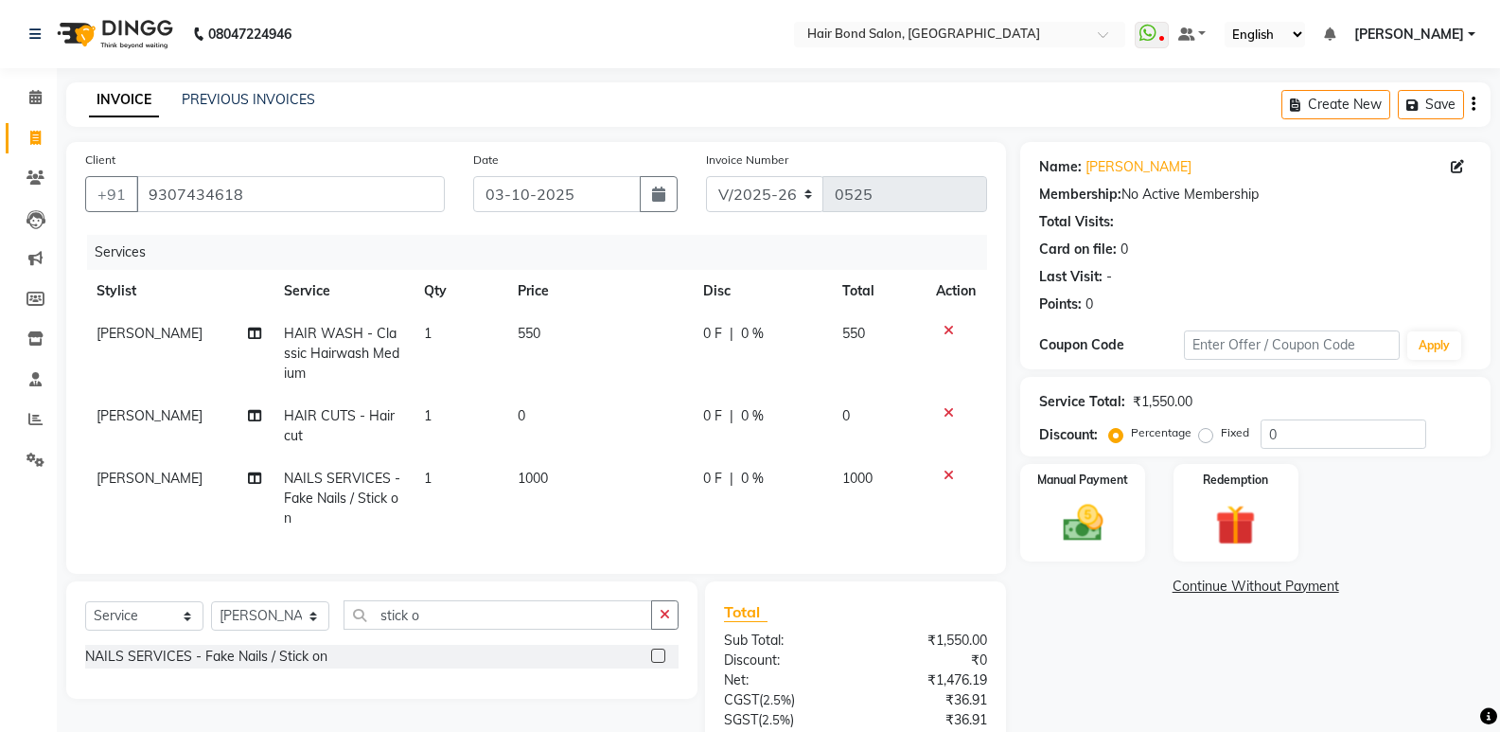
click at [600, 314] on td "550" at bounding box center [599, 353] width 186 height 82
select select "90700"
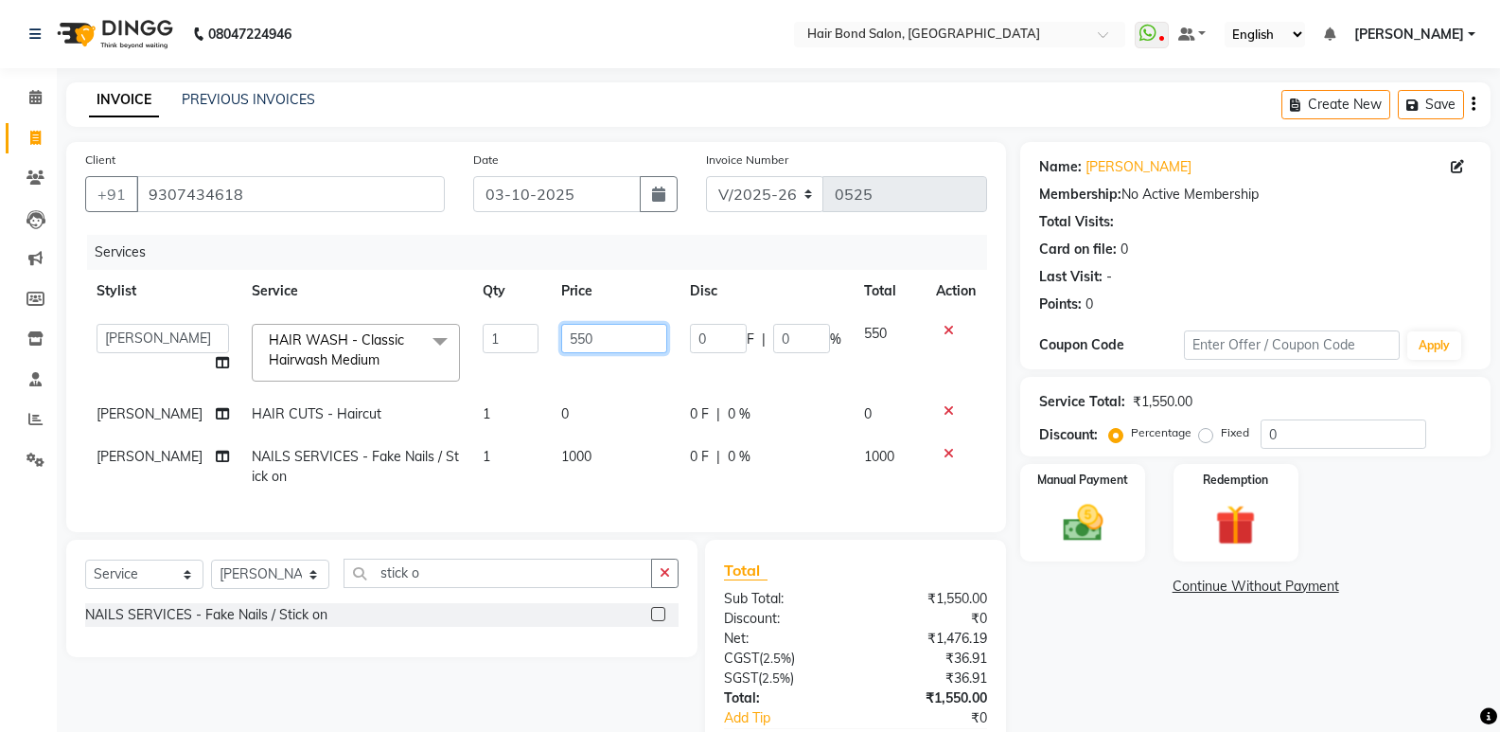
click at [595, 327] on input "550" at bounding box center [614, 338] width 106 height 29
type input "5"
type input "300"
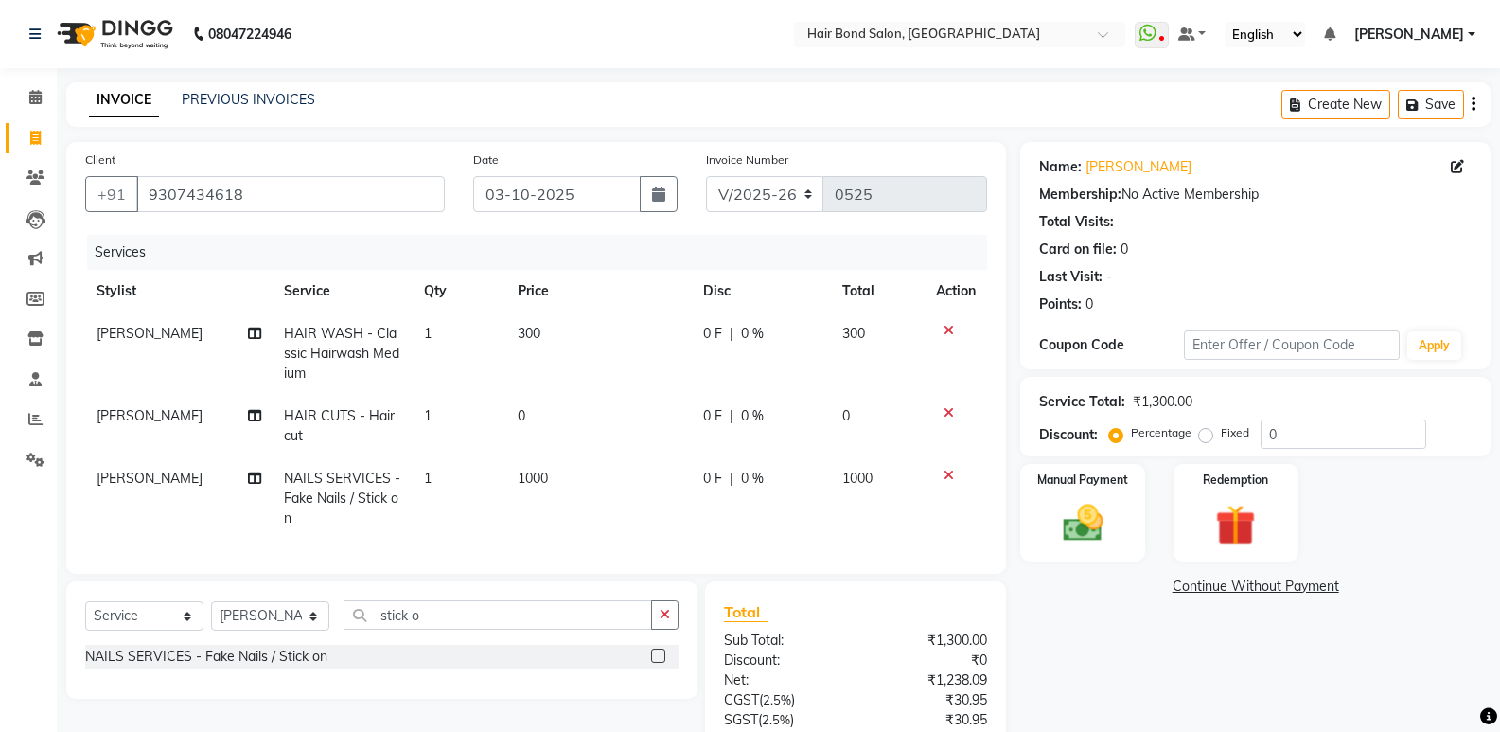
click at [452, 15] on nav "08047224946 Select Location × Hair Bond Salon, [GEOGRAPHIC_DATA] West WhatsApp …" at bounding box center [750, 34] width 1500 height 68
click at [565, 490] on td "1000" at bounding box center [599, 498] width 186 height 82
select select "90700"
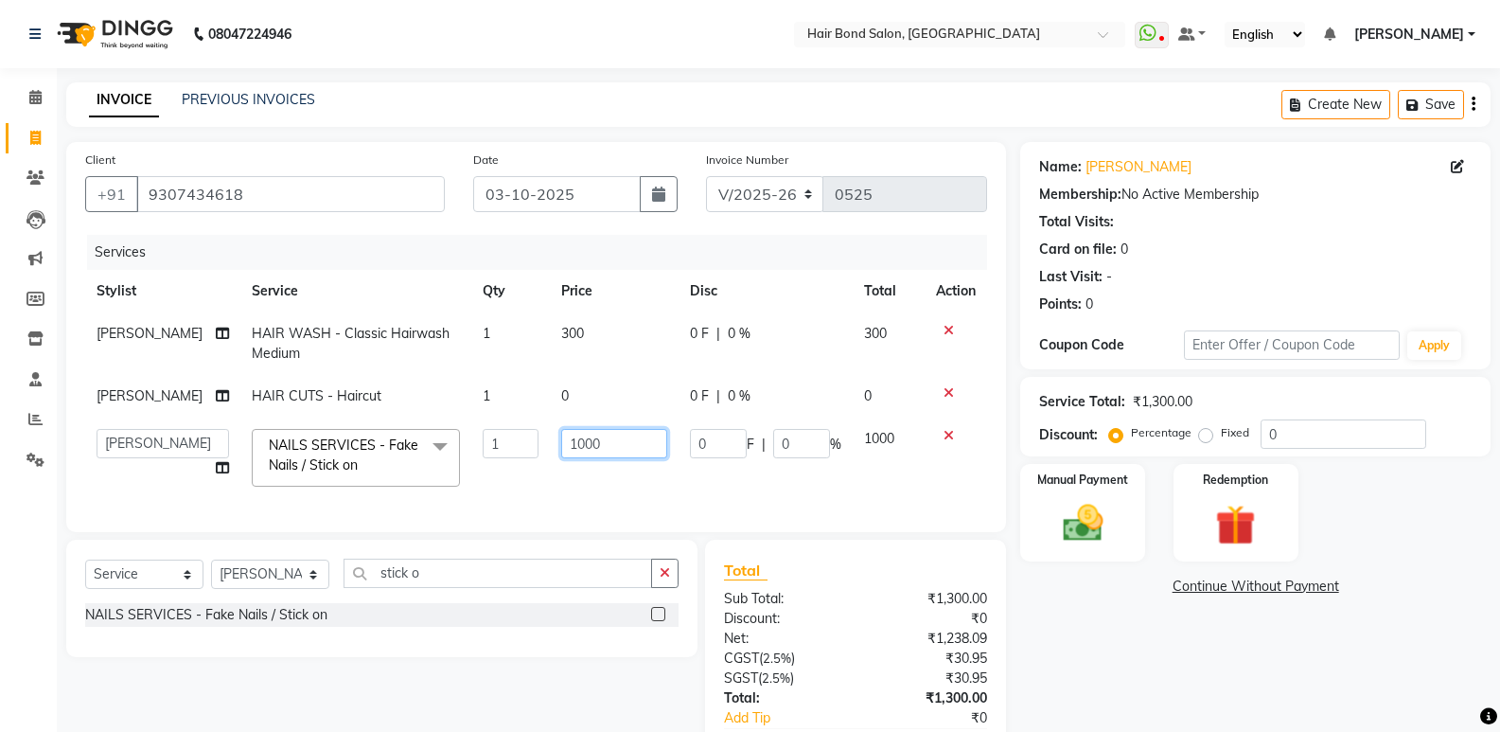
click at [603, 439] on input "1000" at bounding box center [614, 443] width 106 height 29
type input "1"
type input "300"
click at [560, 392] on tbody "[PERSON_NAME] HAIR WASH - Classic Hairwash Medium 1 300 0 F | 0 % 300 [PERSON_N…" at bounding box center [536, 405] width 902 height 186
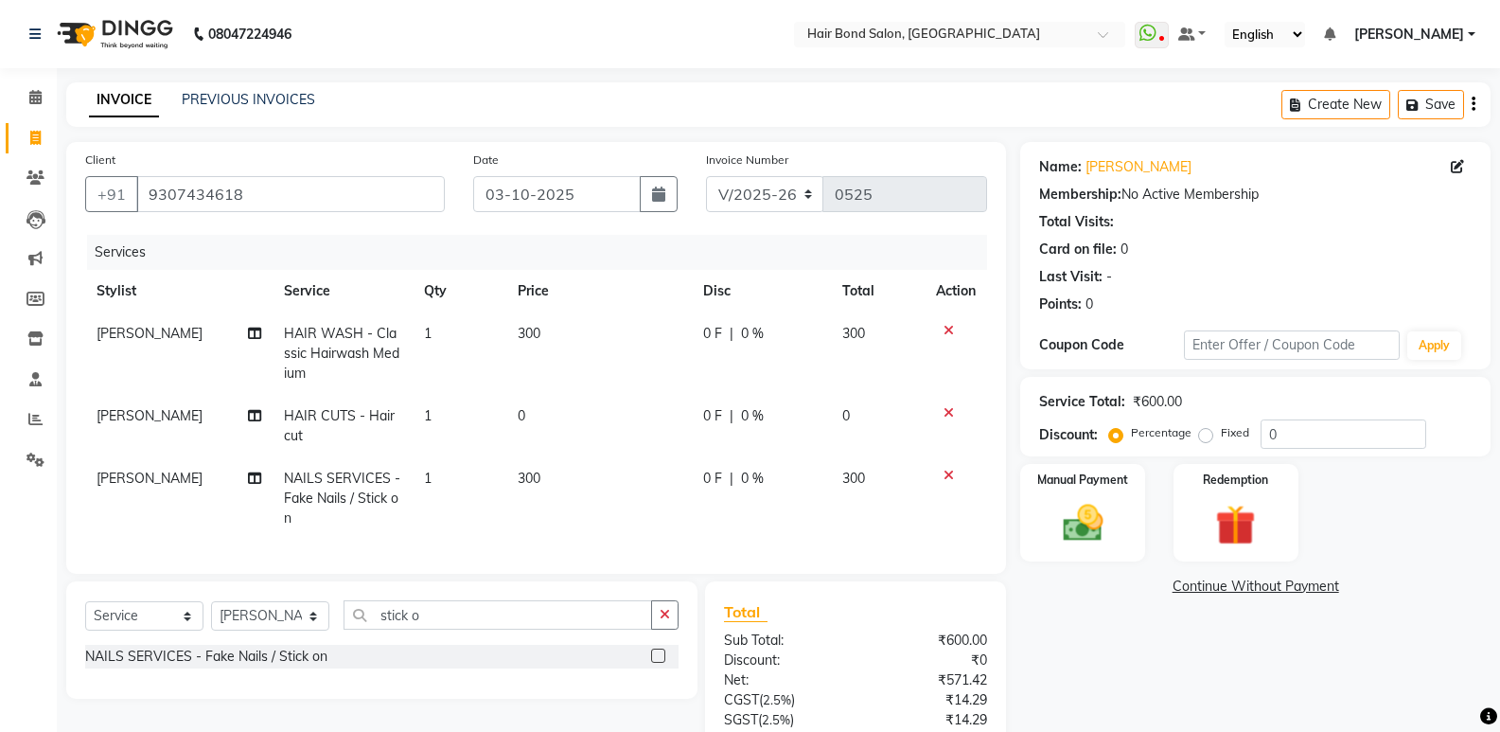
click at [574, 403] on td "0" at bounding box center [599, 426] width 186 height 62
select select "90700"
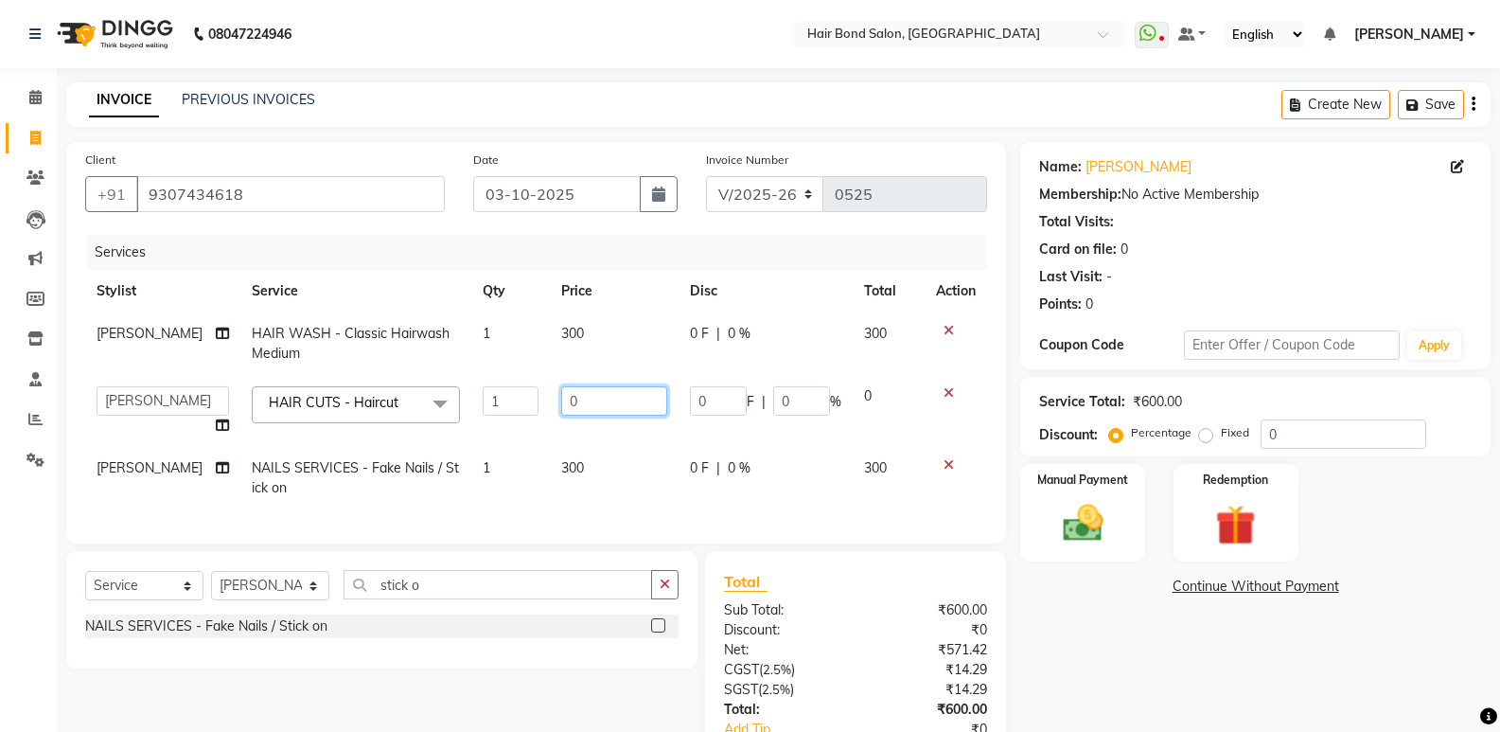
click at [592, 396] on input "0" at bounding box center [614, 400] width 106 height 29
type input "300"
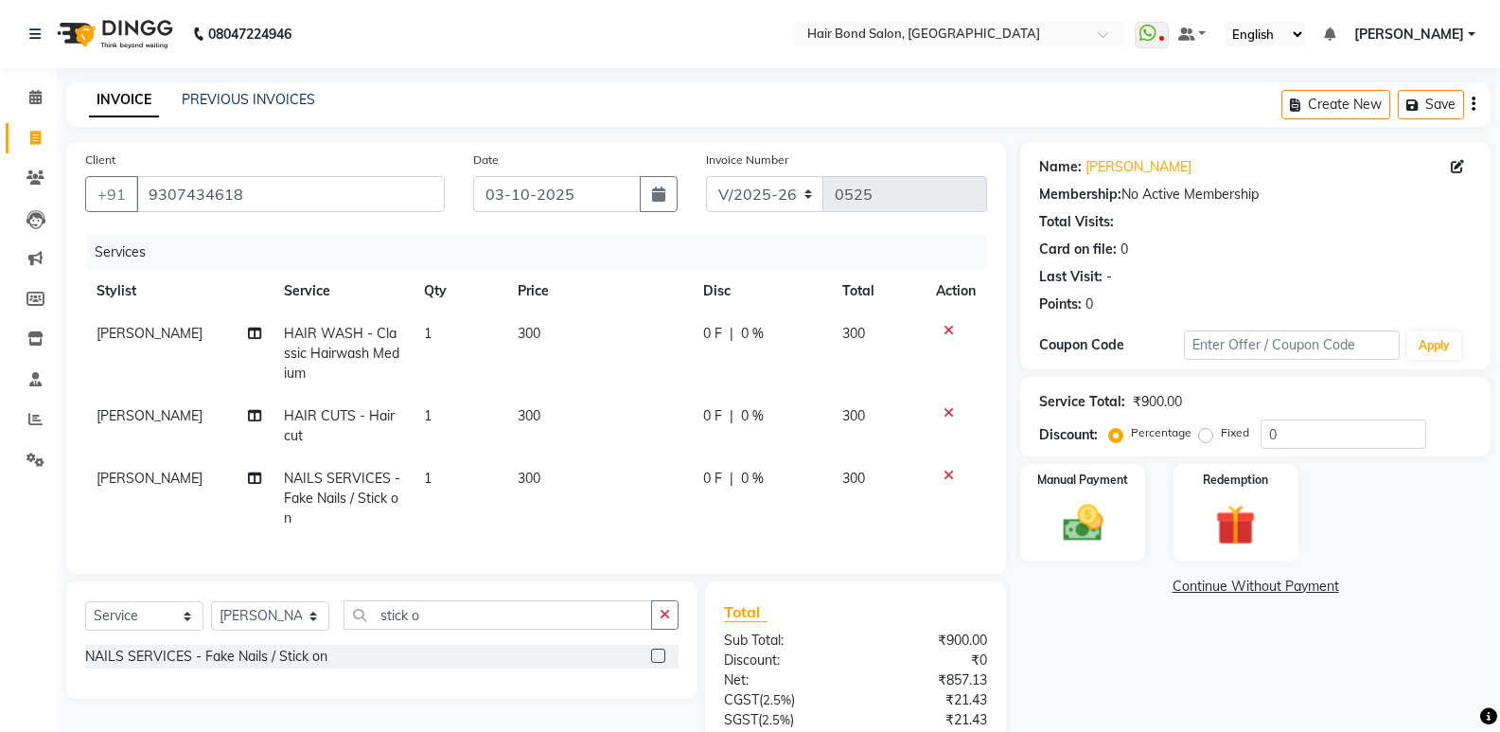
click at [566, 475] on td "300" at bounding box center [599, 498] width 186 height 82
select select "90700"
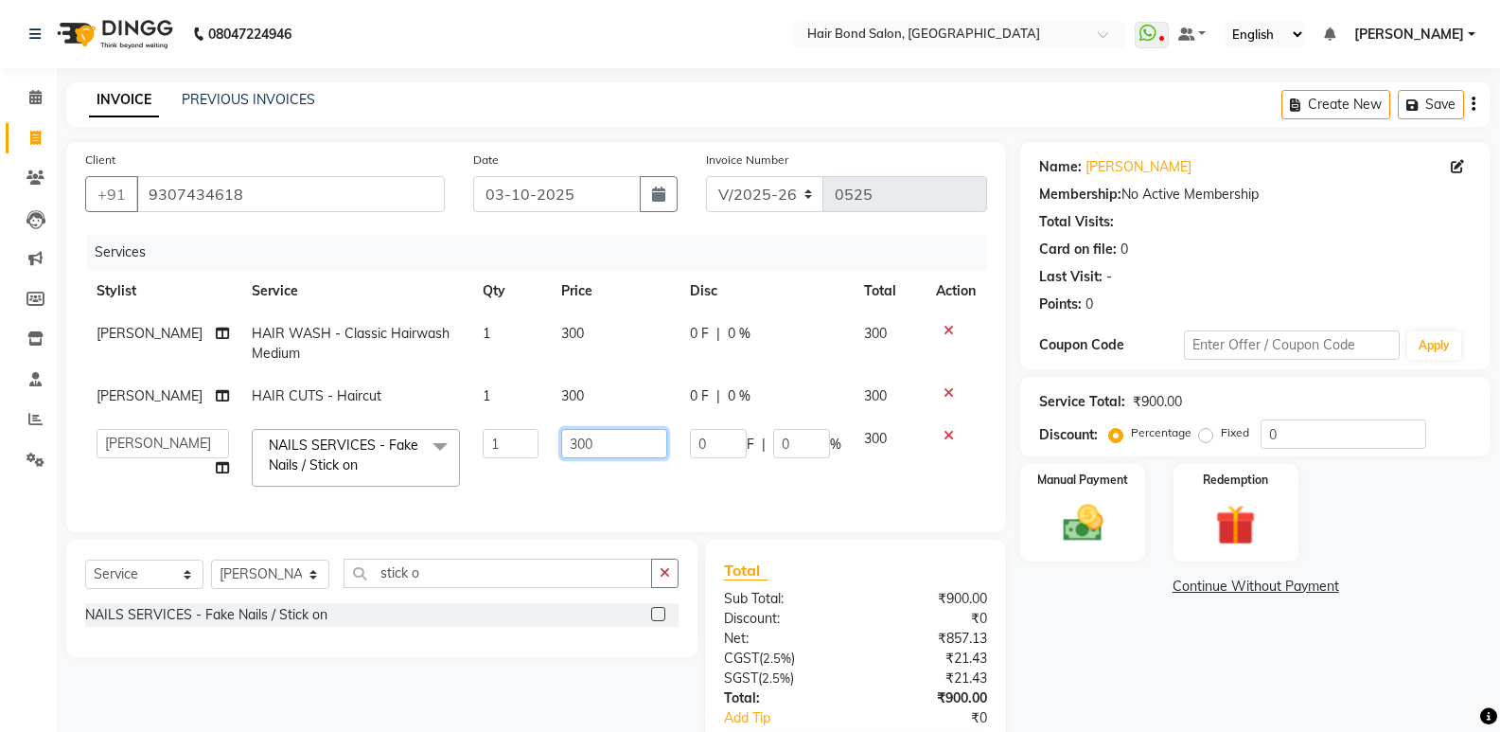
click at [587, 440] on input "300" at bounding box center [614, 443] width 106 height 29
type input "3"
type input "500"
click at [1119, 635] on div "Name: [PERSON_NAME] Membership: No Active Membership Total Visits: Card on file…" at bounding box center [1262, 480] width 485 height 676
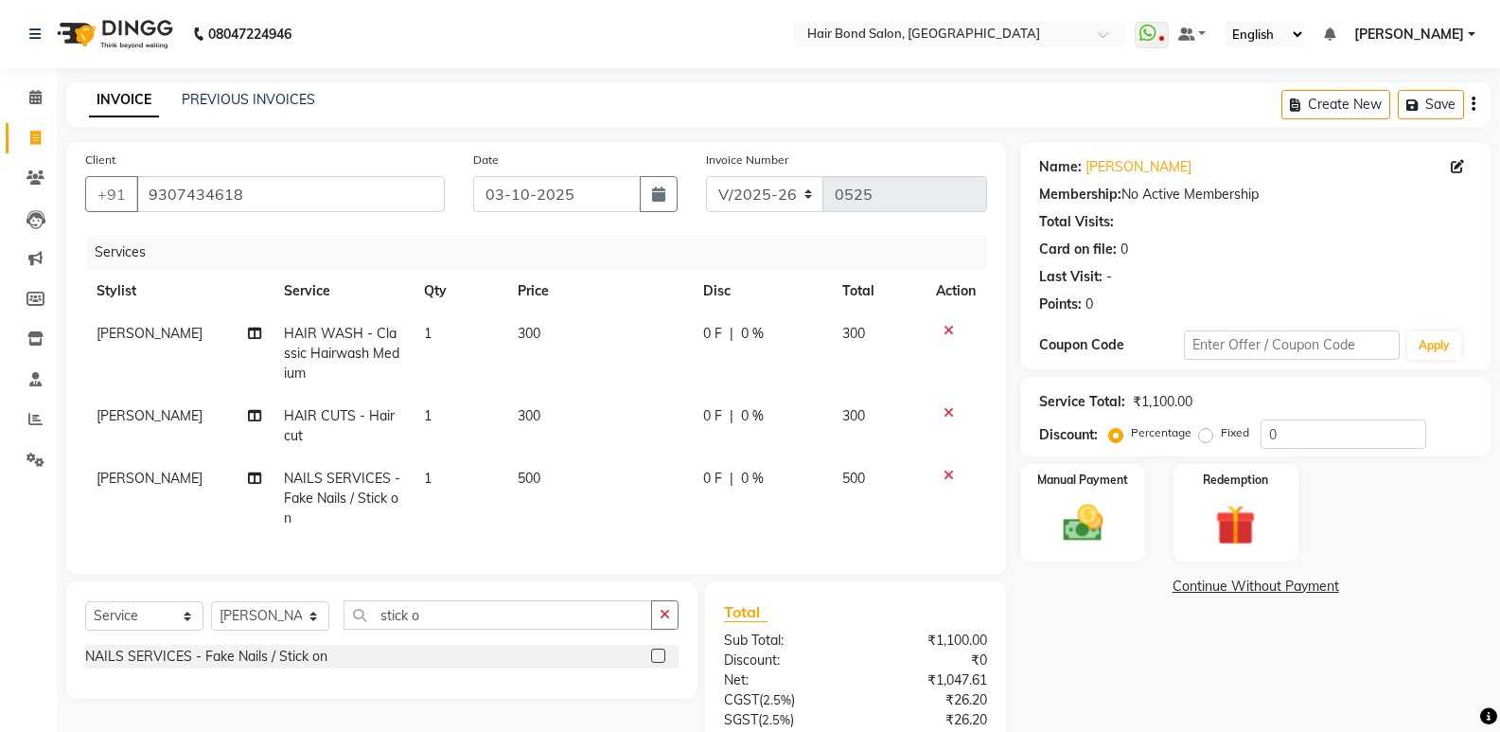
click at [137, 484] on td "[PERSON_NAME]" at bounding box center [178, 498] width 187 height 82
select select "90700"
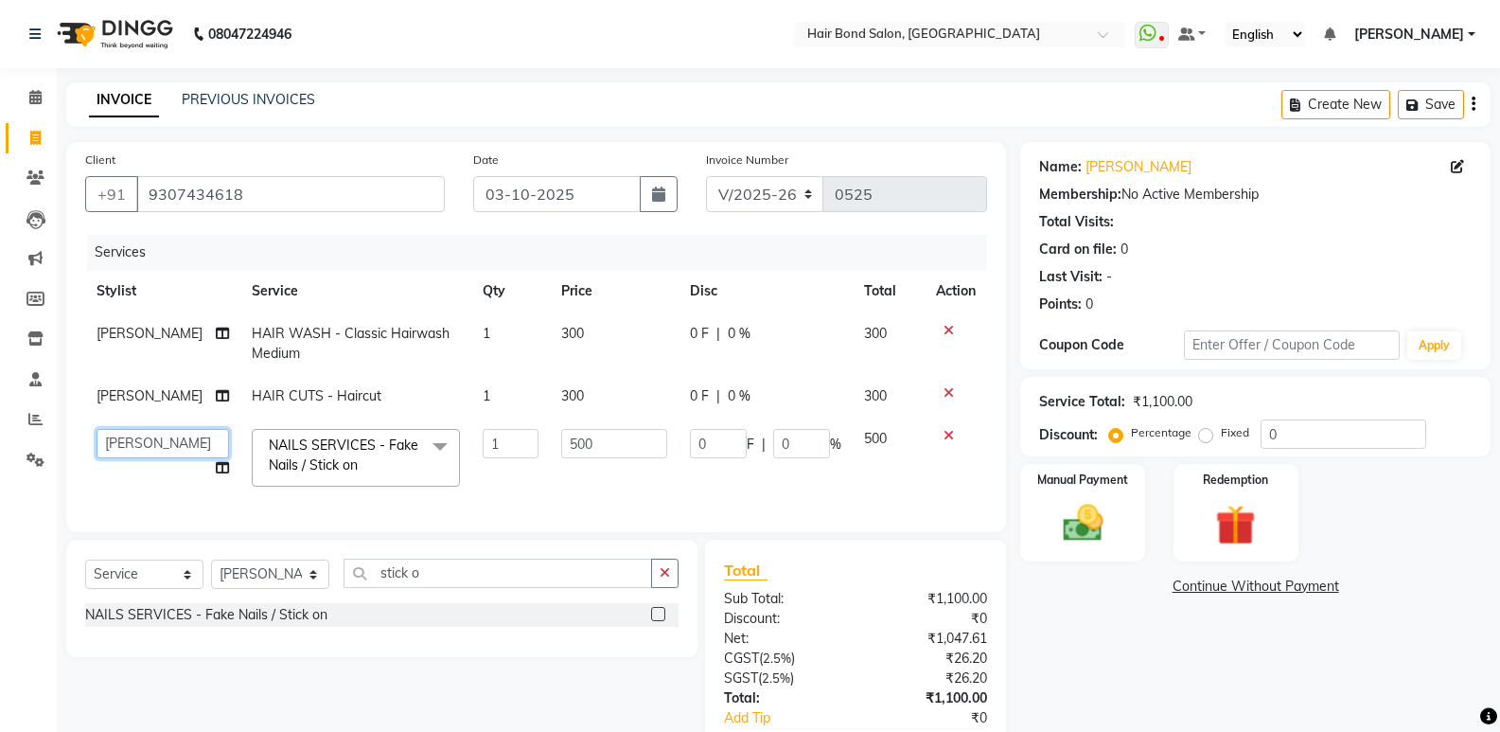
click at [137, 451] on select "[PERSON_NAME] [PERSON_NAME] [PERSON_NAME] [PERSON_NAME] [PERSON_NAME] Mountie […" at bounding box center [163, 443] width 133 height 29
select select "88188"
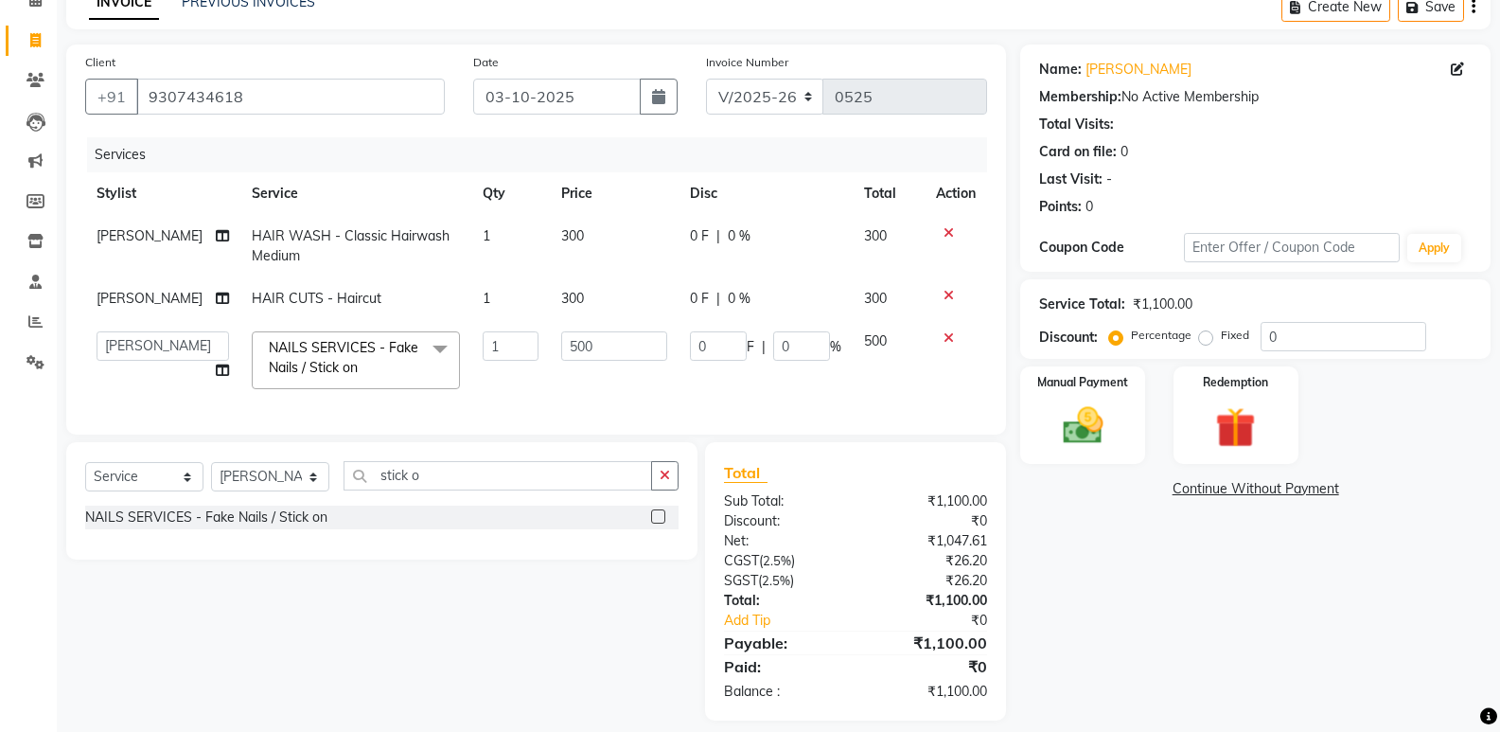
scroll to position [129, 0]
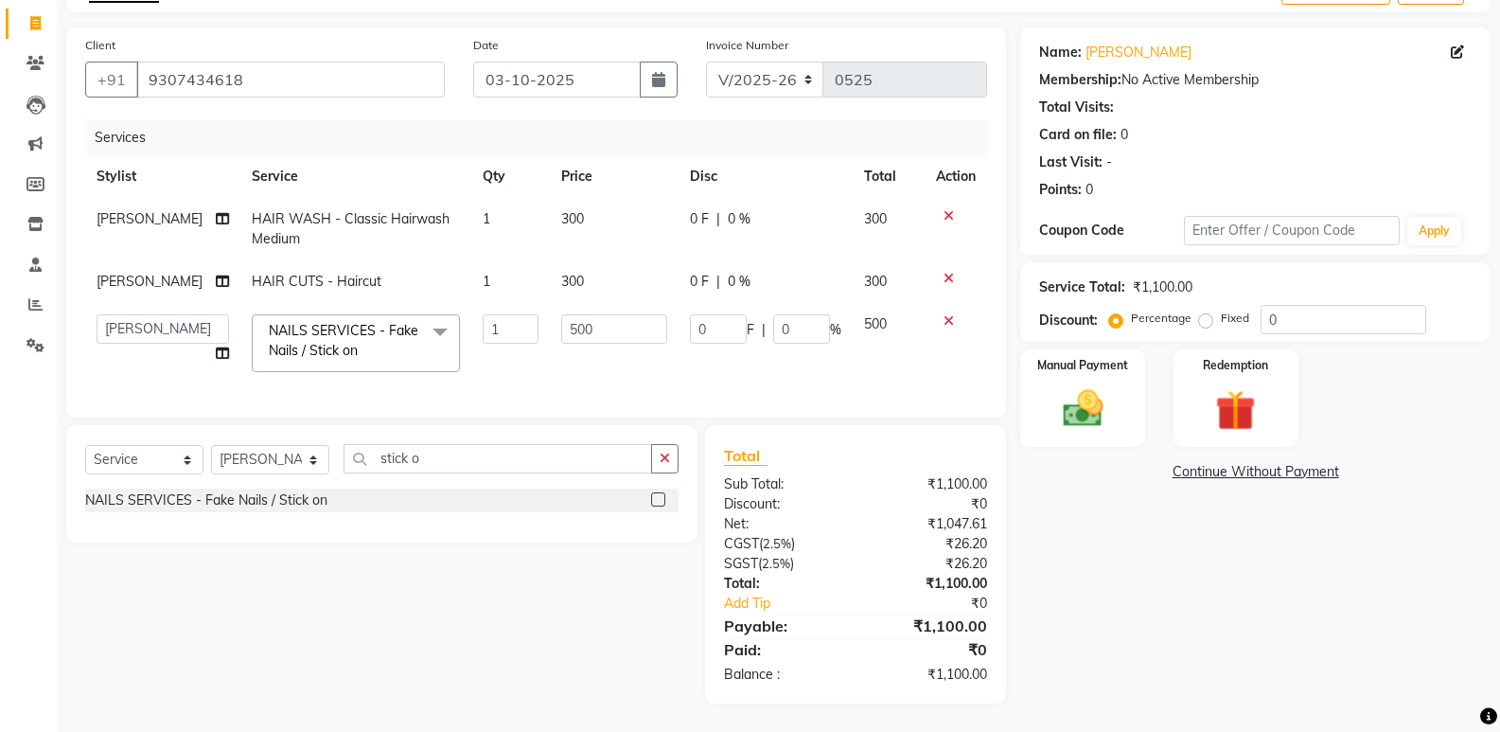
click at [1232, 563] on div "Name: [PERSON_NAME] Membership: No Active Membership Total Visits: Card on file…" at bounding box center [1262, 365] width 485 height 676
click at [1262, 563] on div "Name: [PERSON_NAME] Membership: No Active Membership Total Visits: Card on file…" at bounding box center [1262, 365] width 485 height 676
click at [1068, 362] on div "Manual Payment" at bounding box center [1083, 397] width 130 height 101
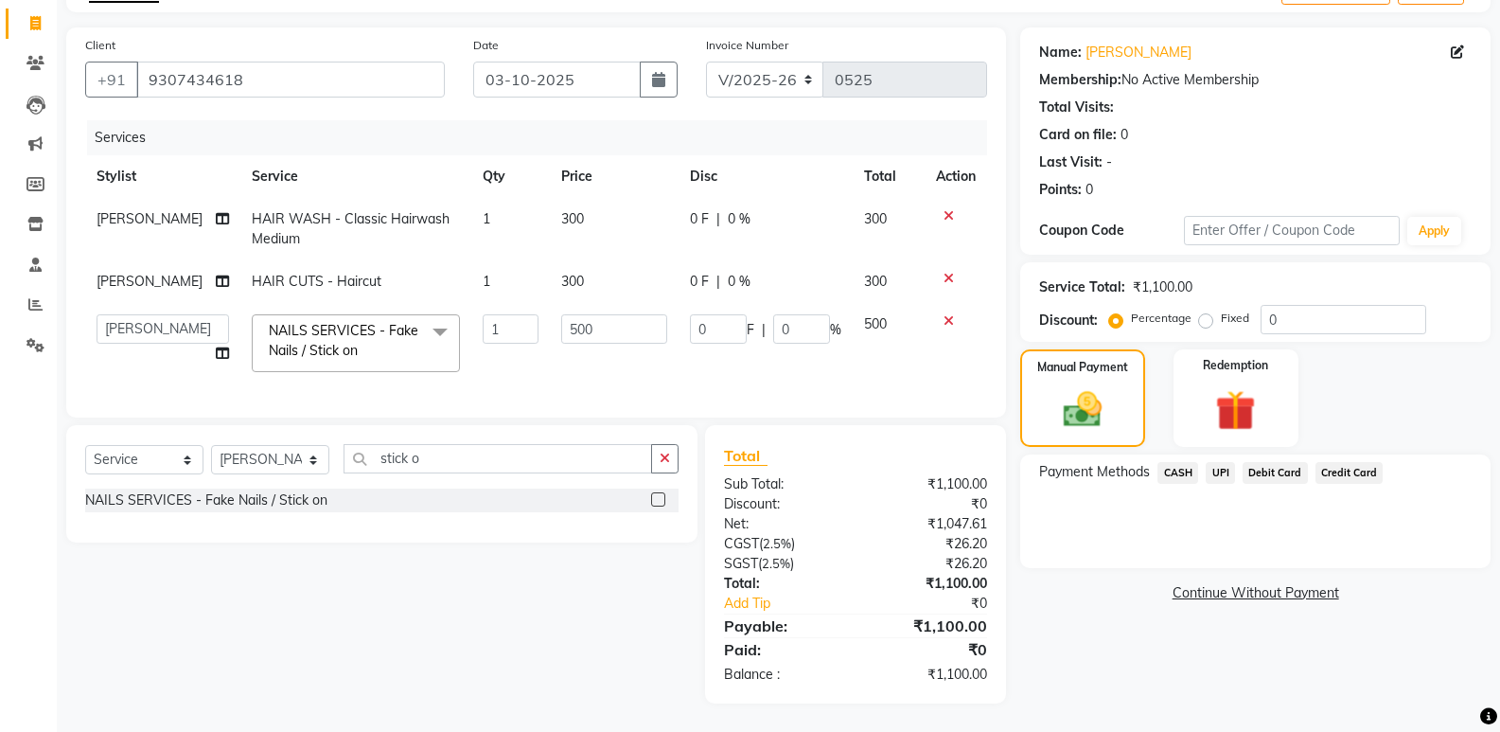
click at [1187, 462] on span "CASH" at bounding box center [1178, 473] width 41 height 22
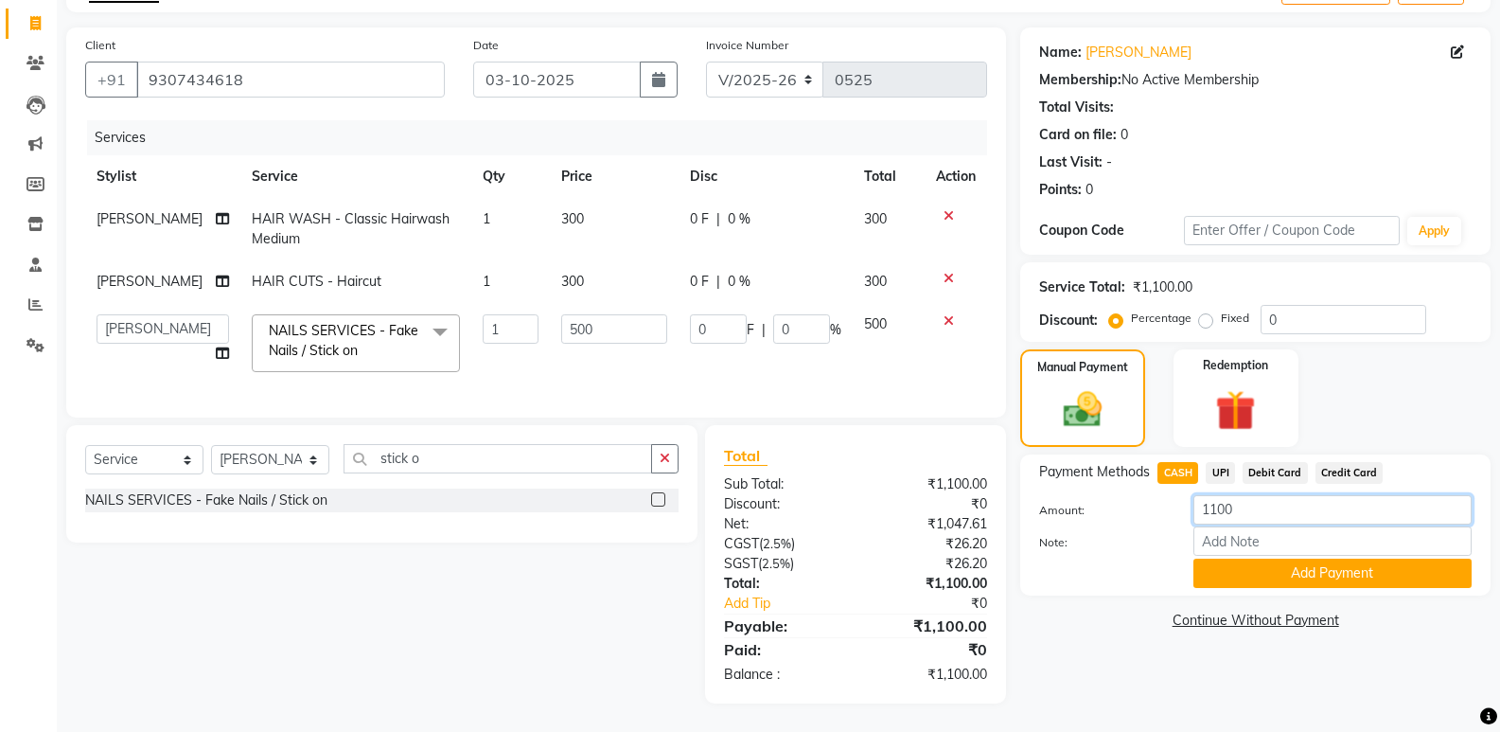
click at [1240, 504] on input "1100" at bounding box center [1332, 509] width 278 height 29
type input "1"
type input "200"
click at [1303, 564] on button "Add Payment" at bounding box center [1332, 572] width 278 height 29
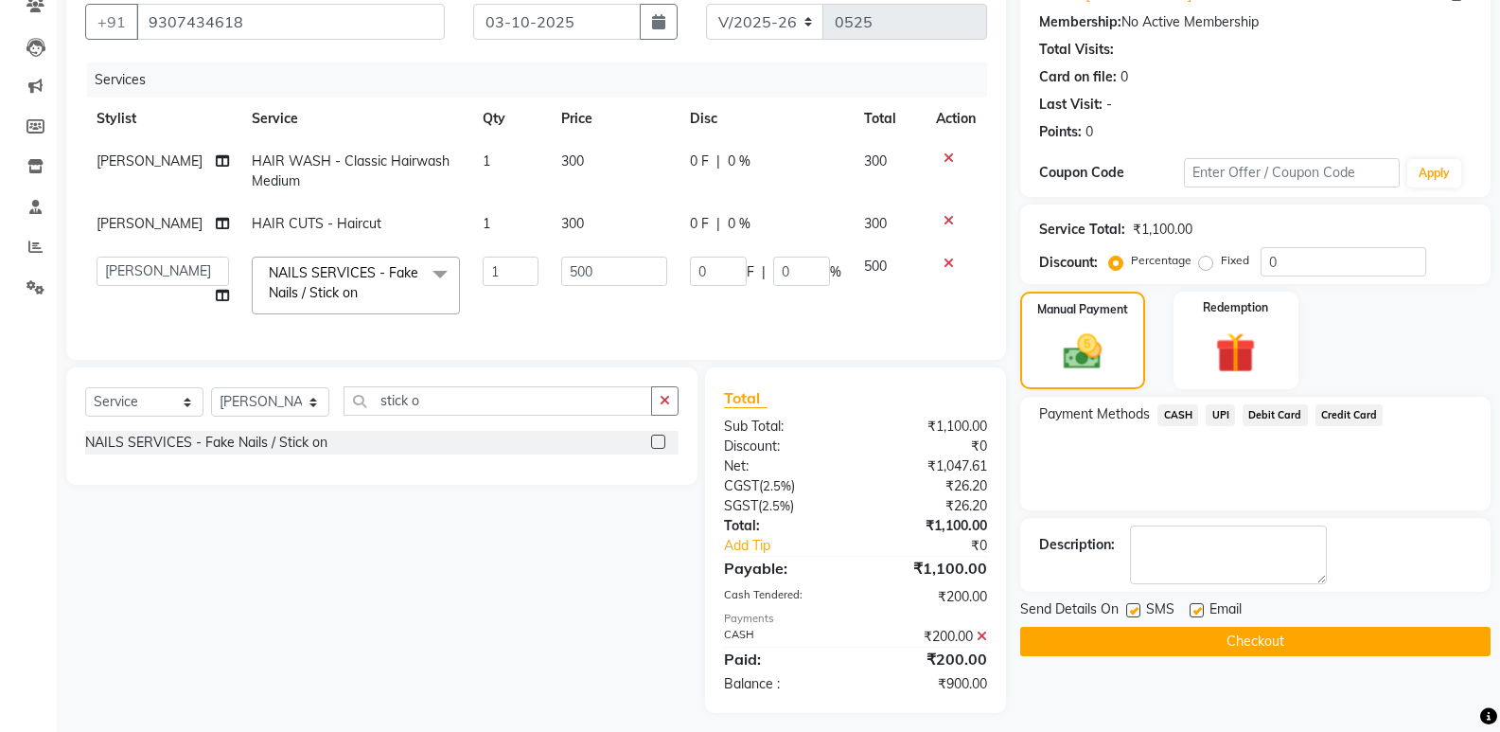
scroll to position [196, 0]
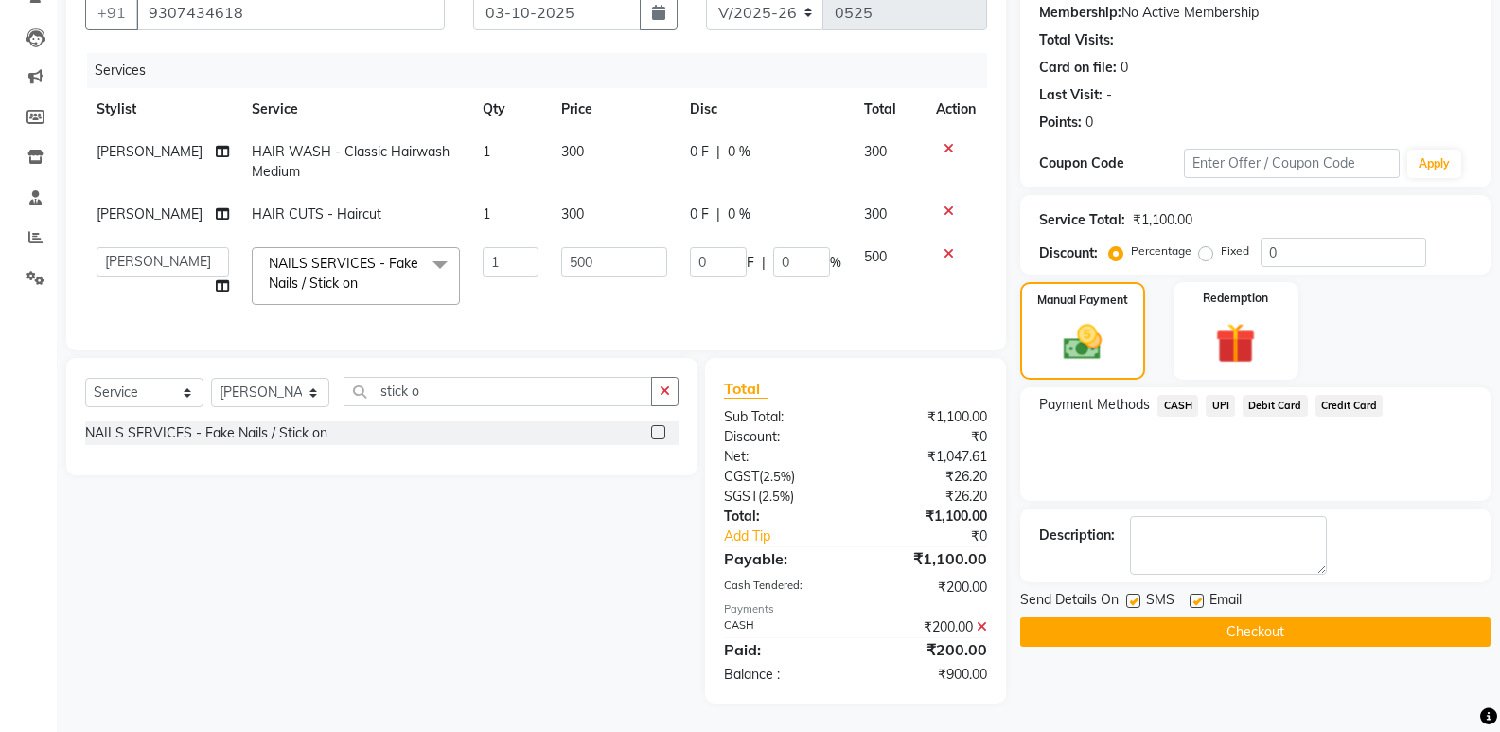
click at [1226, 395] on span "UPI" at bounding box center [1220, 406] width 29 height 22
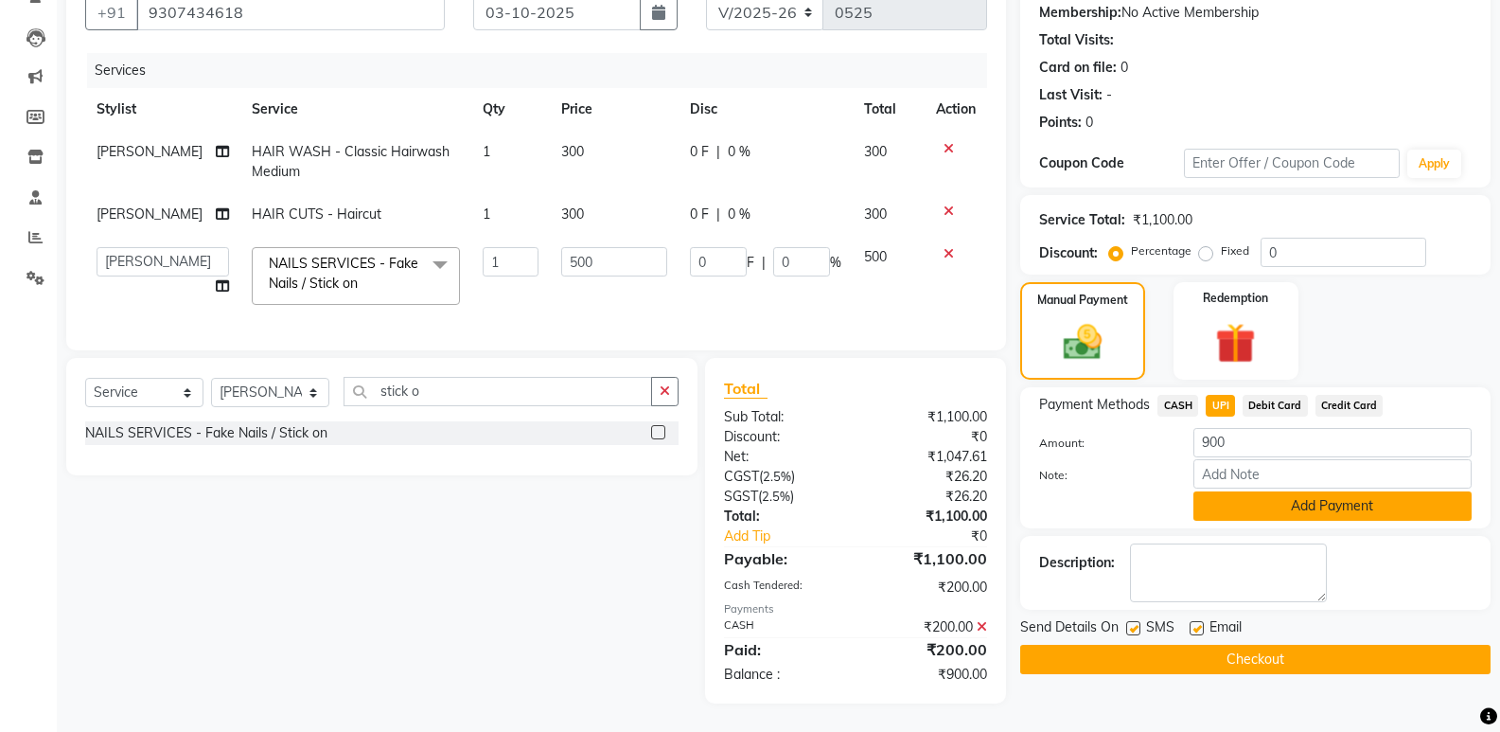
click at [1265, 491] on button "Add Payment" at bounding box center [1332, 505] width 278 height 29
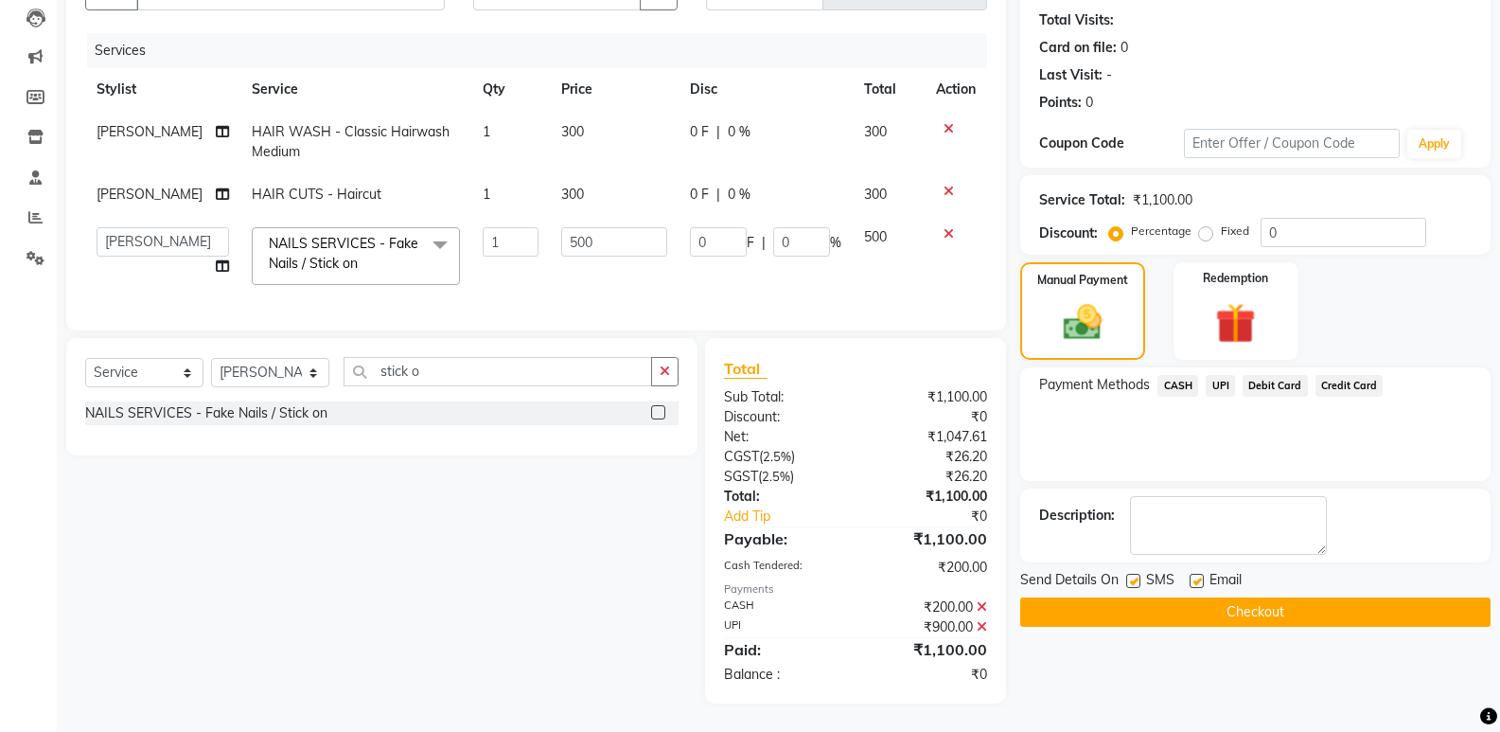
scroll to position [216, 0]
click at [1211, 598] on button "Checkout" at bounding box center [1255, 611] width 470 height 29
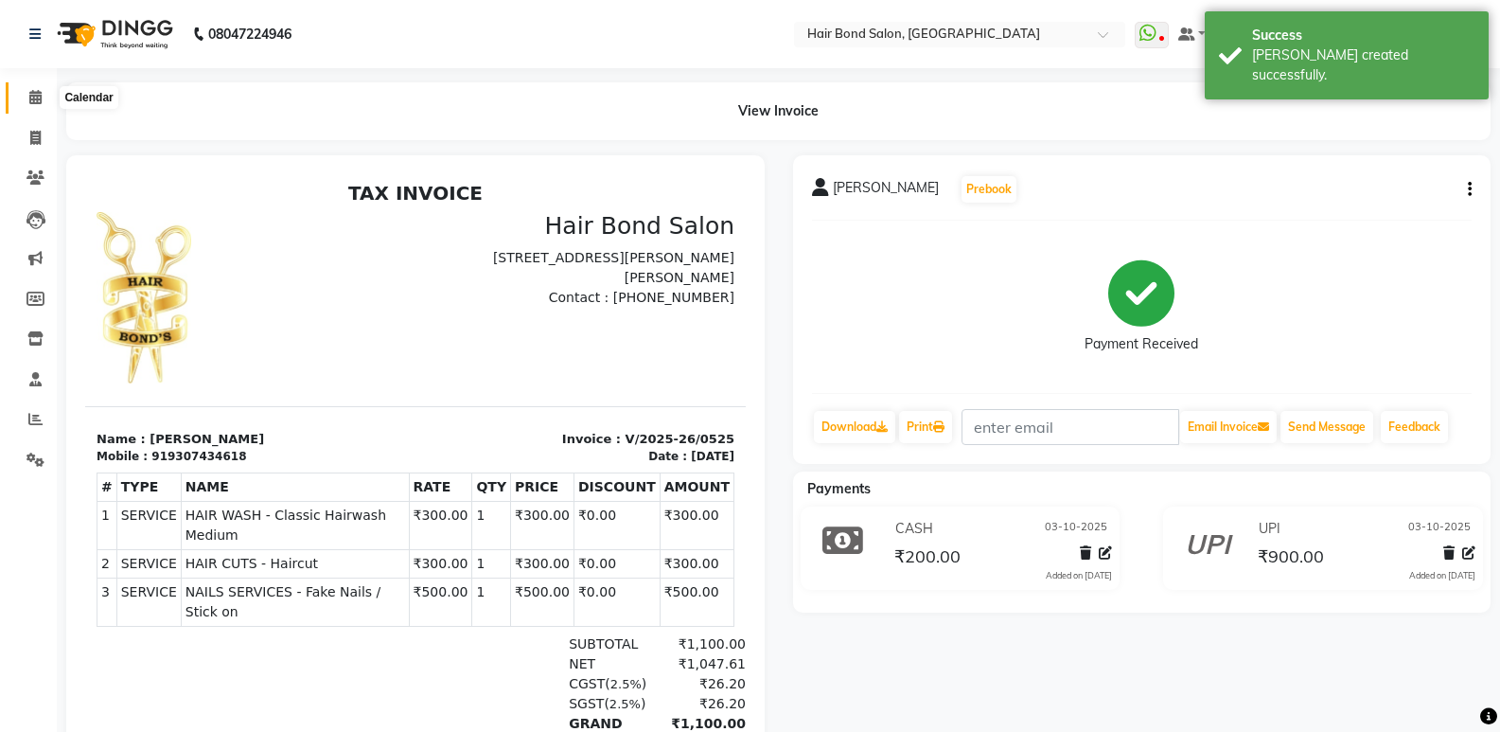
click at [41, 97] on icon at bounding box center [35, 97] width 12 height 14
